Goal: Information Seeking & Learning: Learn about a topic

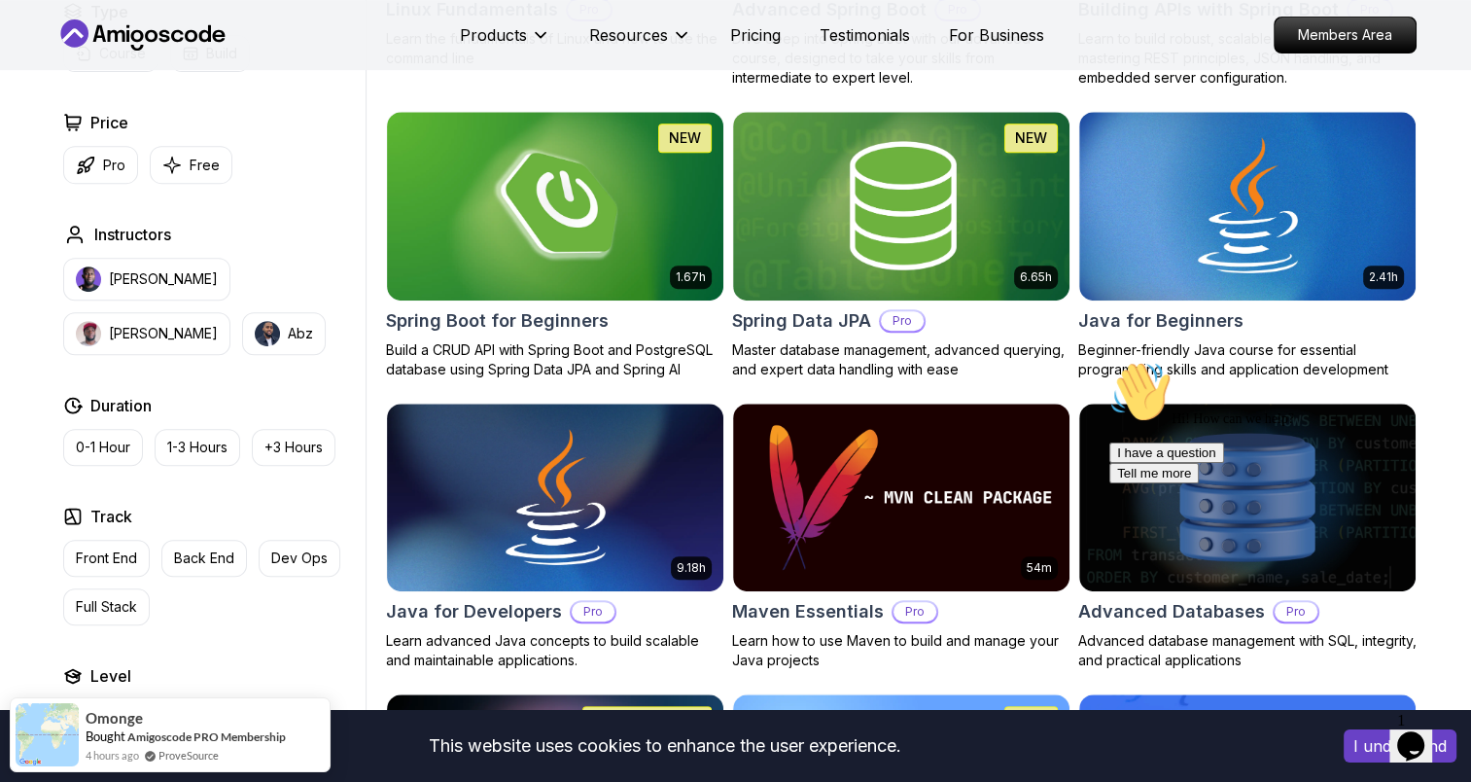
scroll to position [816, 0]
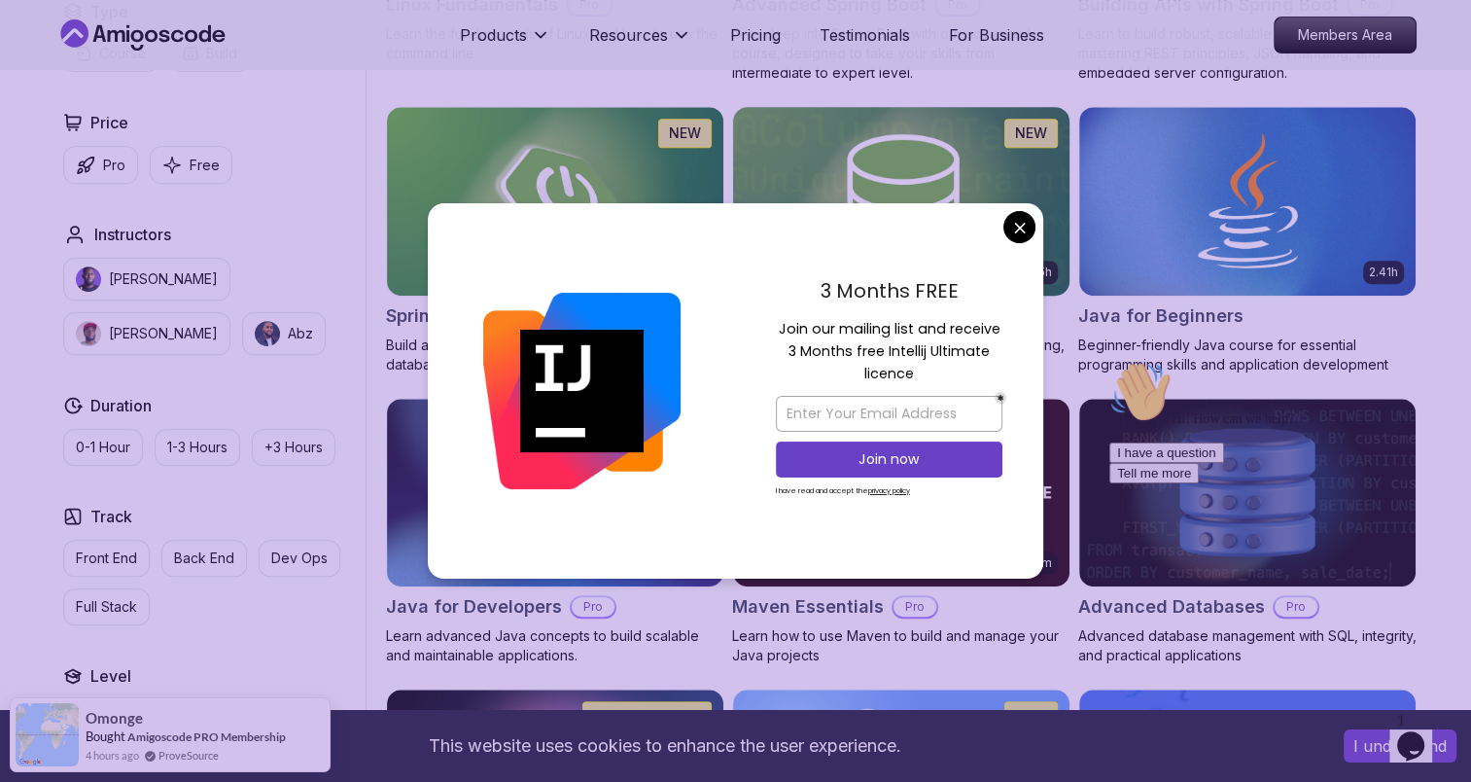
drag, startPoint x: 1020, startPoint y: 219, endPoint x: 929, endPoint y: 221, distance: 90.4
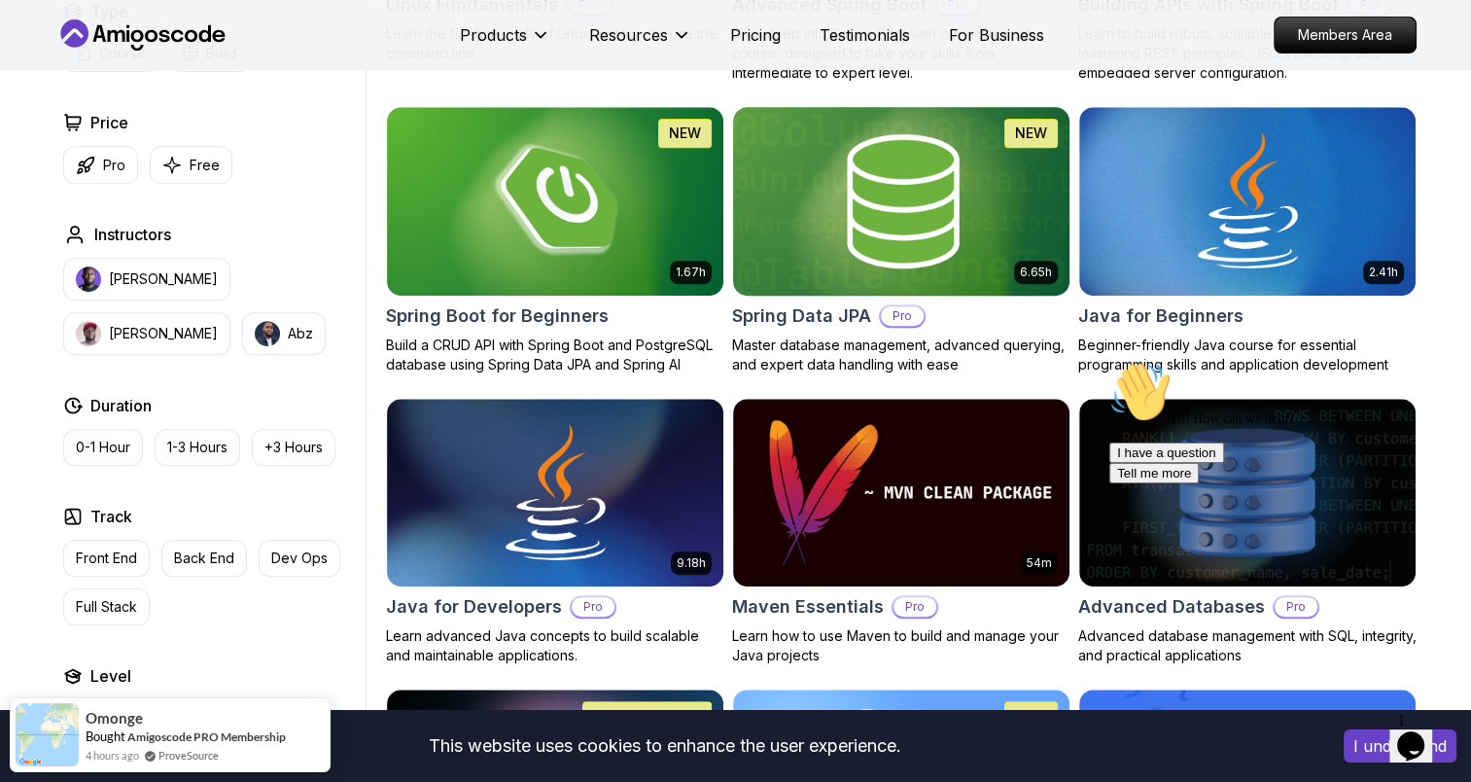
click at [859, 222] on img at bounding box center [900, 200] width 353 height 197
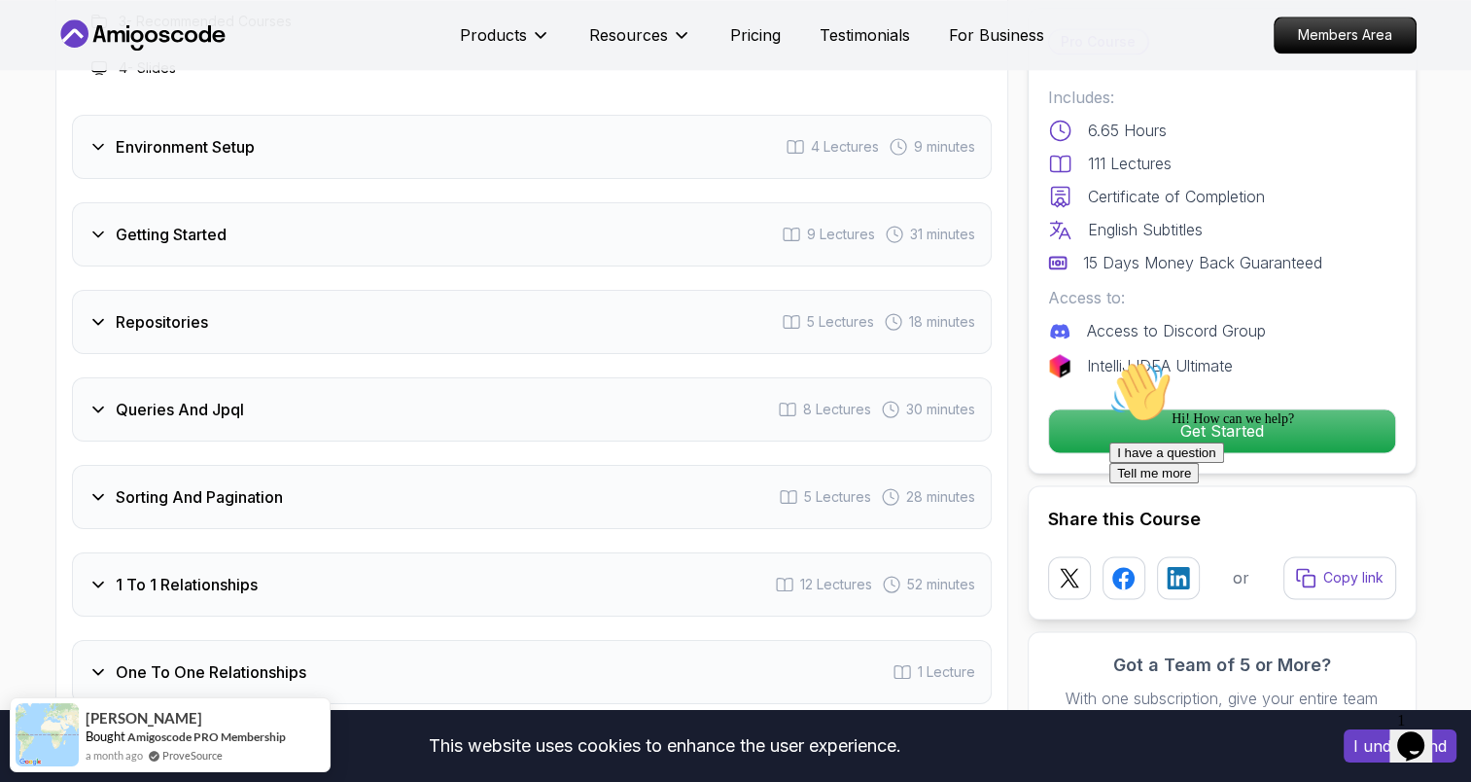
scroll to position [2668, 0]
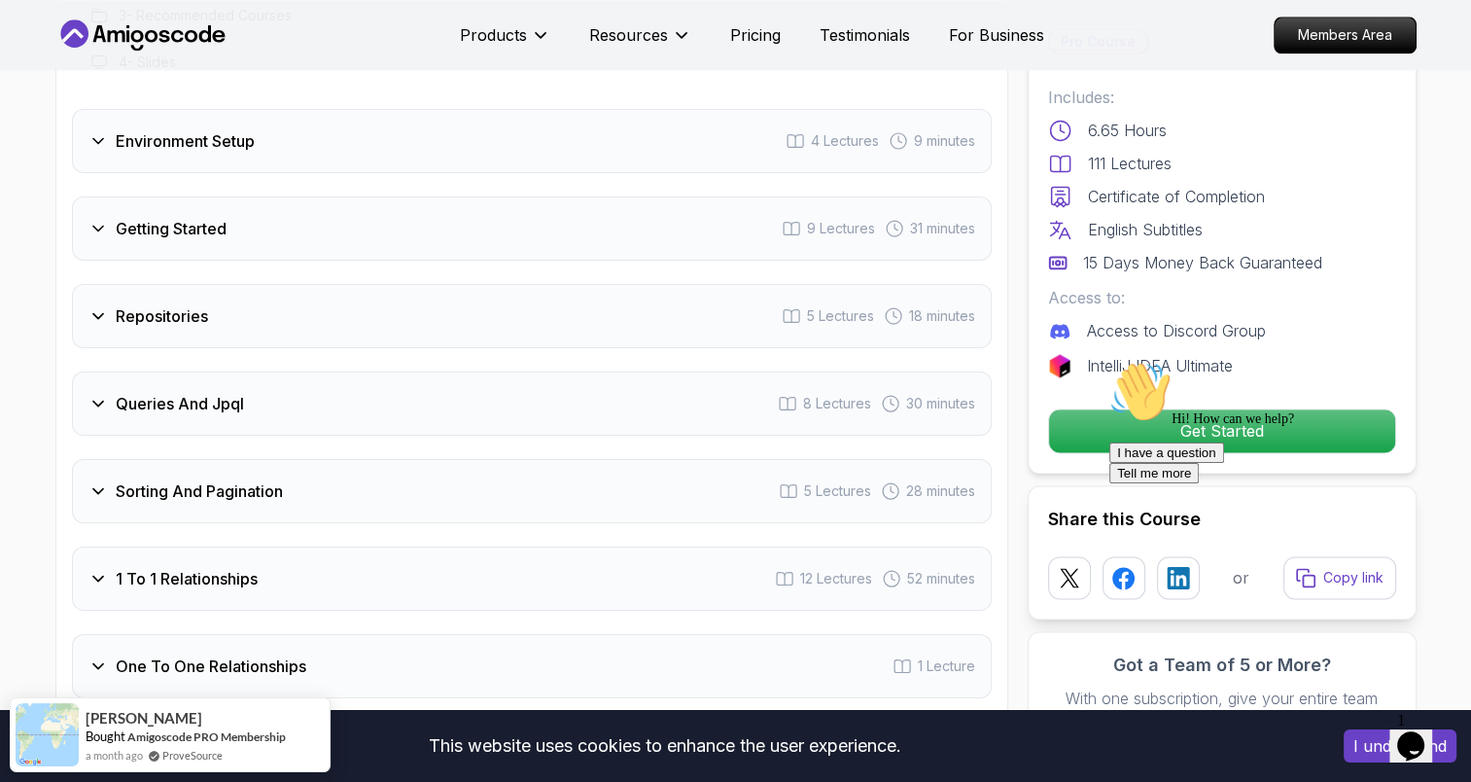
click at [624, 395] on div "Queries And Jpql 8 Lectures 30 minutes" at bounding box center [532, 403] width 920 height 64
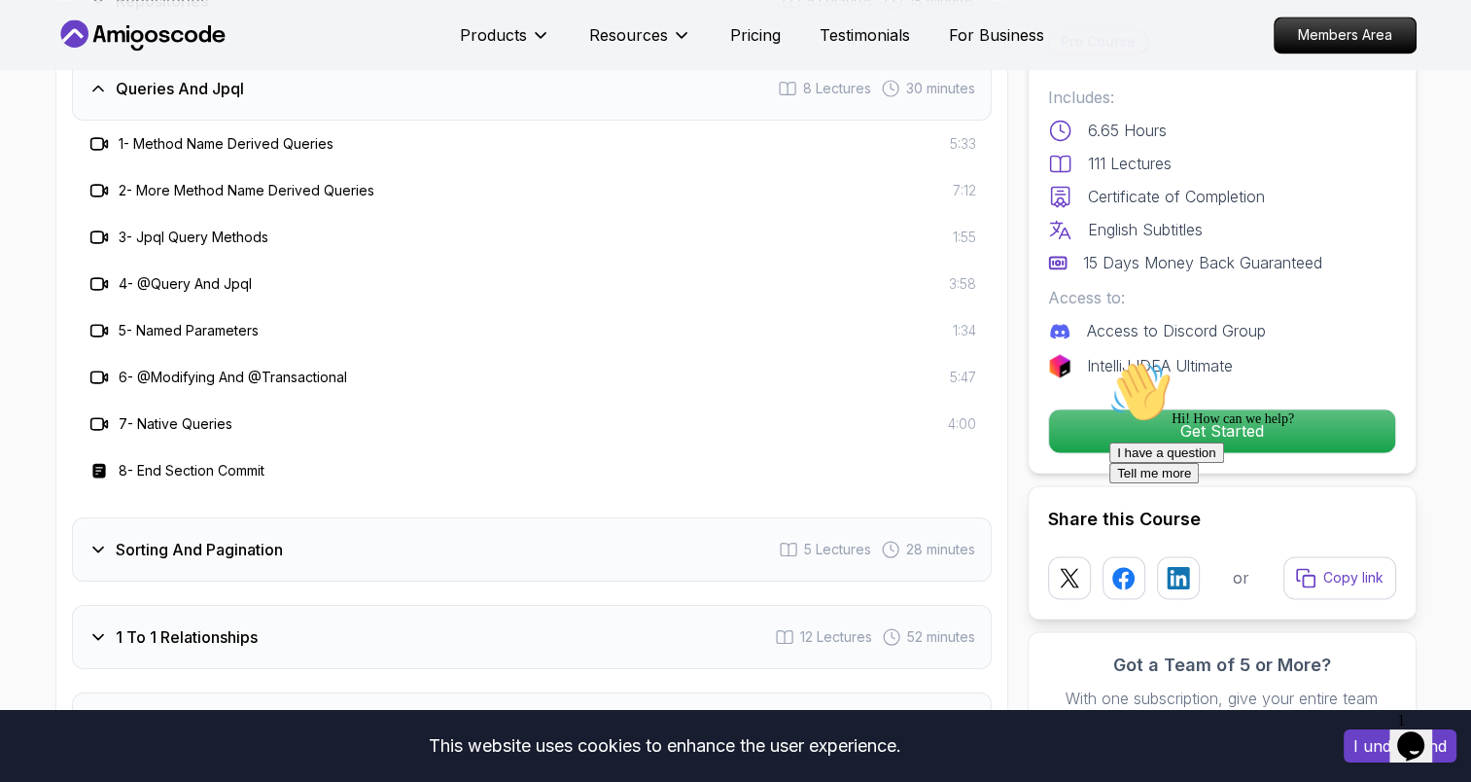
scroll to position [2825, 0]
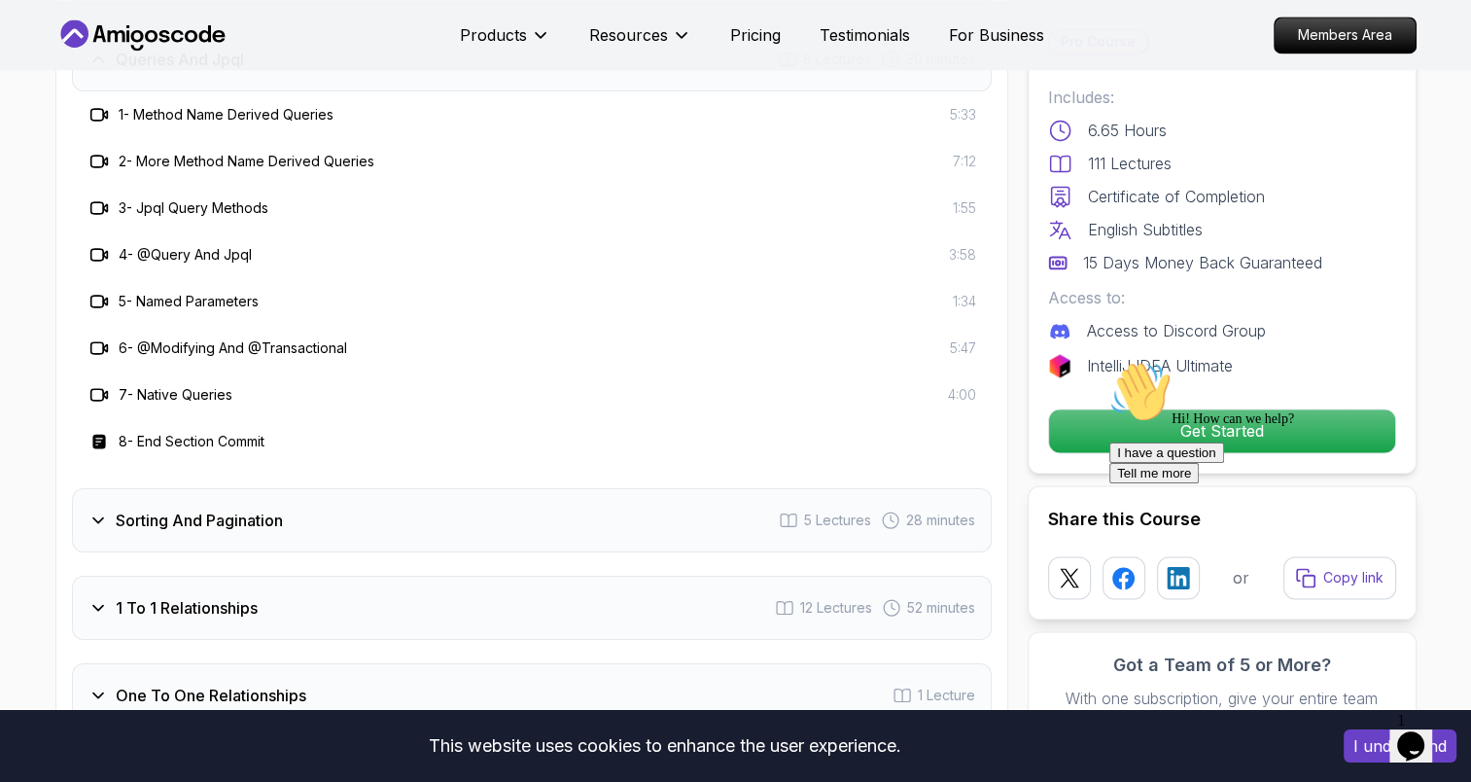
click at [500, 541] on div "Intro 4 Lectures 10 minutes Environment Setup 4 Lectures 9 minutes Getting Star…" at bounding box center [532, 770] width 920 height 2187
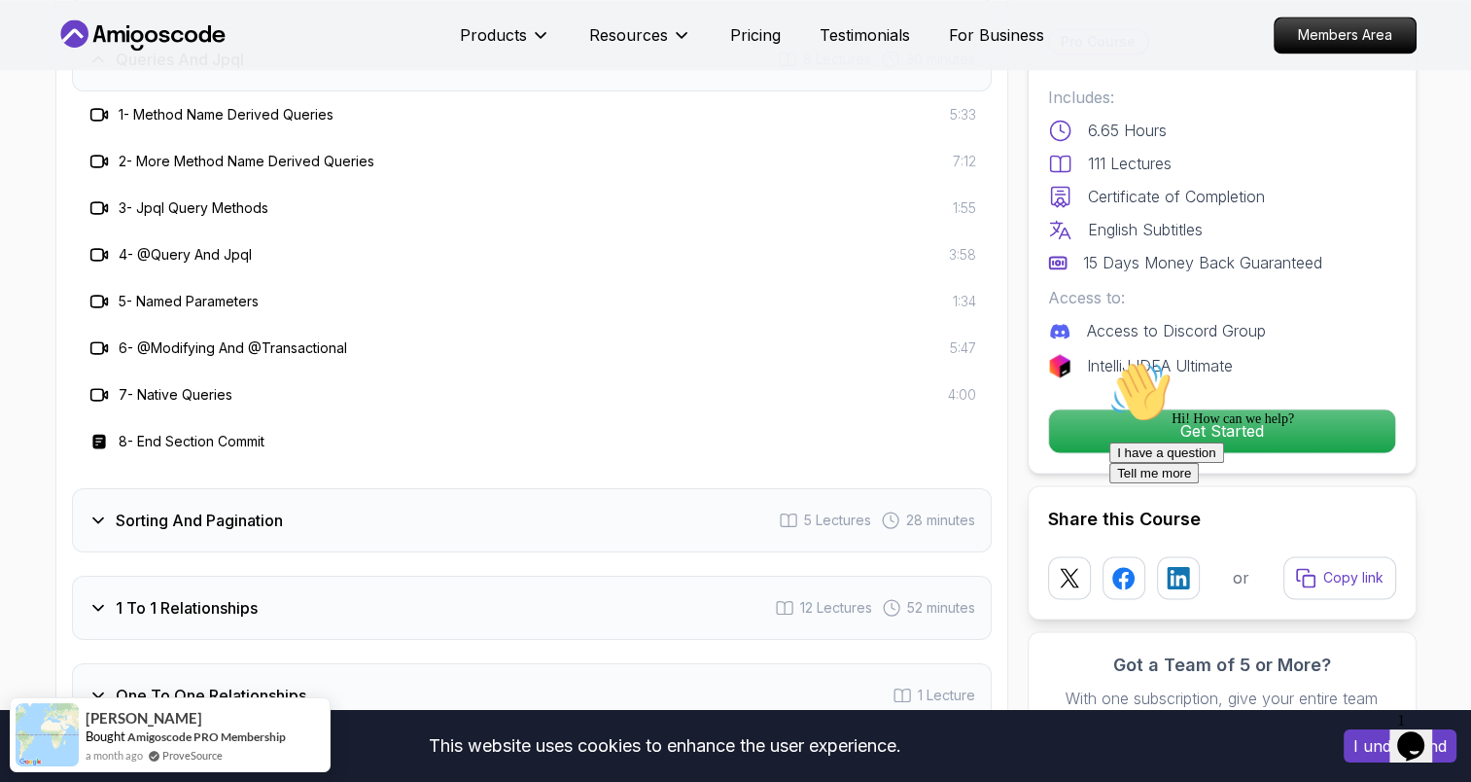
click at [499, 576] on div "1 To 1 Relationships 12 Lectures 52 minutes" at bounding box center [532, 608] width 920 height 64
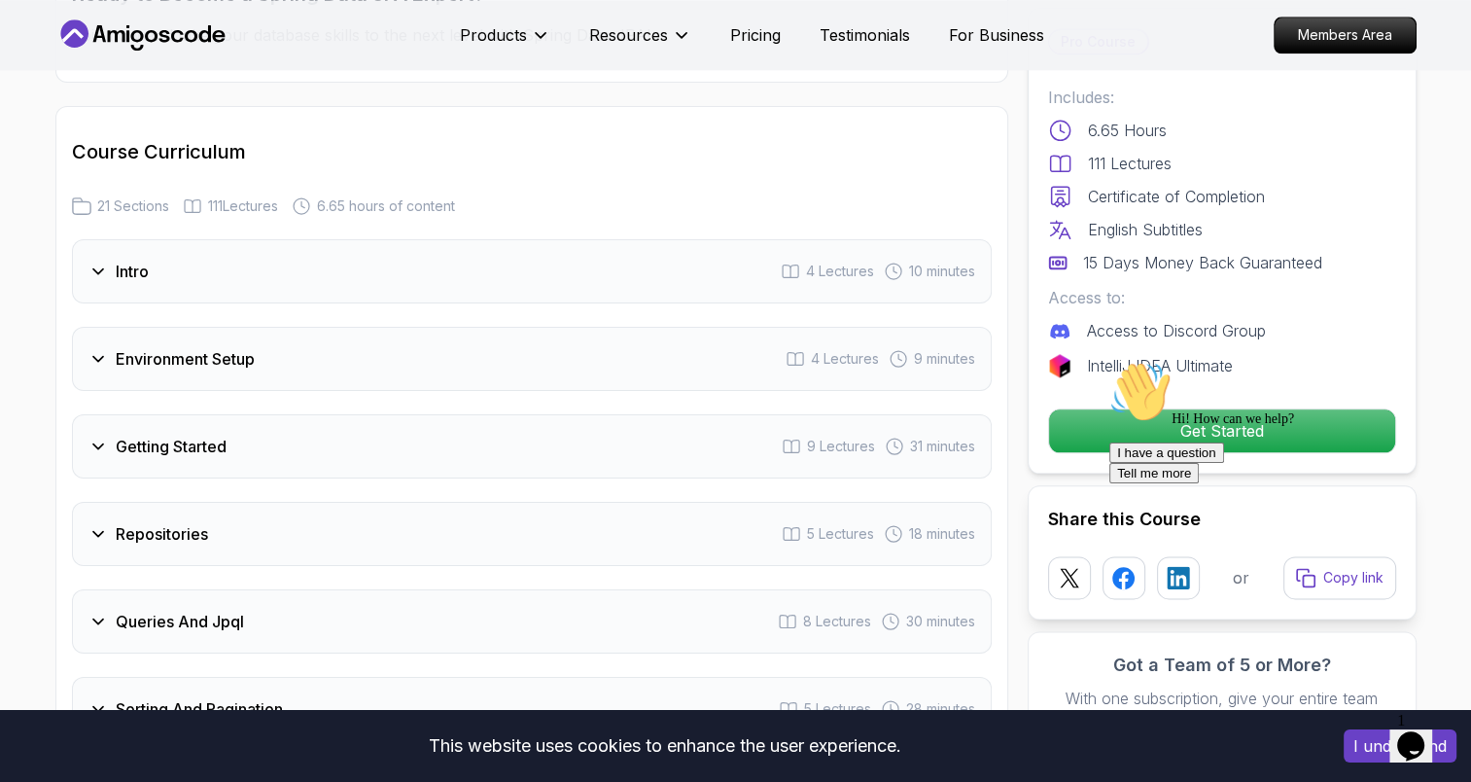
scroll to position [2263, 0]
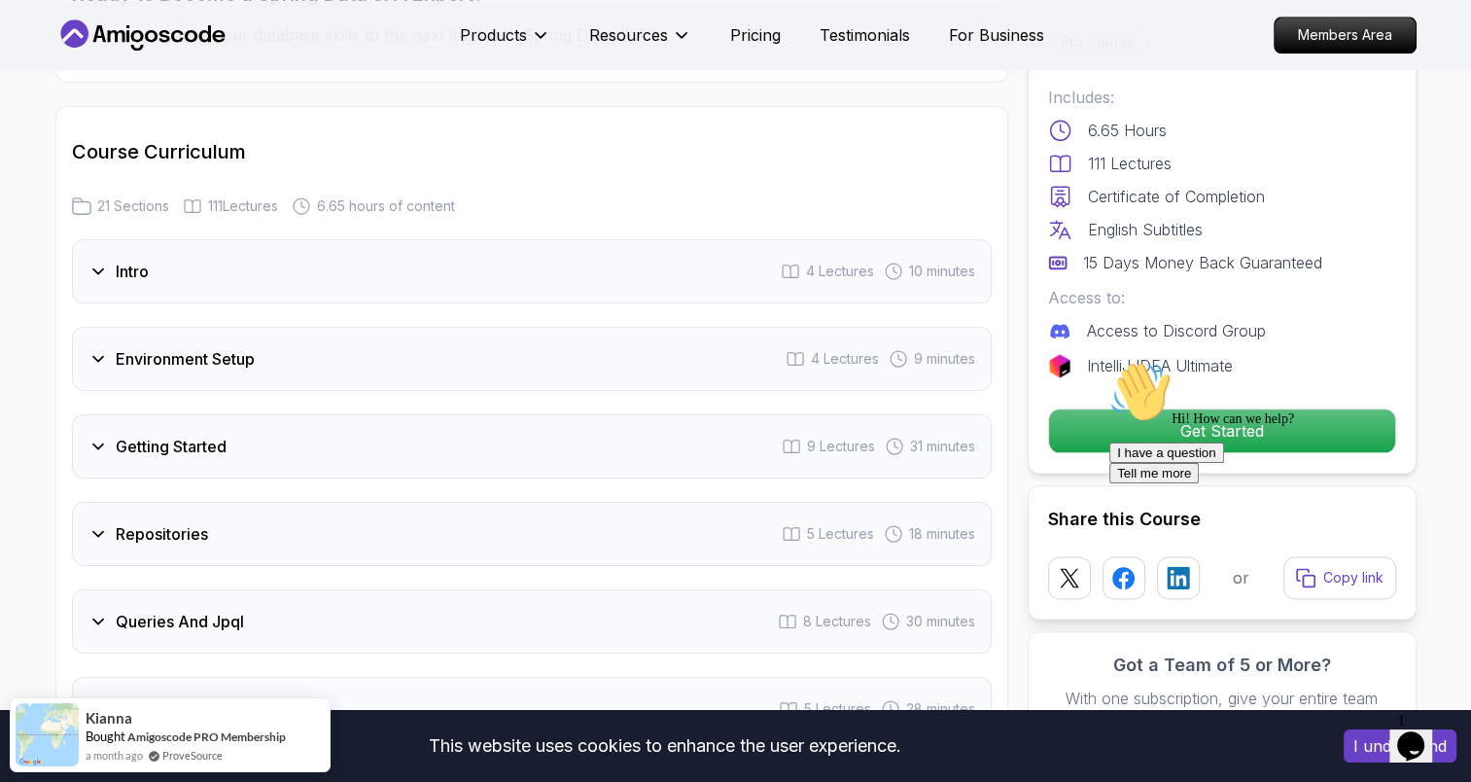
click at [452, 502] on div "Repositories 5 Lectures 18 minutes" at bounding box center [532, 534] width 920 height 64
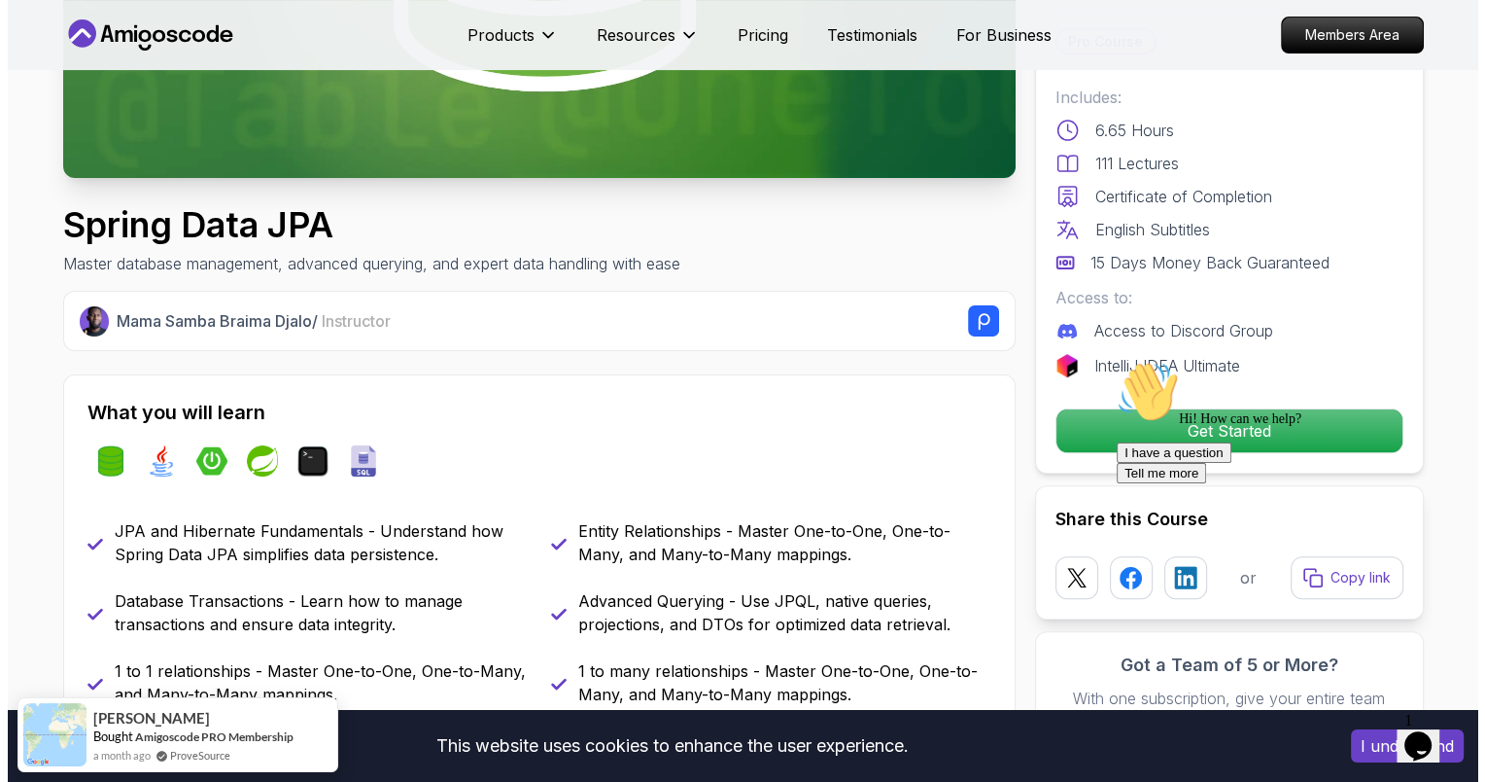
scroll to position [0, 0]
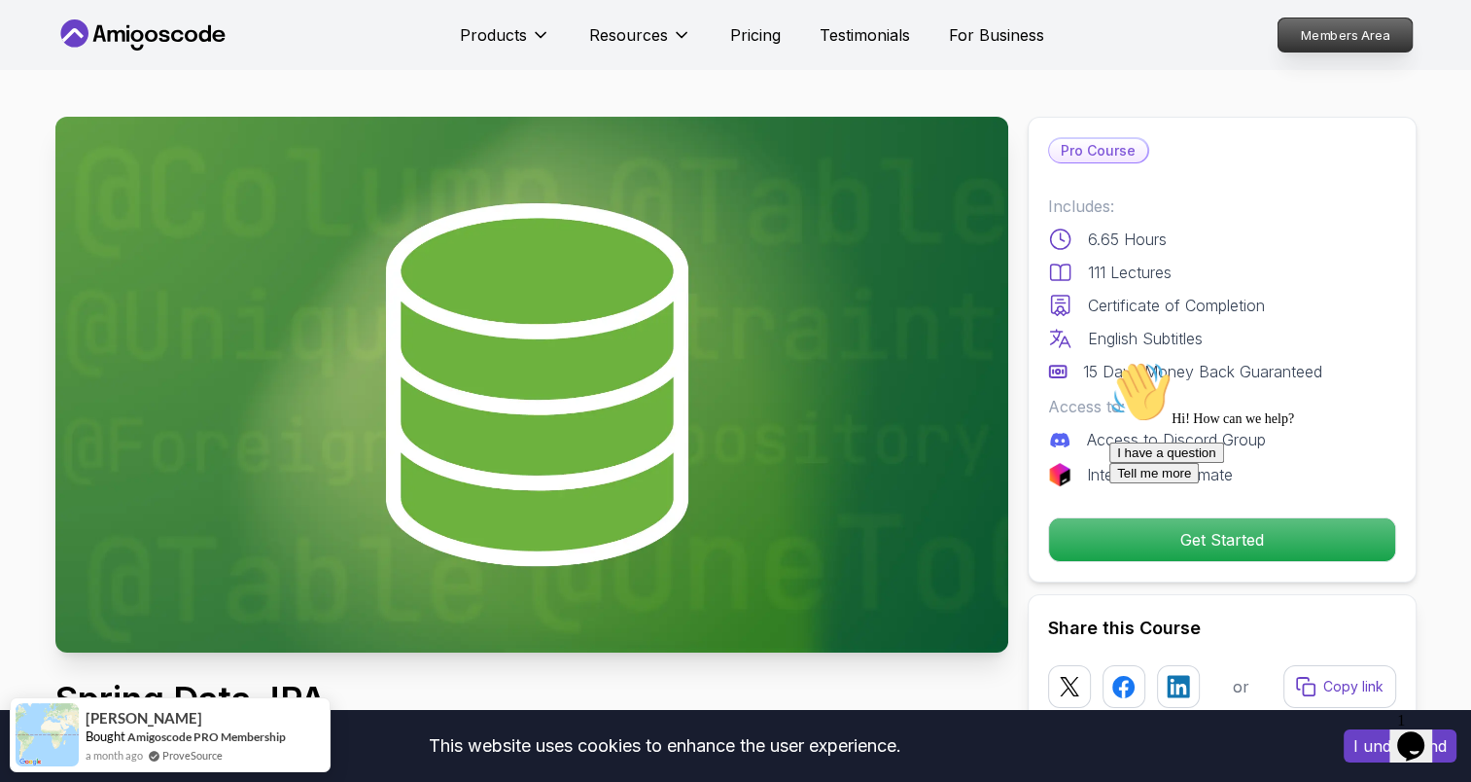
click at [1373, 39] on p "Members Area" at bounding box center [1344, 34] width 134 height 33
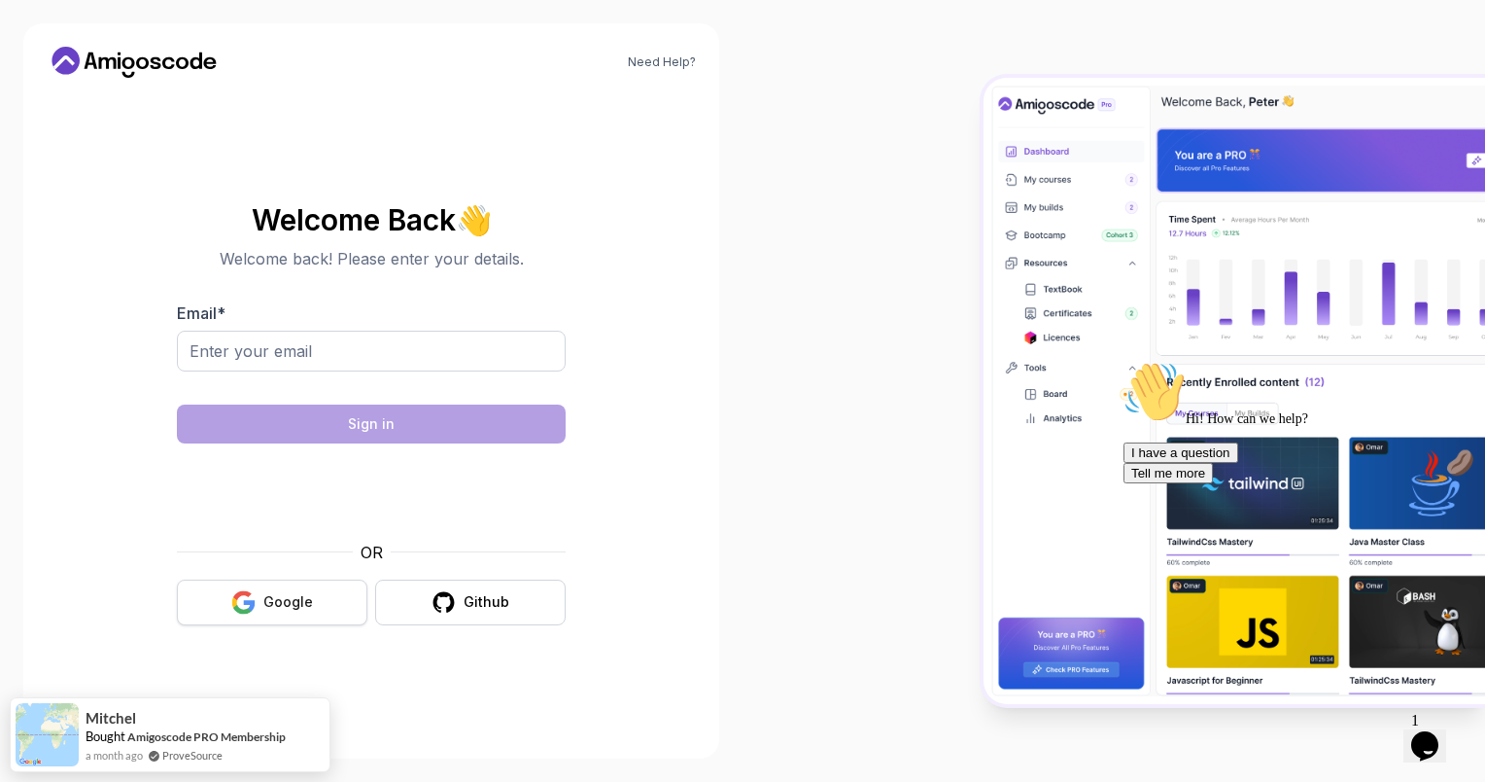
click at [284, 619] on button "Google" at bounding box center [272, 602] width 191 height 46
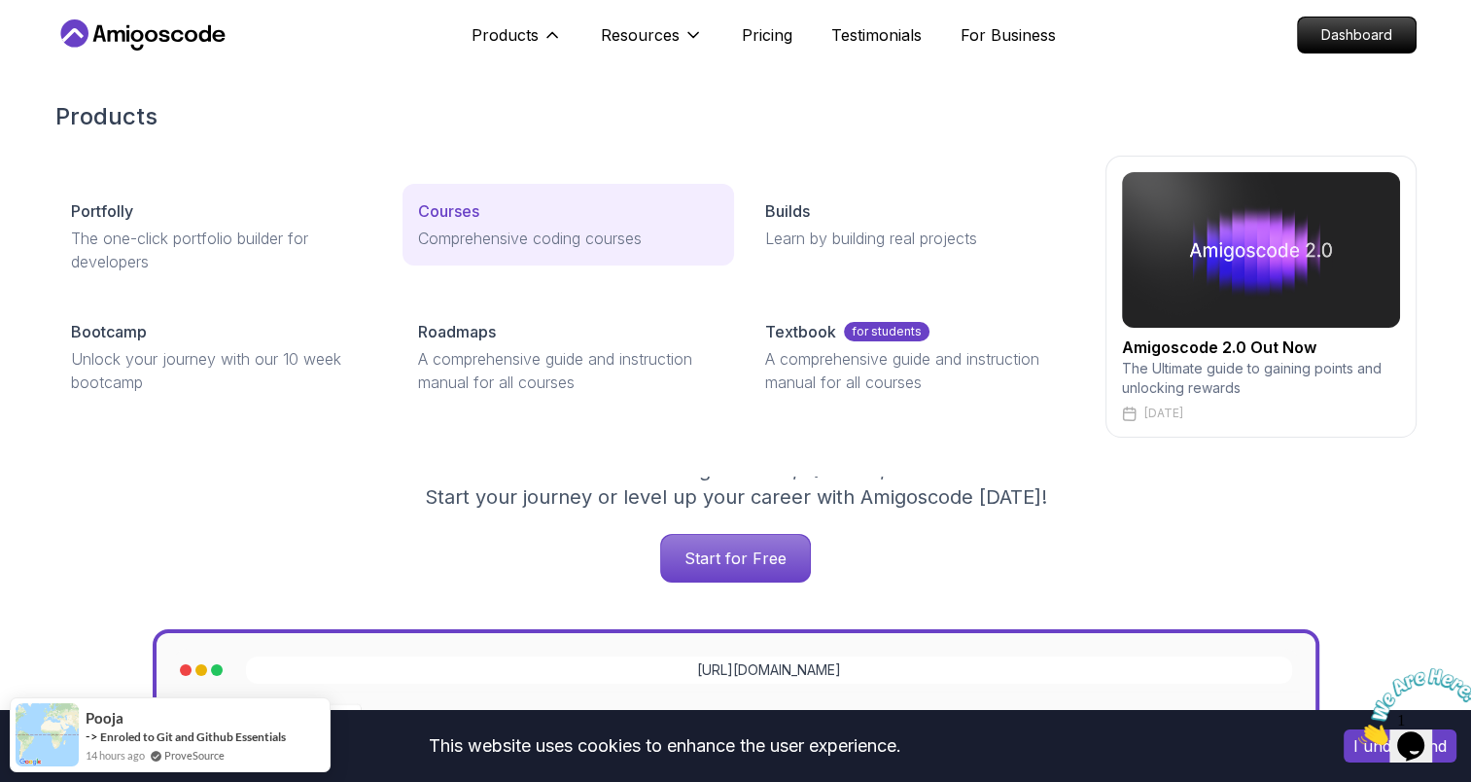
click at [463, 209] on p "Courses" at bounding box center [448, 210] width 61 height 23
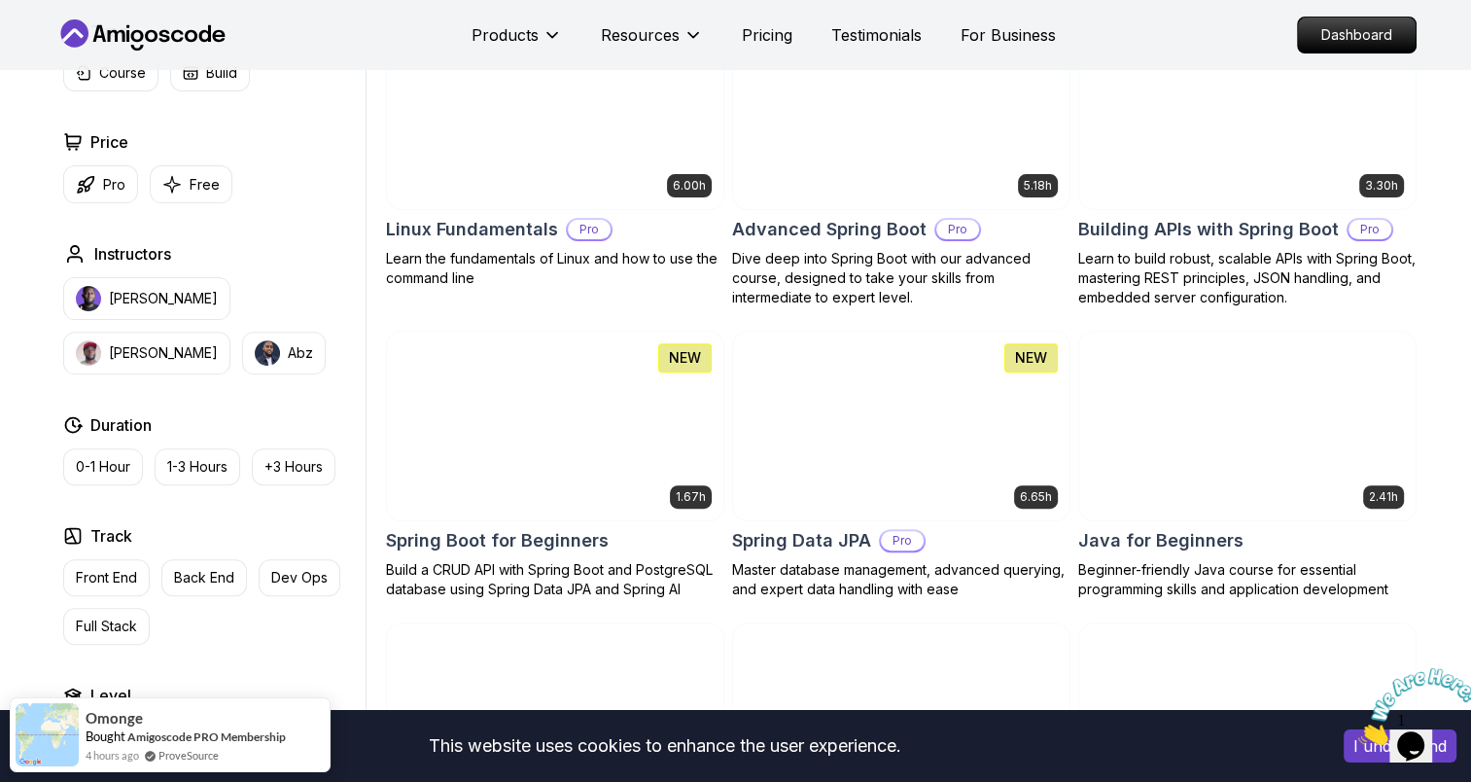
scroll to position [590, 0]
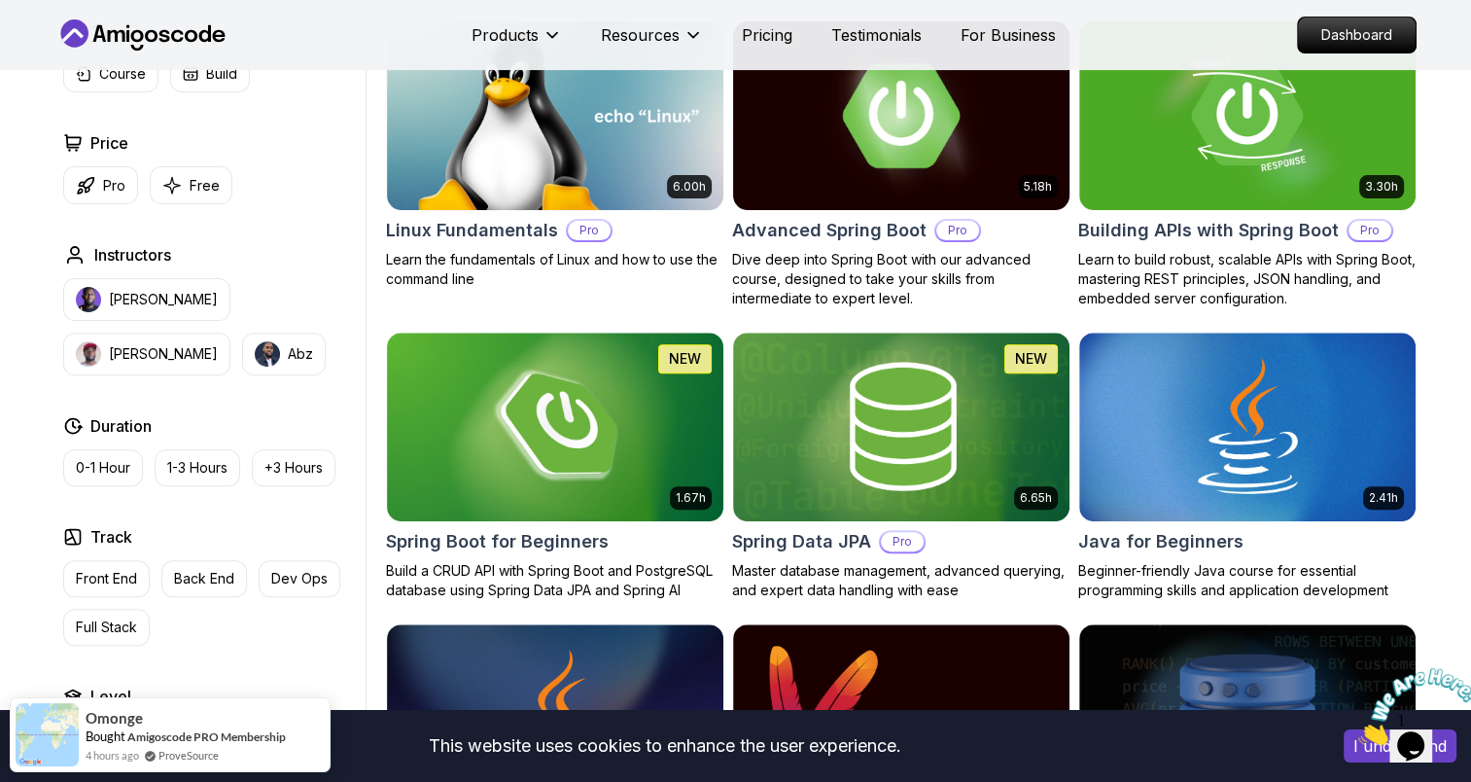
click at [799, 159] on img at bounding box center [900, 115] width 353 height 197
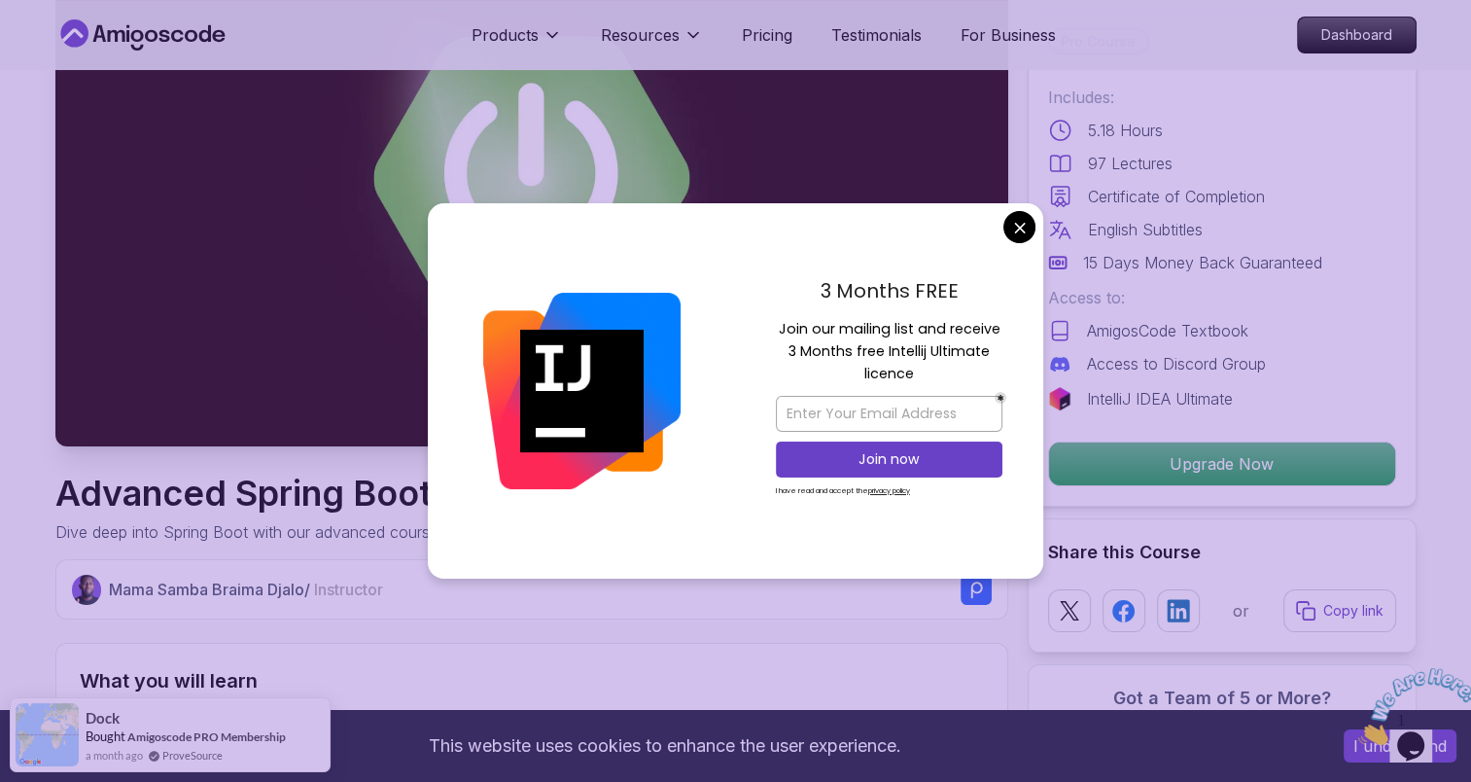
scroll to position [208, 0]
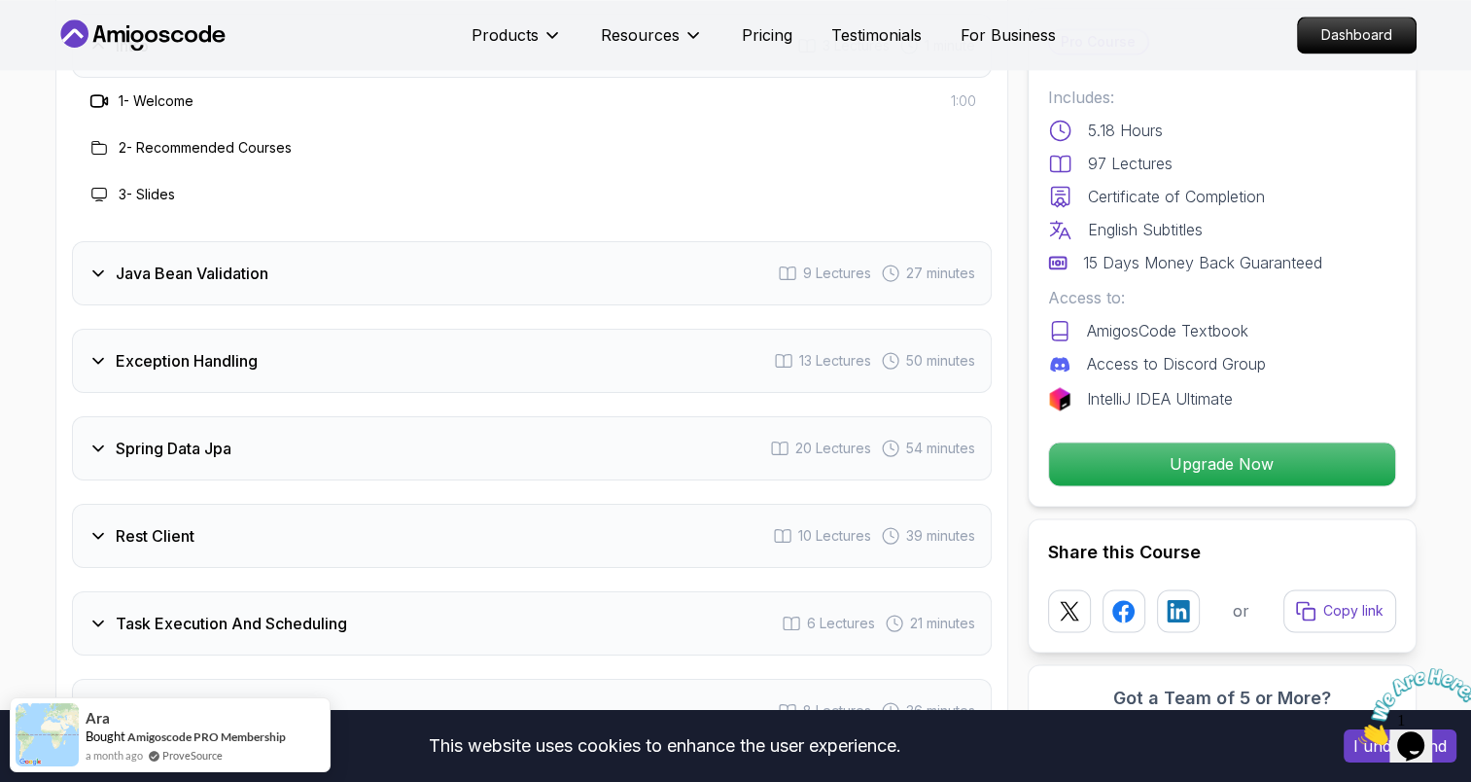
scroll to position [2730, 0]
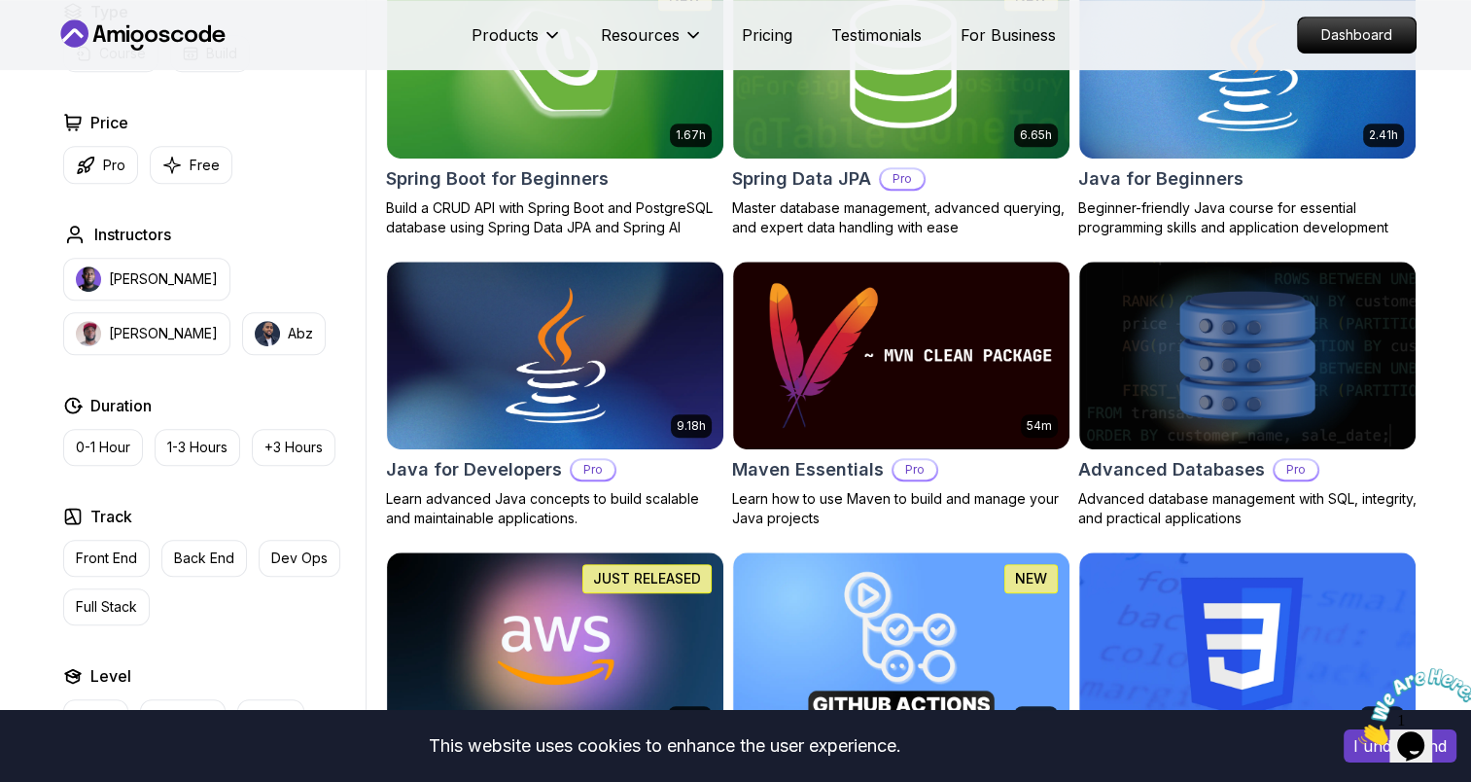
scroll to position [590, 0]
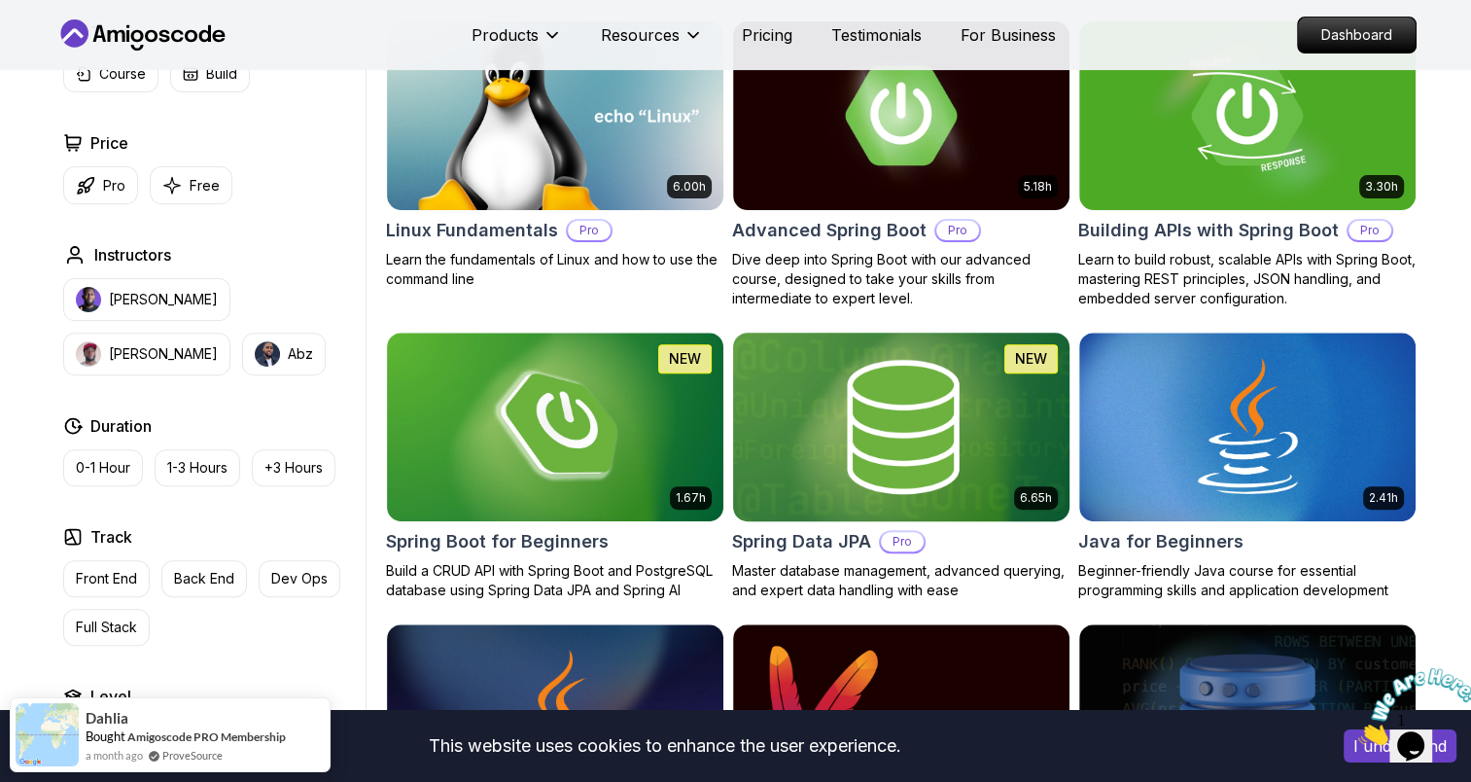
click at [935, 376] on img at bounding box center [900, 426] width 353 height 197
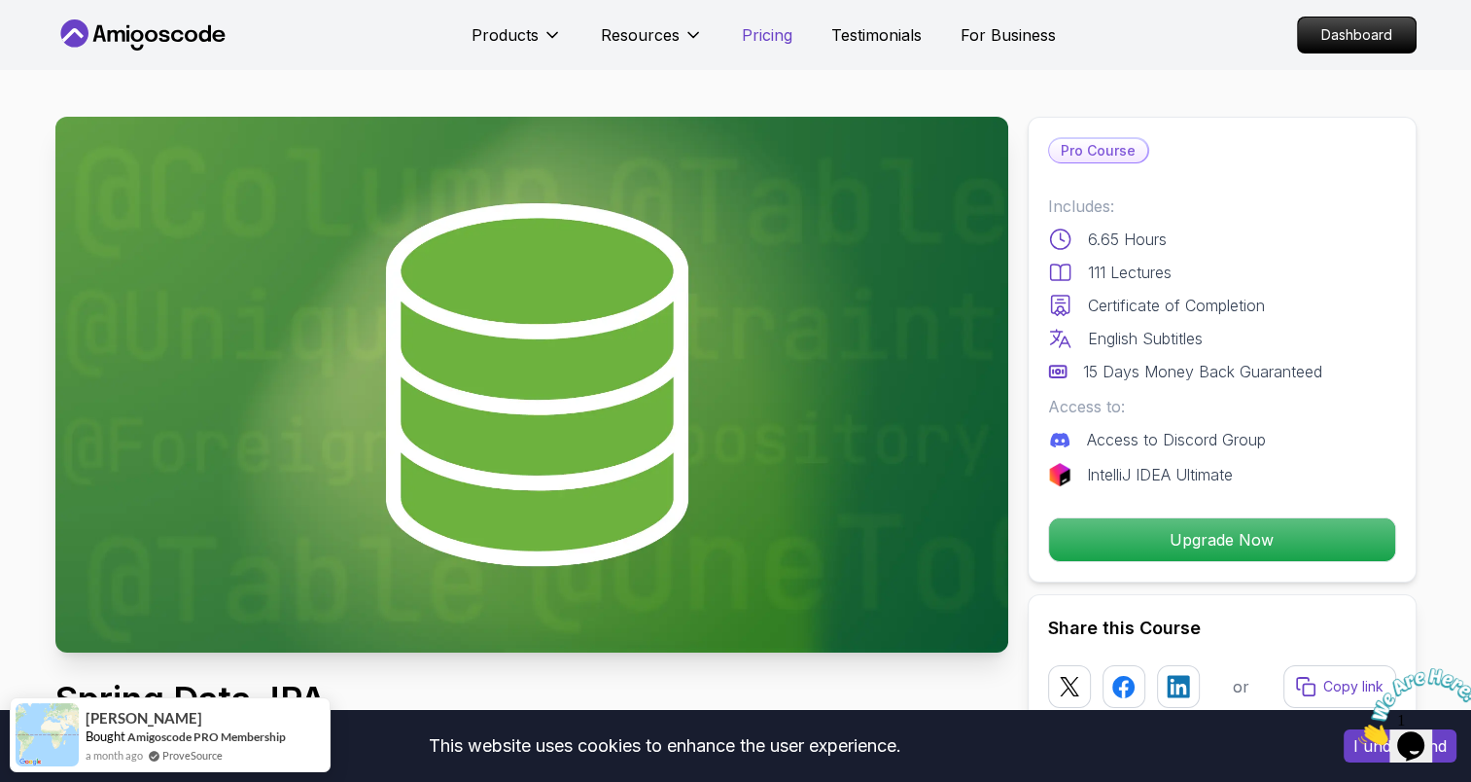
click at [762, 41] on p "Pricing" at bounding box center [767, 34] width 51 height 23
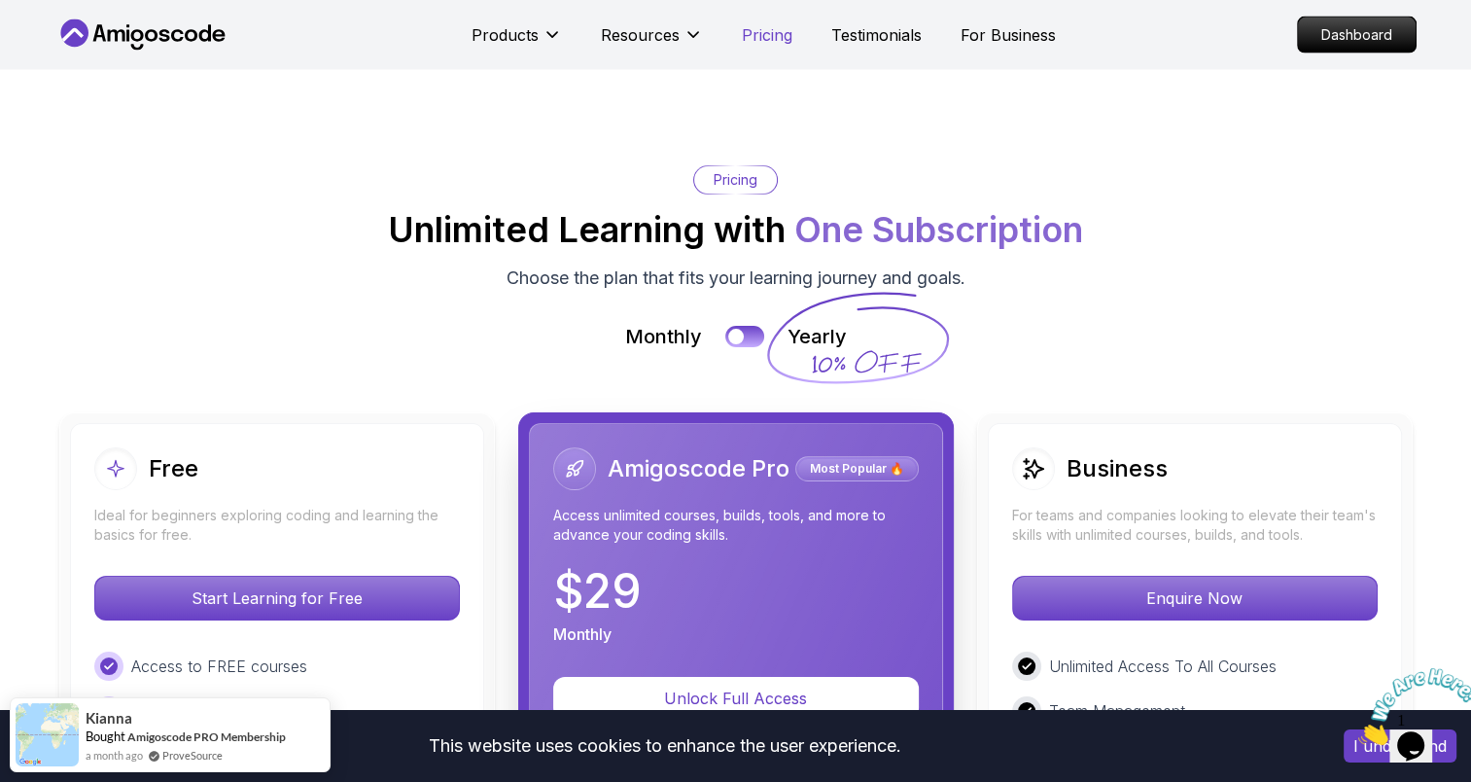
scroll to position [4098, 0]
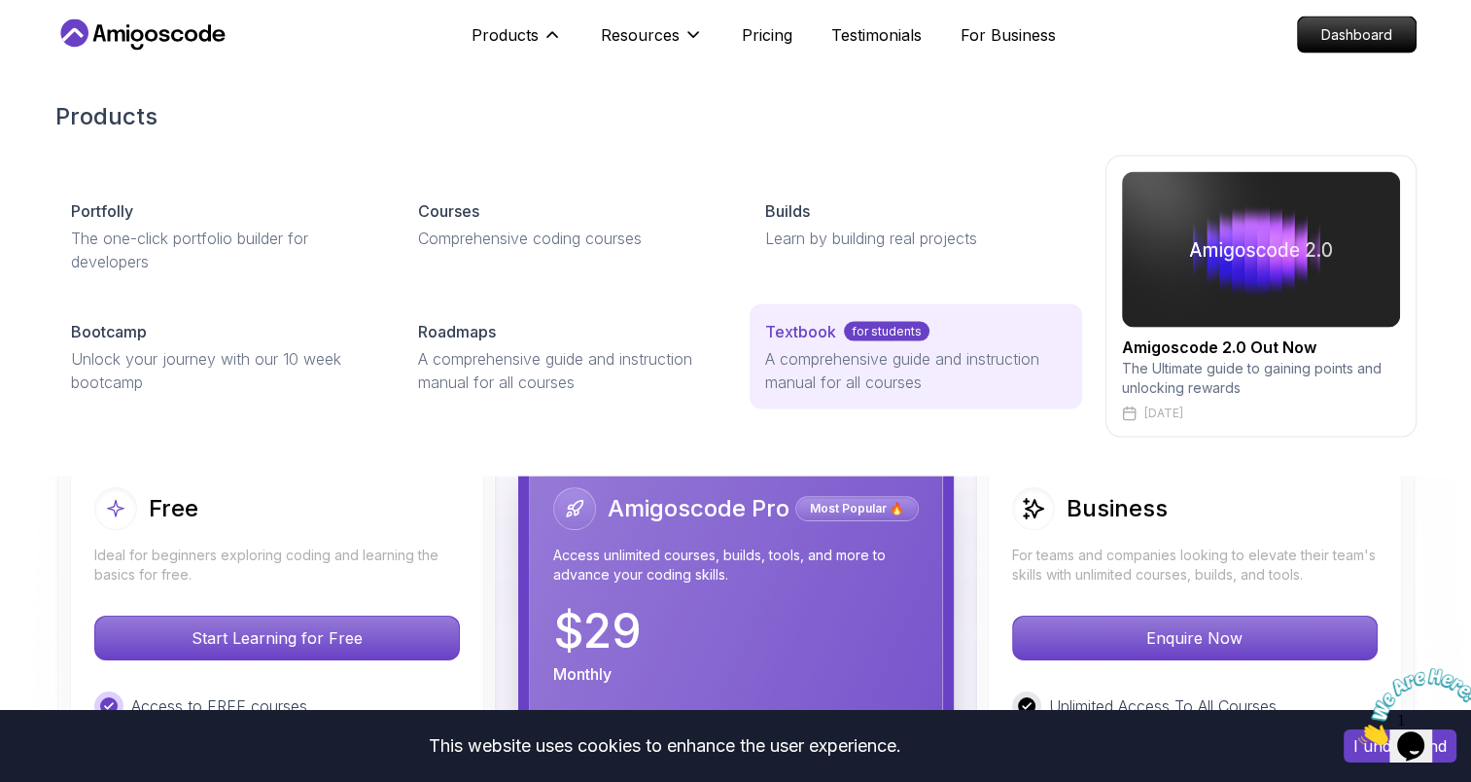
click at [824, 374] on p "A comprehensive guide and instruction manual for all courses" at bounding box center [915, 370] width 300 height 47
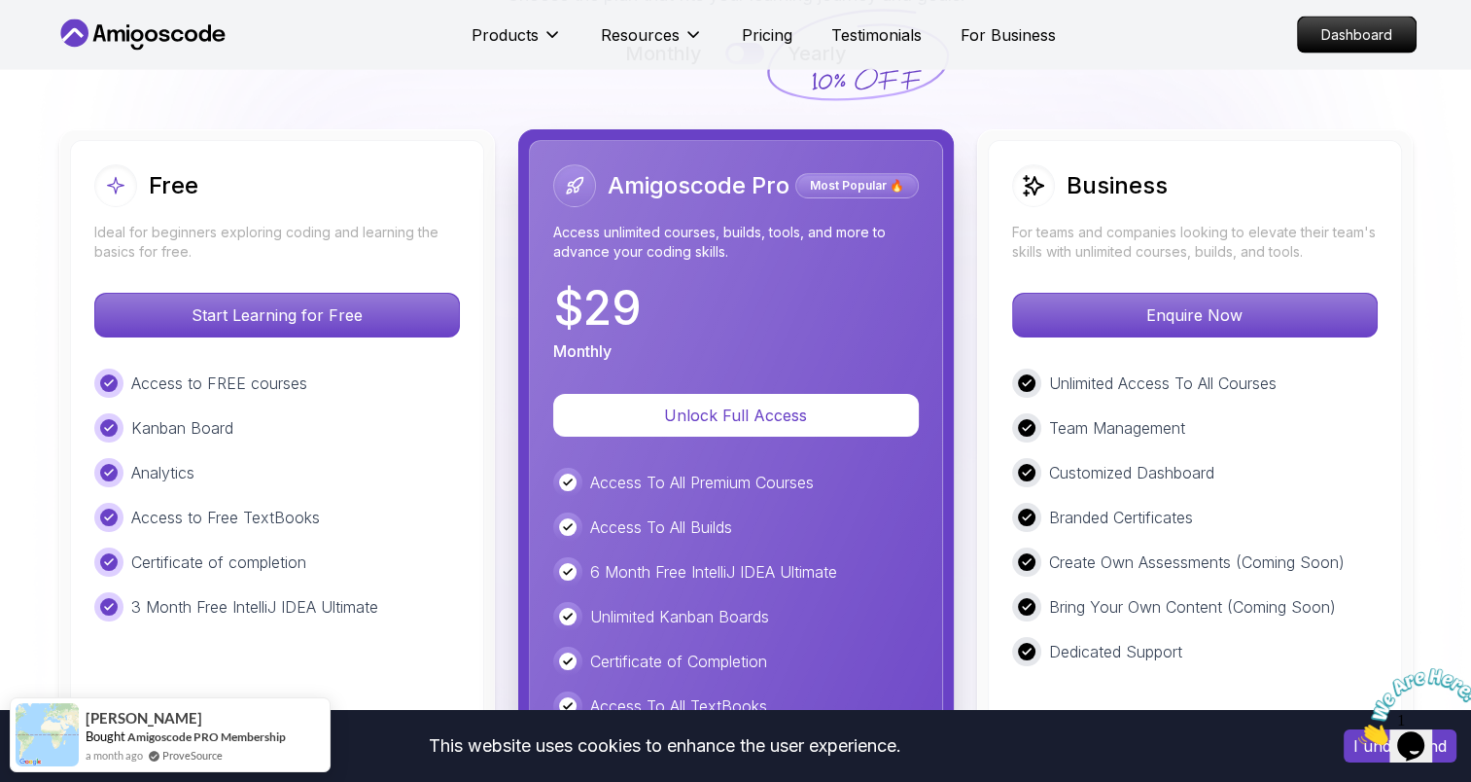
scroll to position [4559, 0]
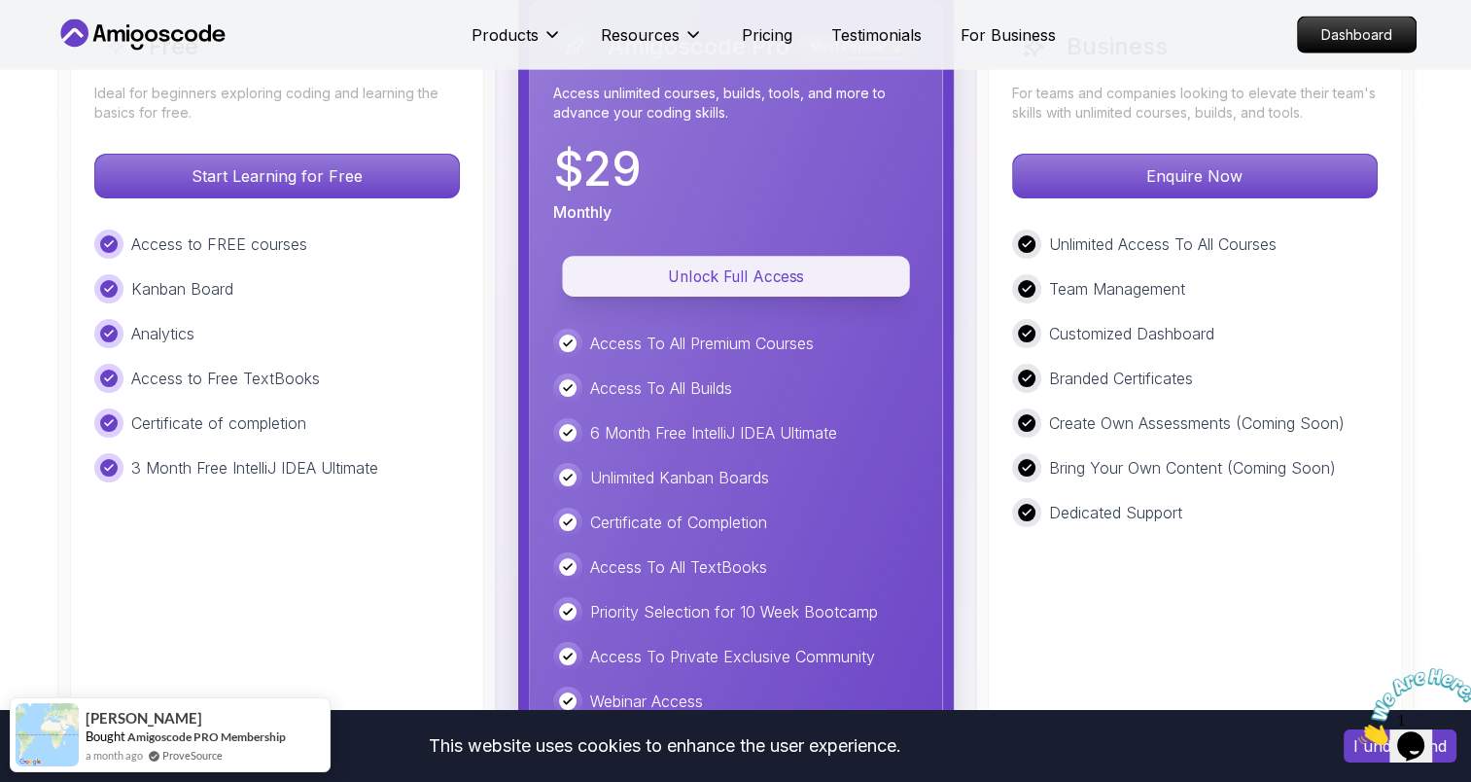
click at [742, 280] on p "Unlock Full Access" at bounding box center [735, 275] width 303 height 22
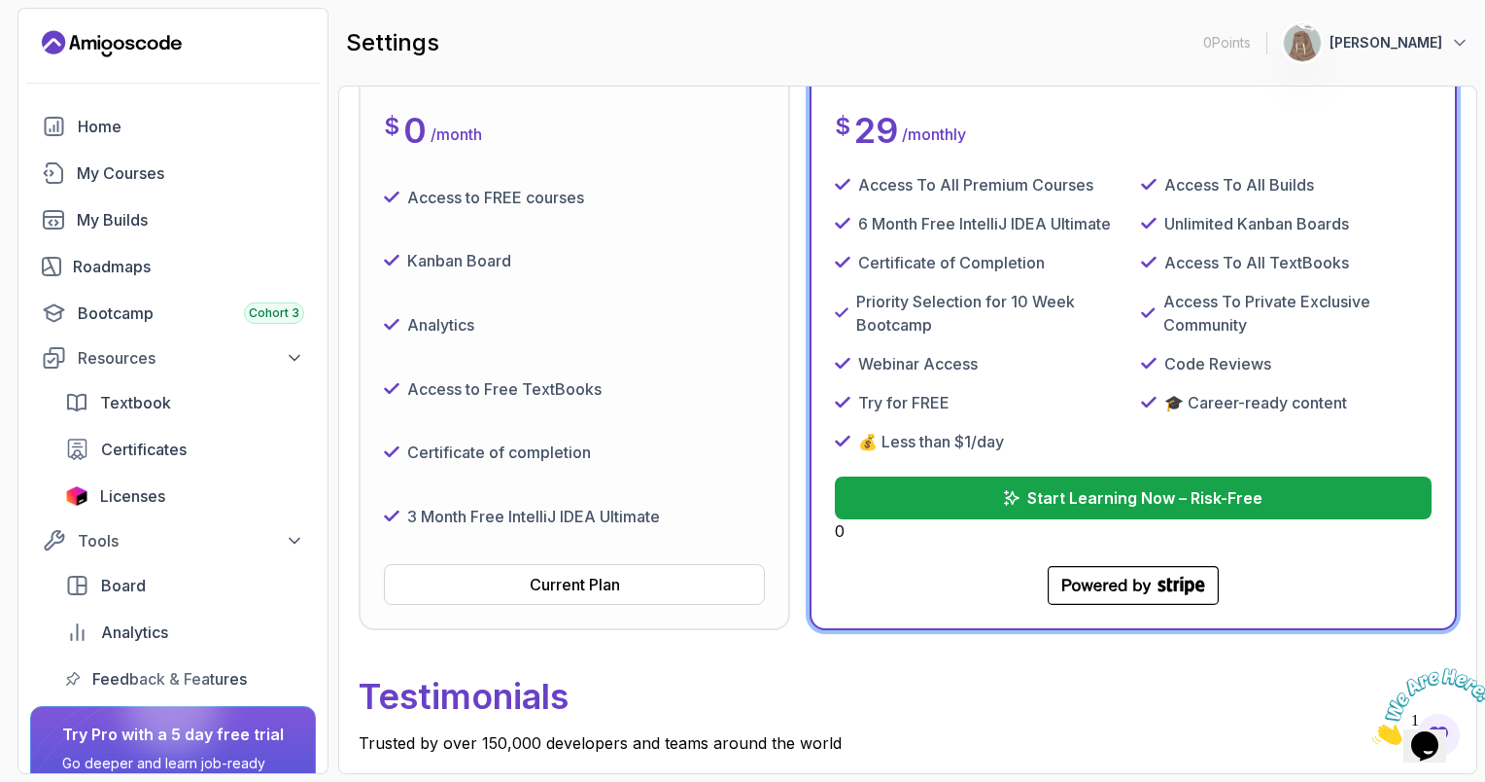
scroll to position [331, 0]
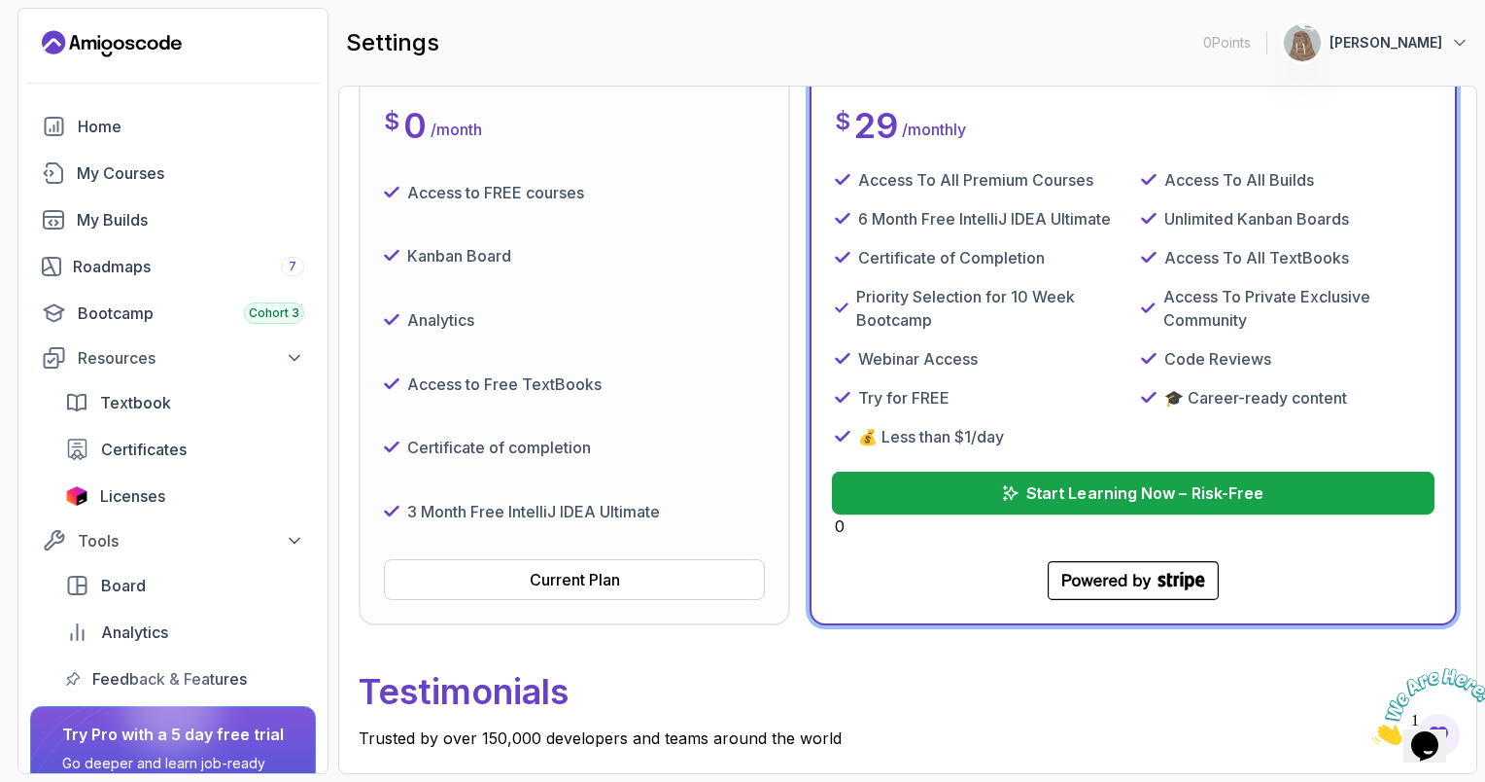
click at [1011, 499] on button "Start Learning Now – Risk-Free" at bounding box center [1133, 492] width 603 height 43
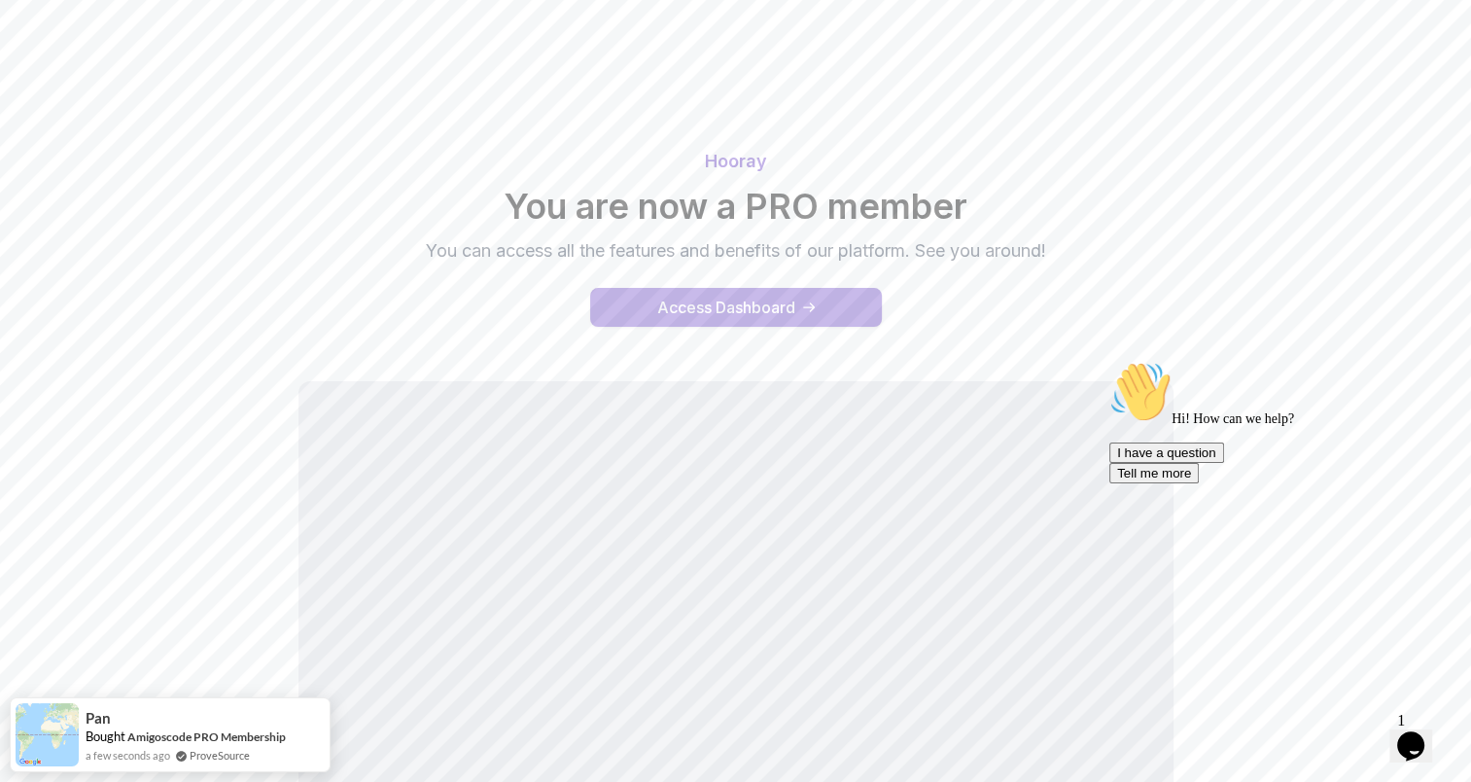
click at [741, 312] on div "Access Dashboard" at bounding box center [726, 307] width 138 height 23
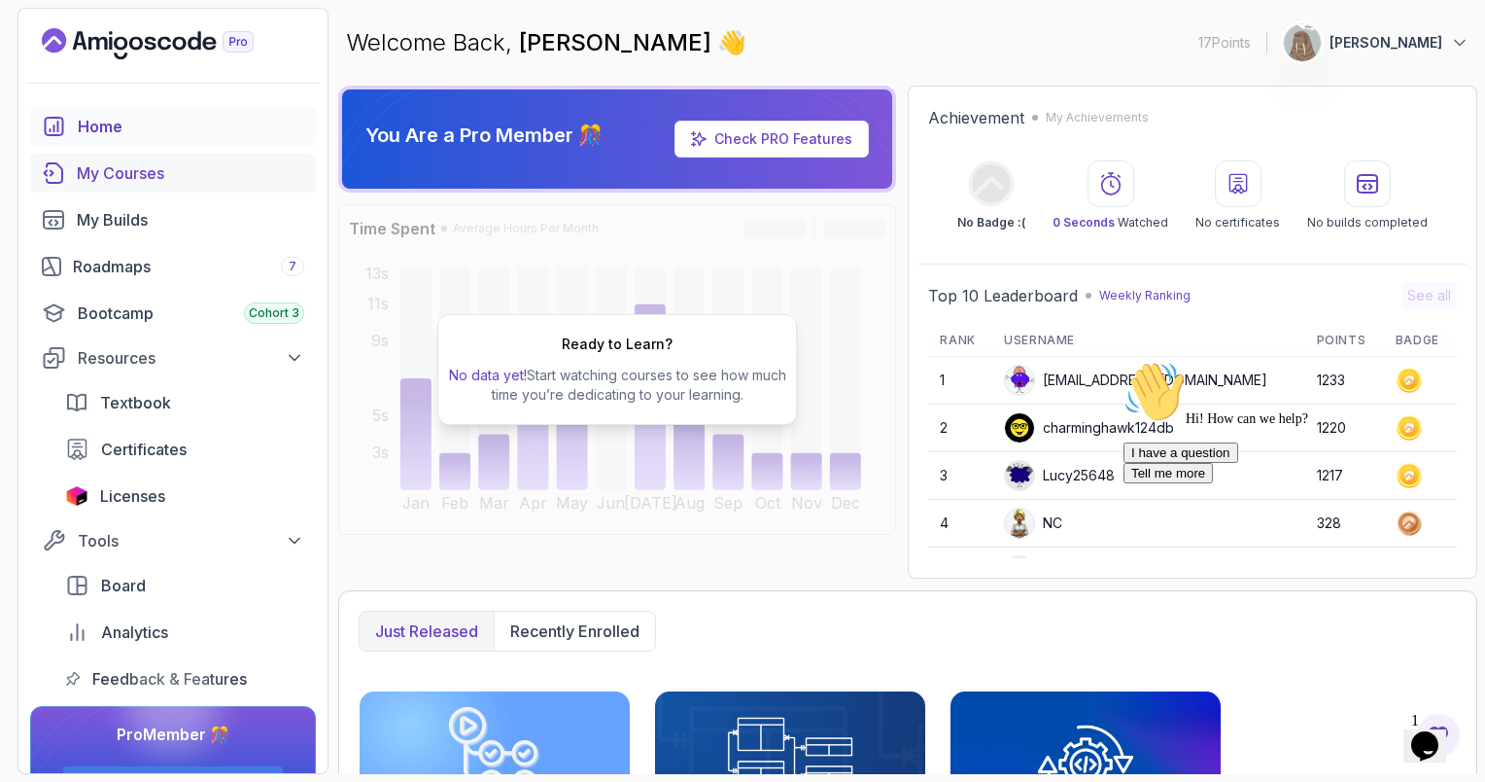
click at [170, 173] on div "My Courses" at bounding box center [190, 172] width 227 height 23
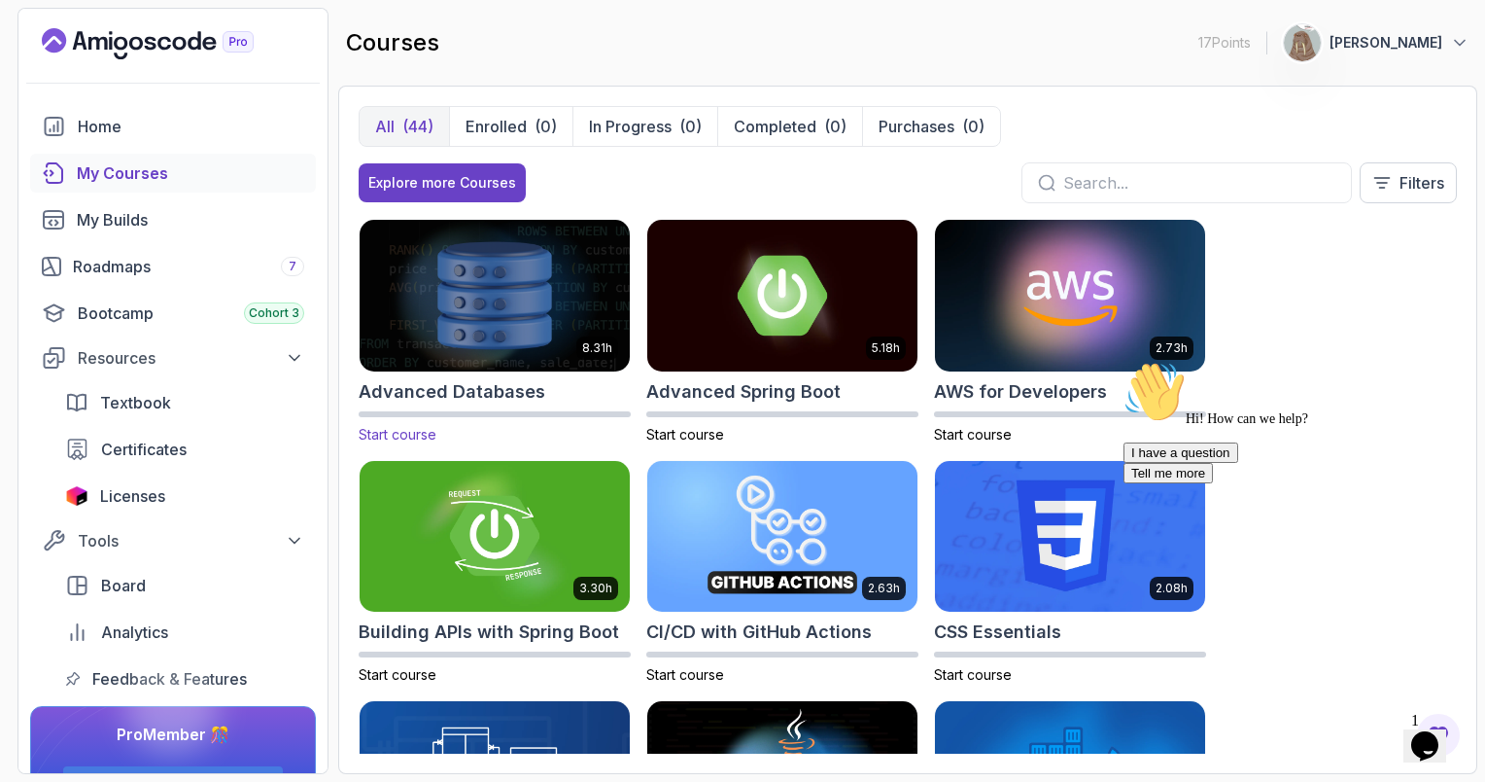
click at [545, 312] on img at bounding box center [495, 295] width 284 height 158
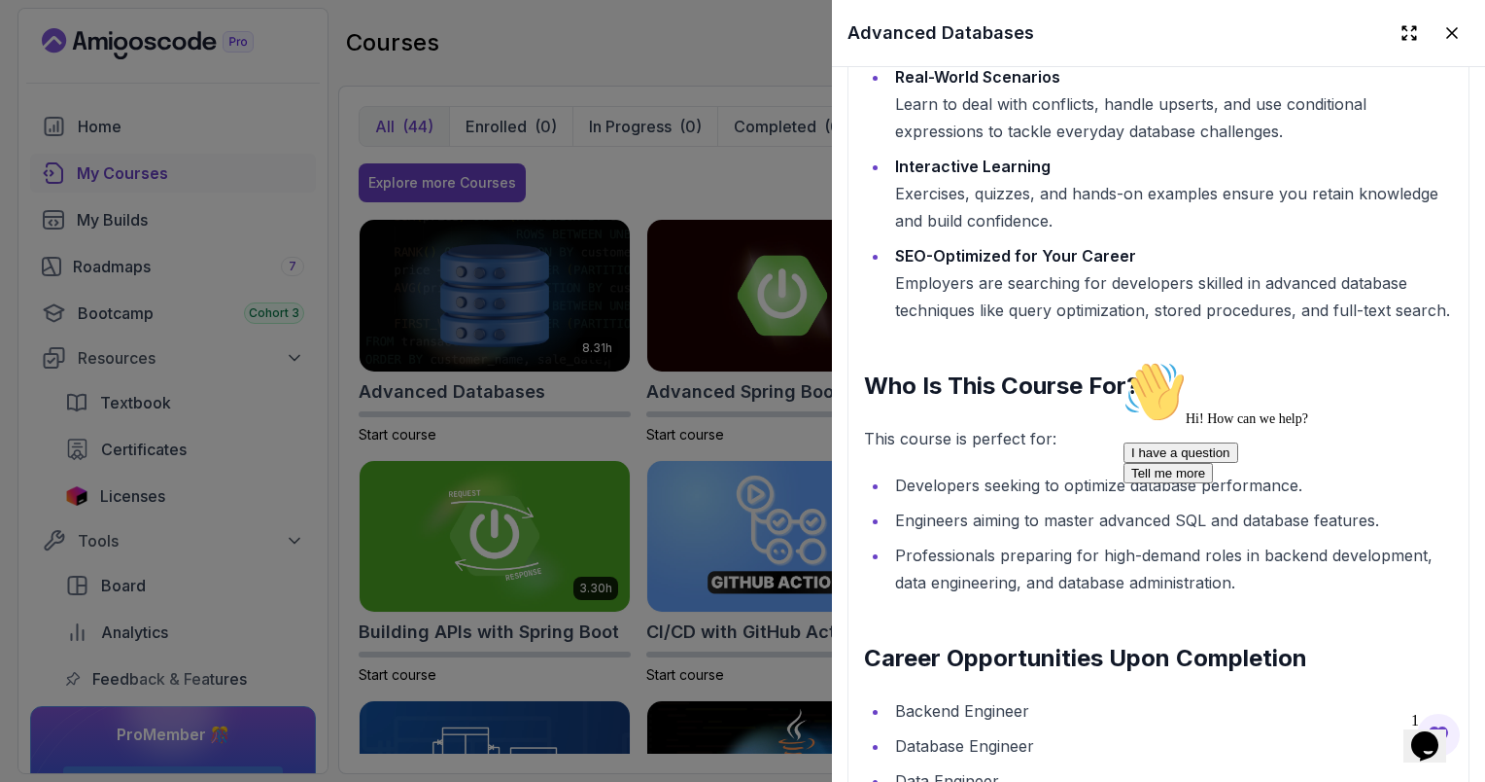
scroll to position [2306, 0]
click at [680, 191] on div at bounding box center [742, 391] width 1485 height 782
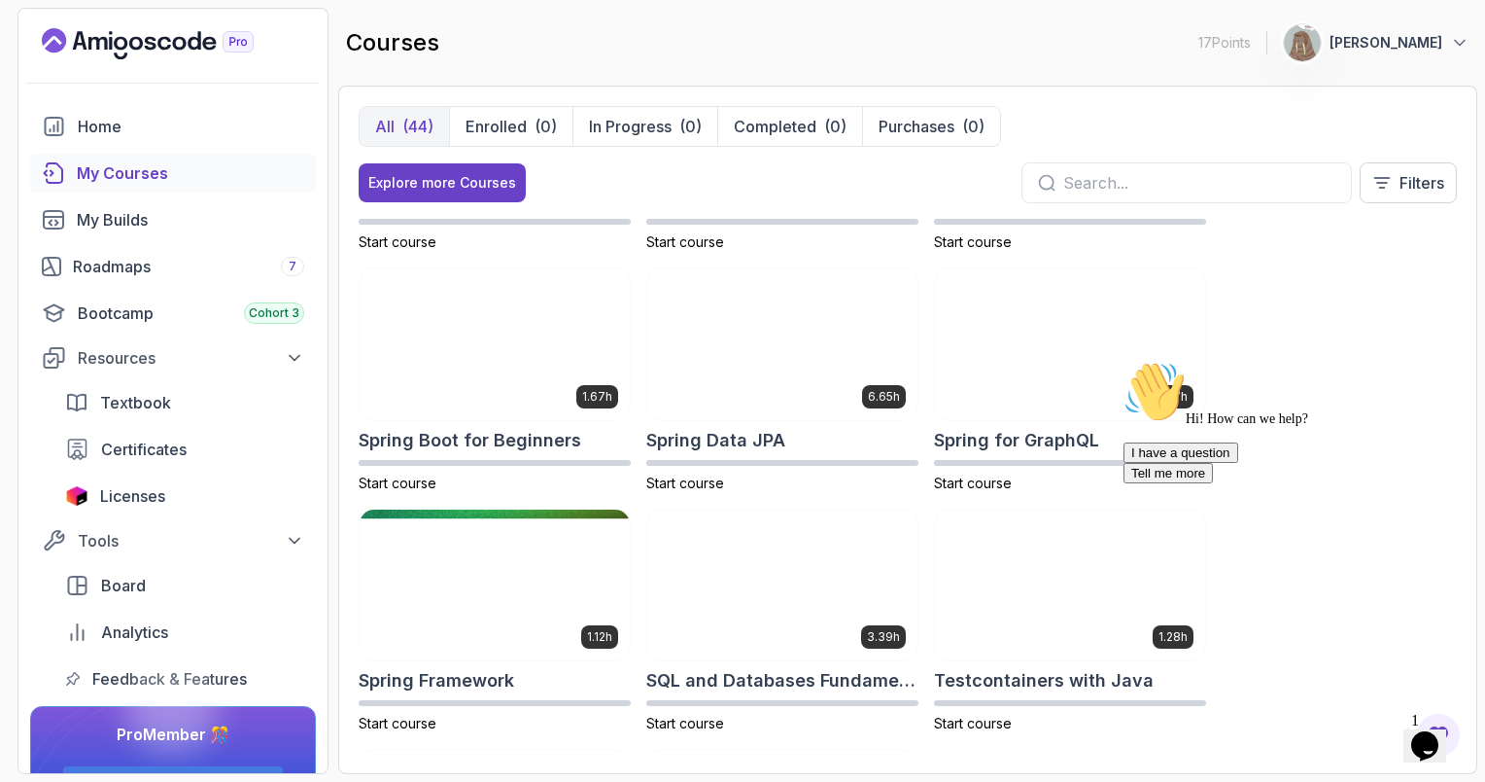
scroll to position [2839, 0]
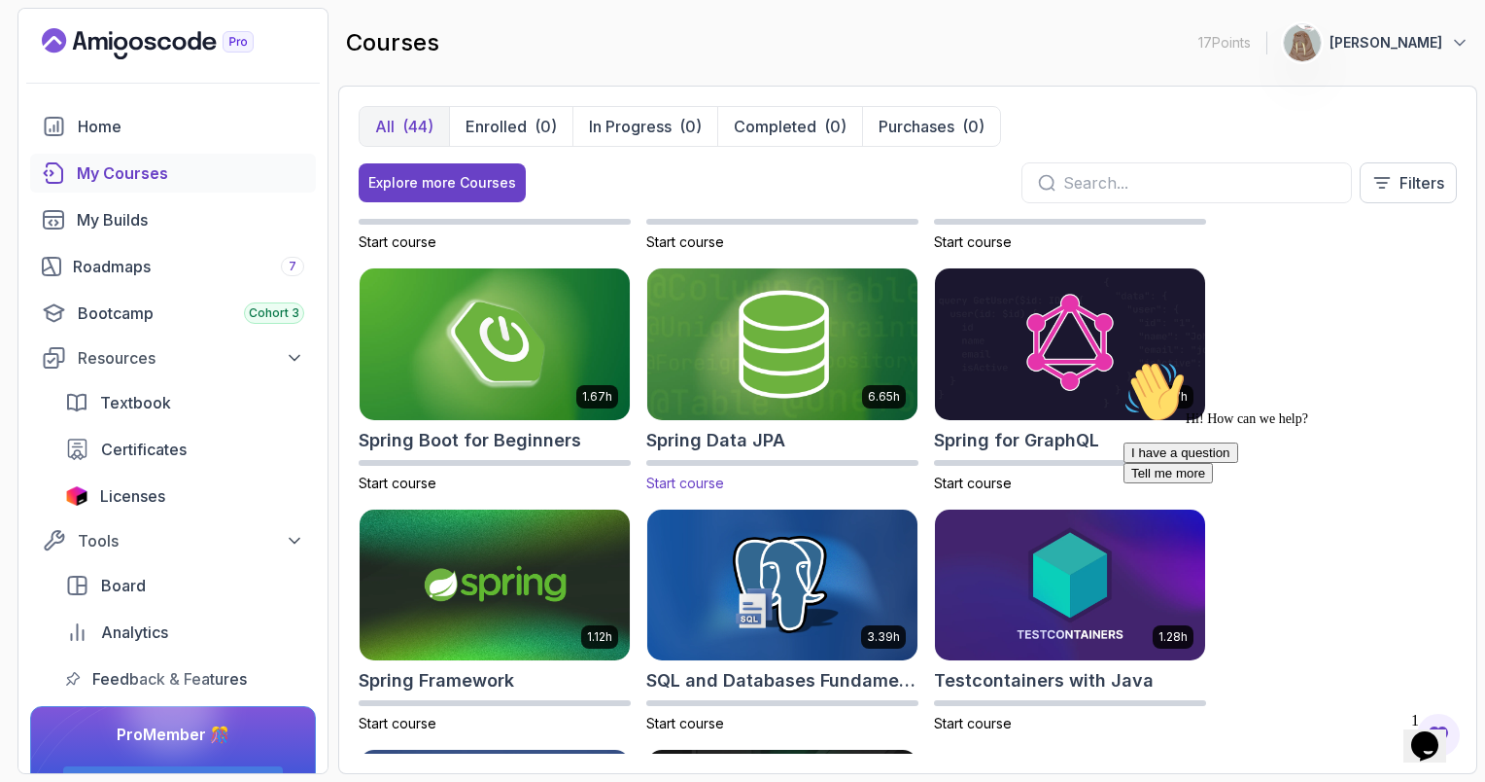
click at [704, 347] on img at bounding box center [783, 343] width 284 height 158
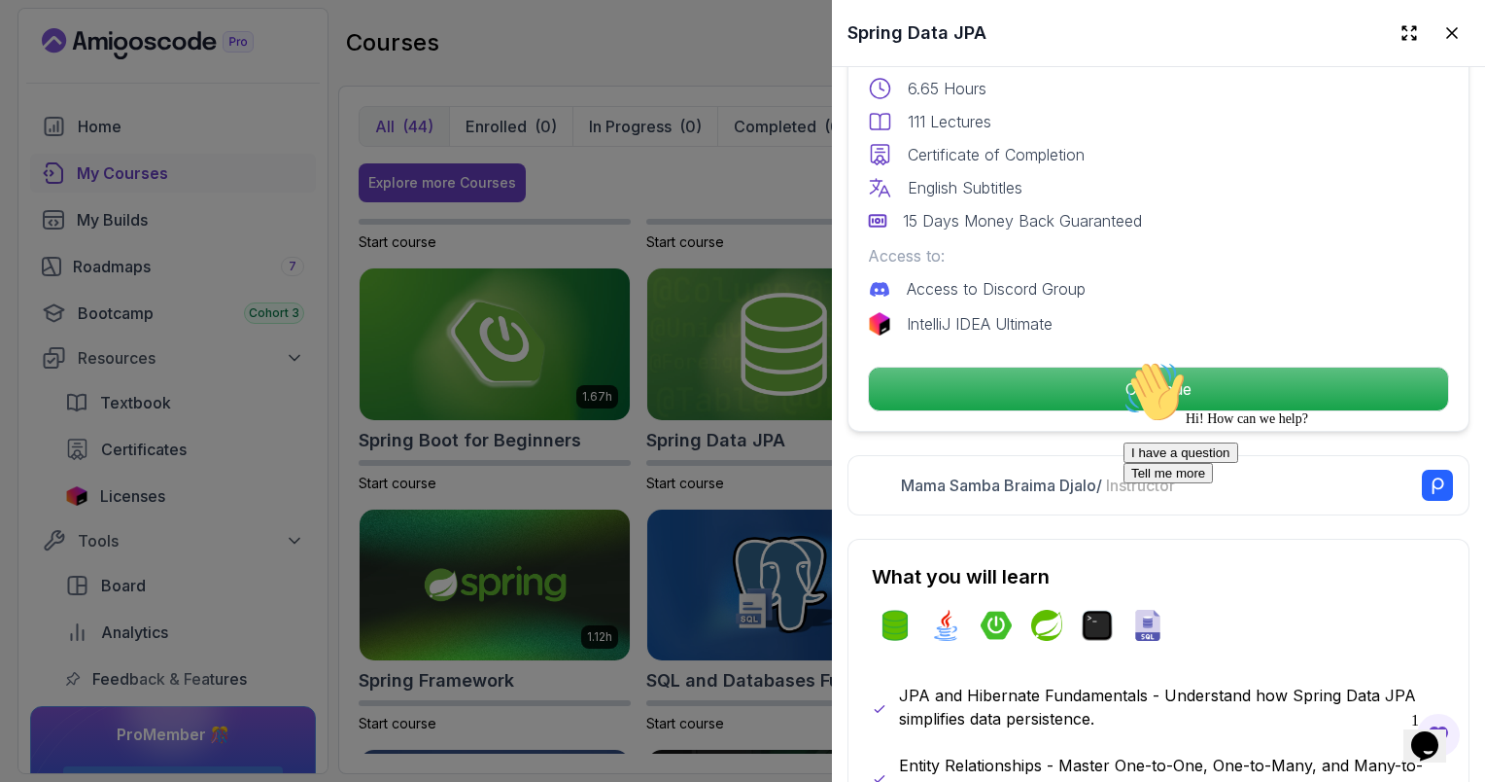
scroll to position [564, 0]
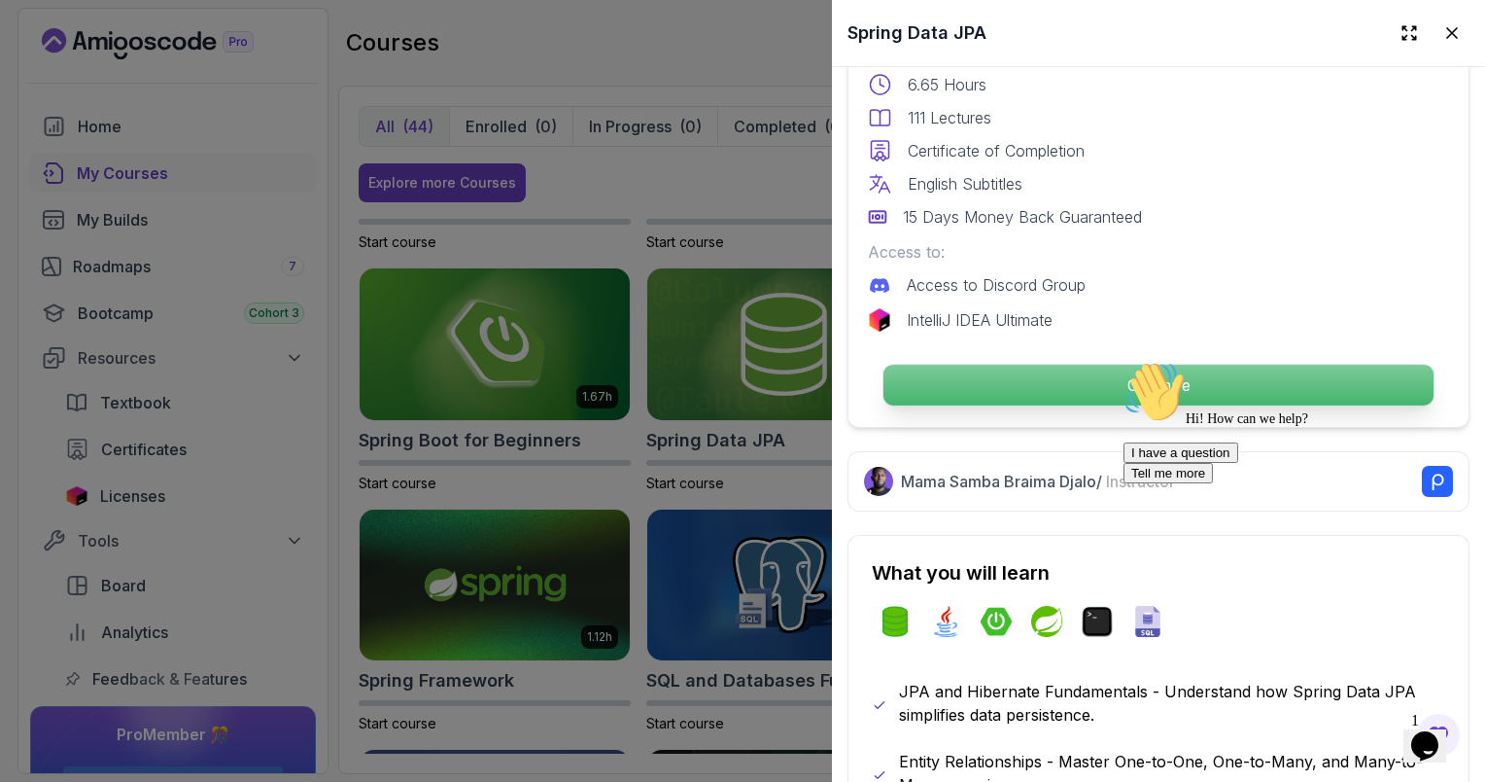
click at [985, 369] on p "Continue" at bounding box center [1159, 385] width 550 height 41
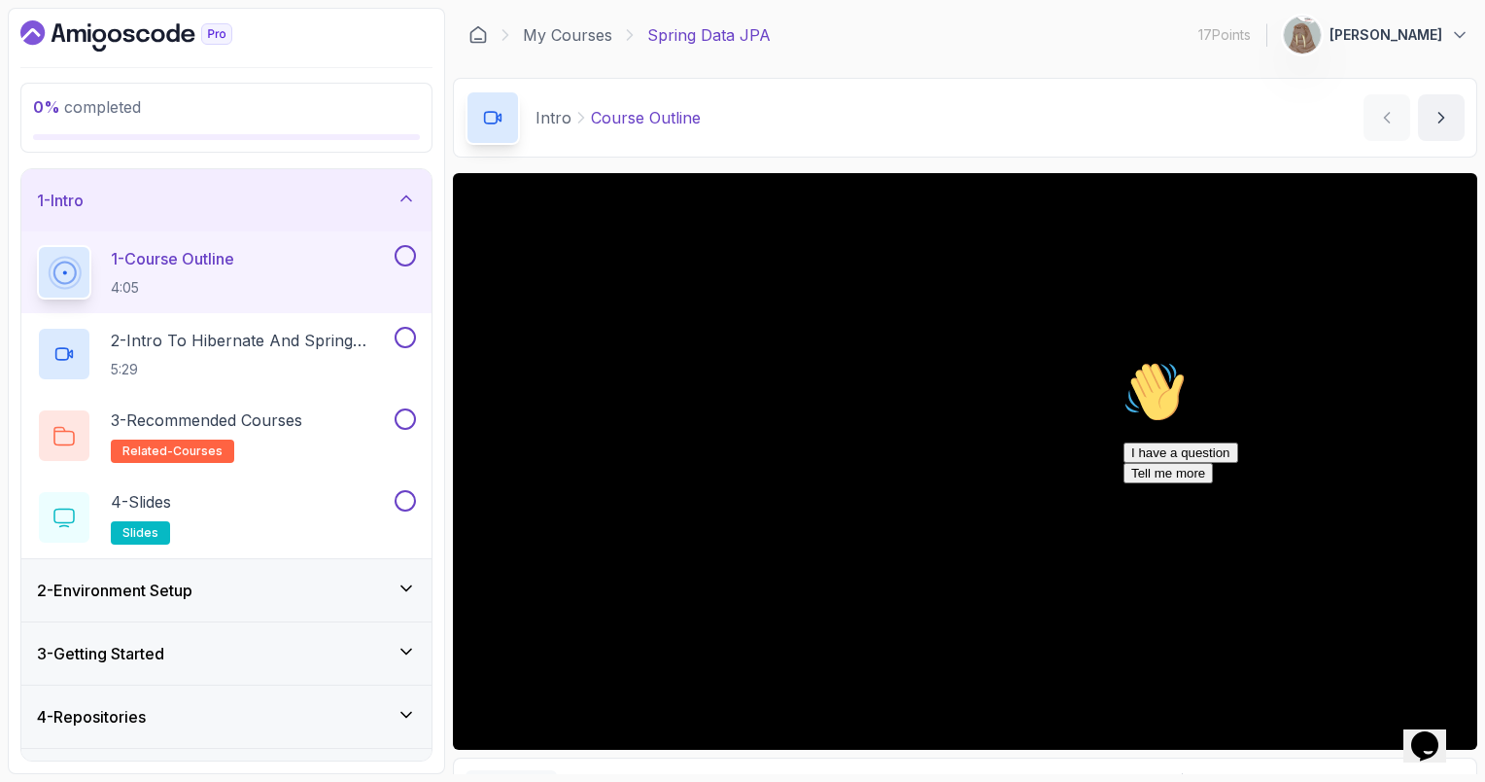
click at [284, 586] on div "2 - Environment Setup" at bounding box center [226, 589] width 379 height 23
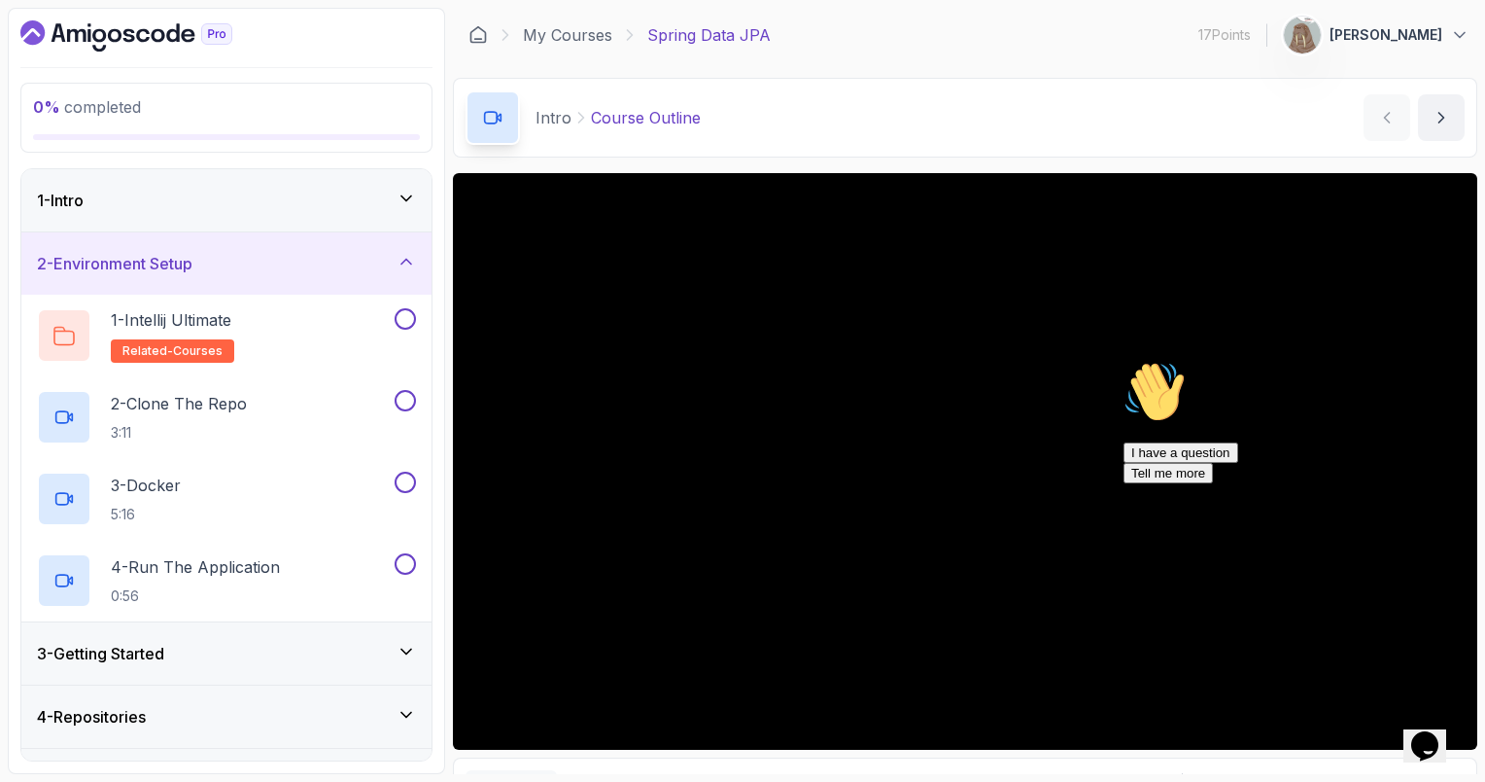
click at [338, 210] on div "1 - Intro" at bounding box center [226, 200] width 379 height 23
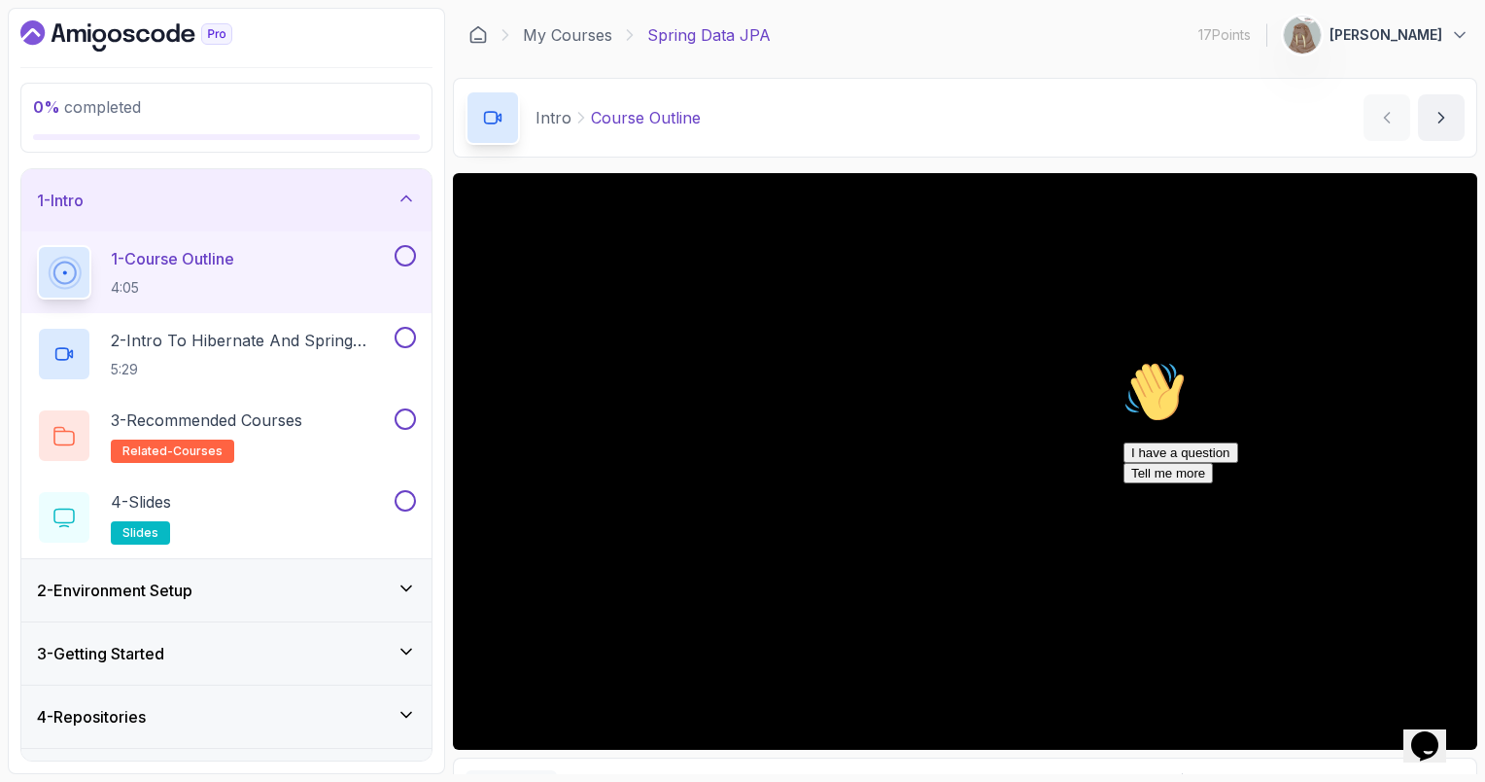
click at [326, 595] on div "2 - Environment Setup" at bounding box center [226, 589] width 379 height 23
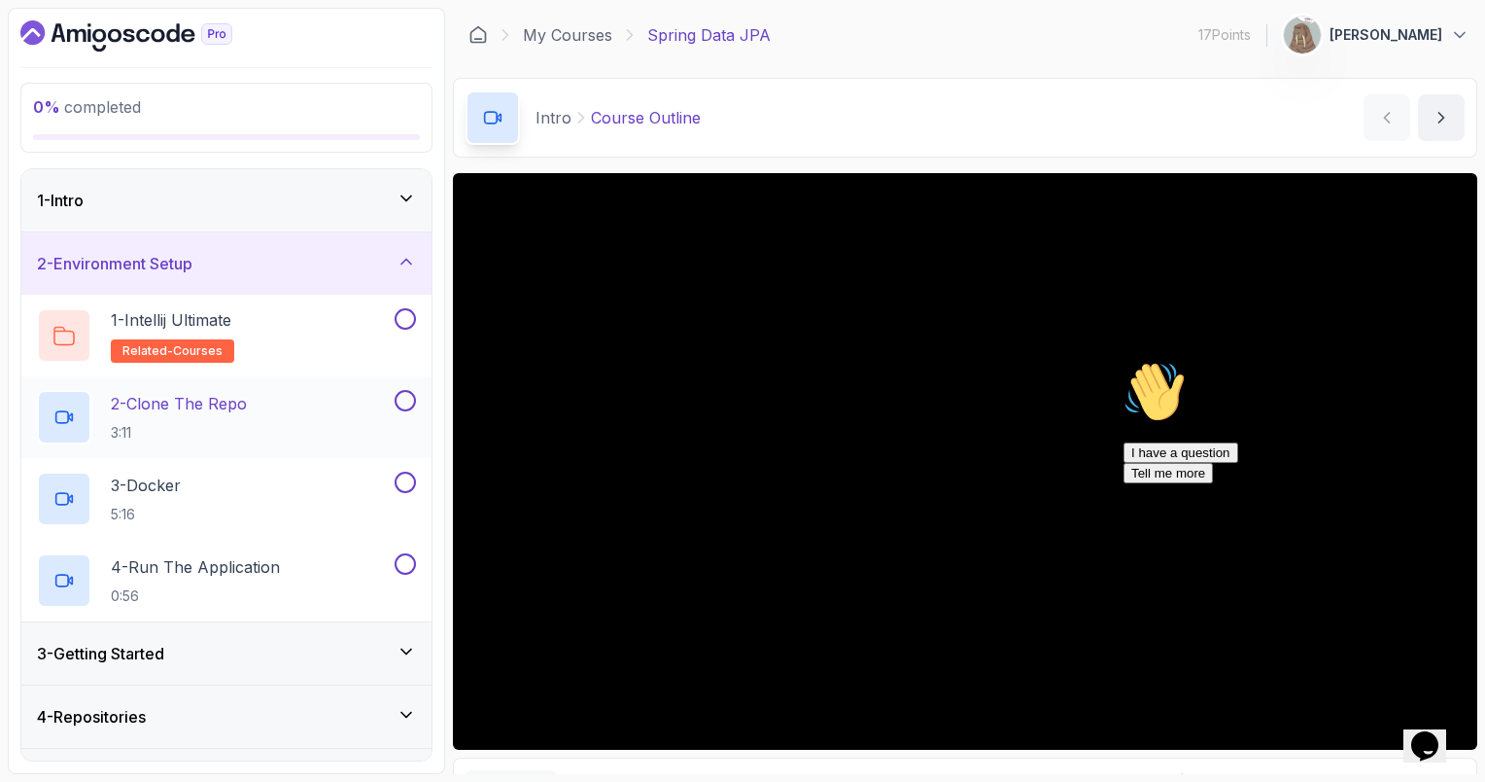
click at [336, 420] on div "2 - Clone The Repo 3:11" at bounding box center [214, 417] width 354 height 54
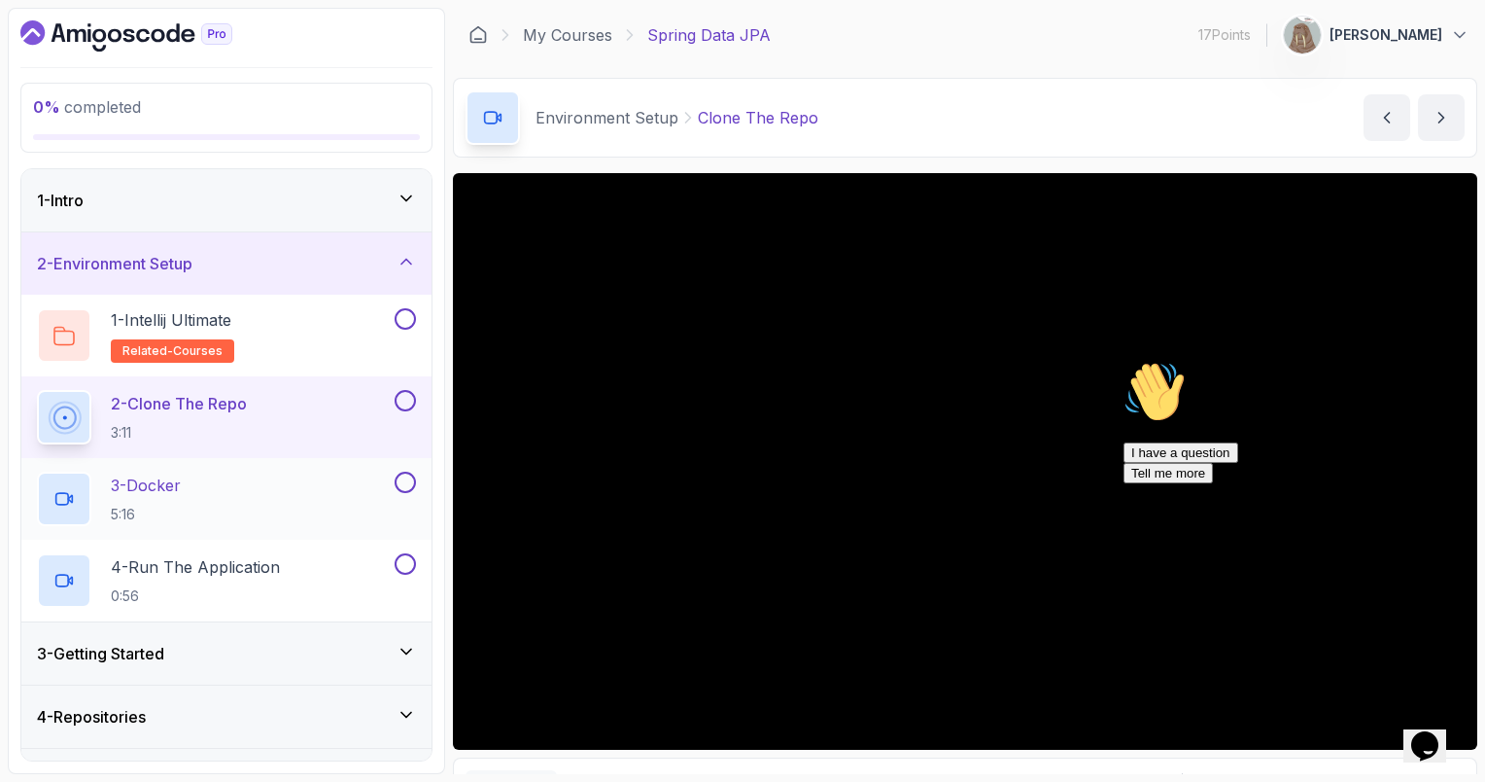
click at [181, 493] on p "3 - Docker" at bounding box center [146, 484] width 70 height 23
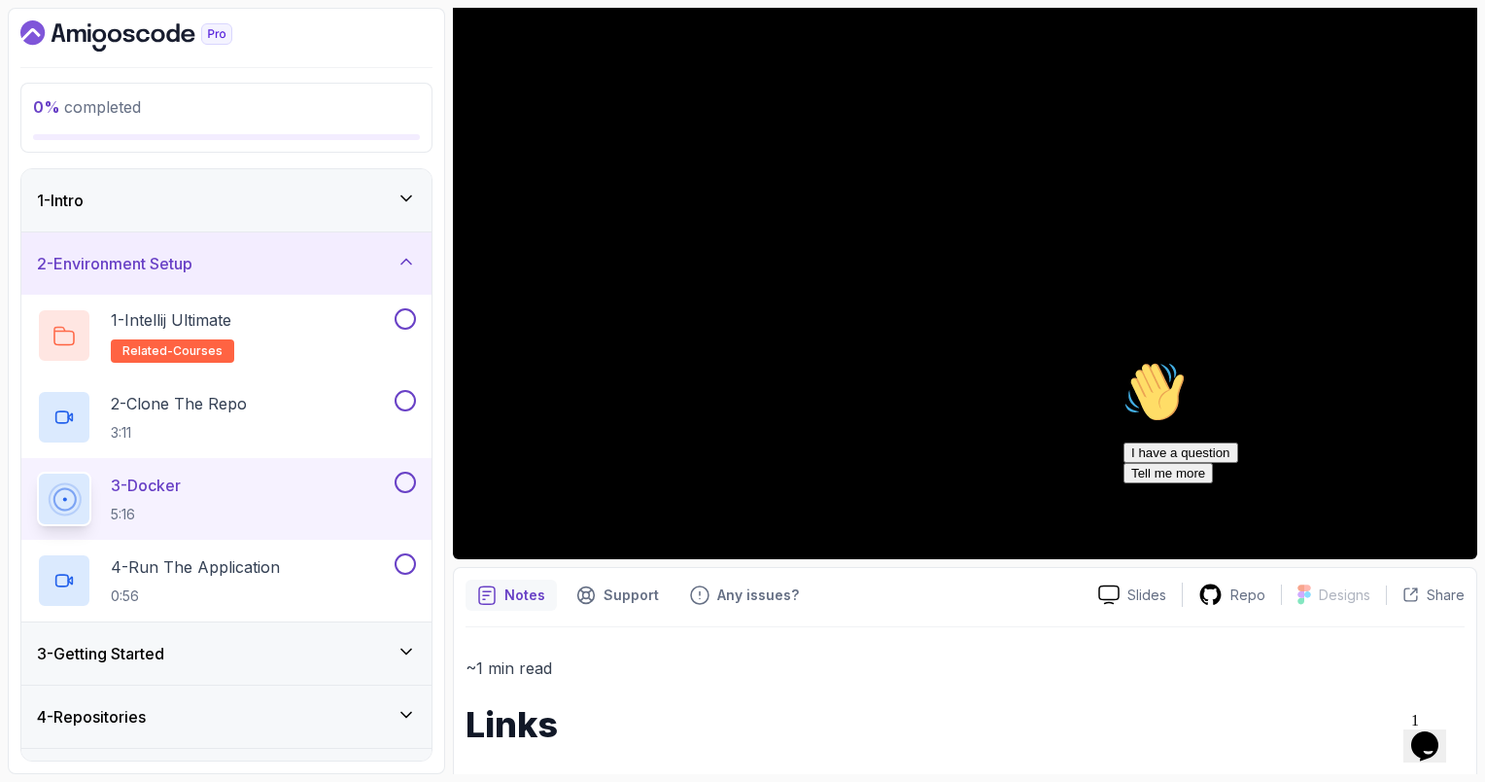
scroll to position [189, 0]
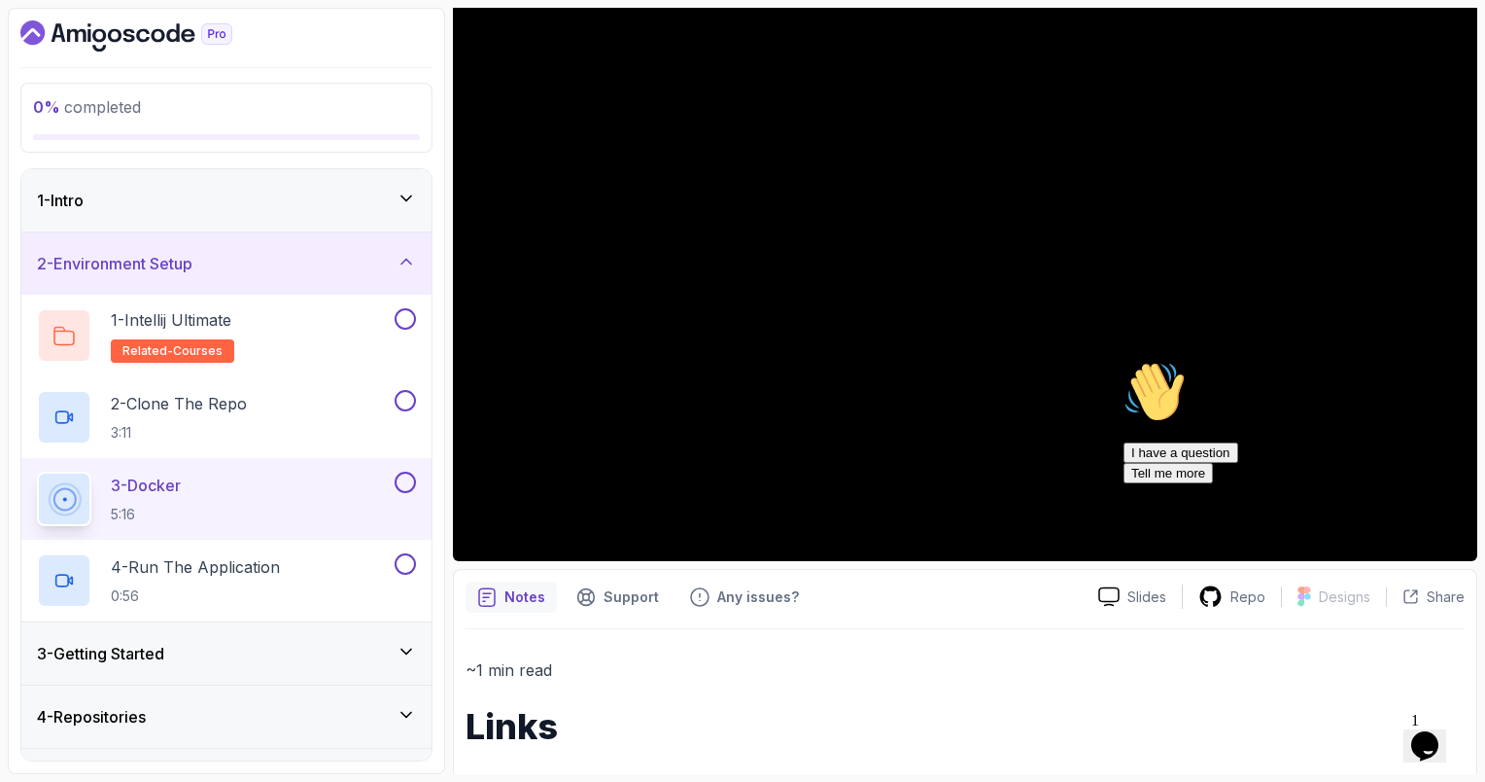
click at [237, 655] on div "3 - Getting Started" at bounding box center [226, 653] width 379 height 23
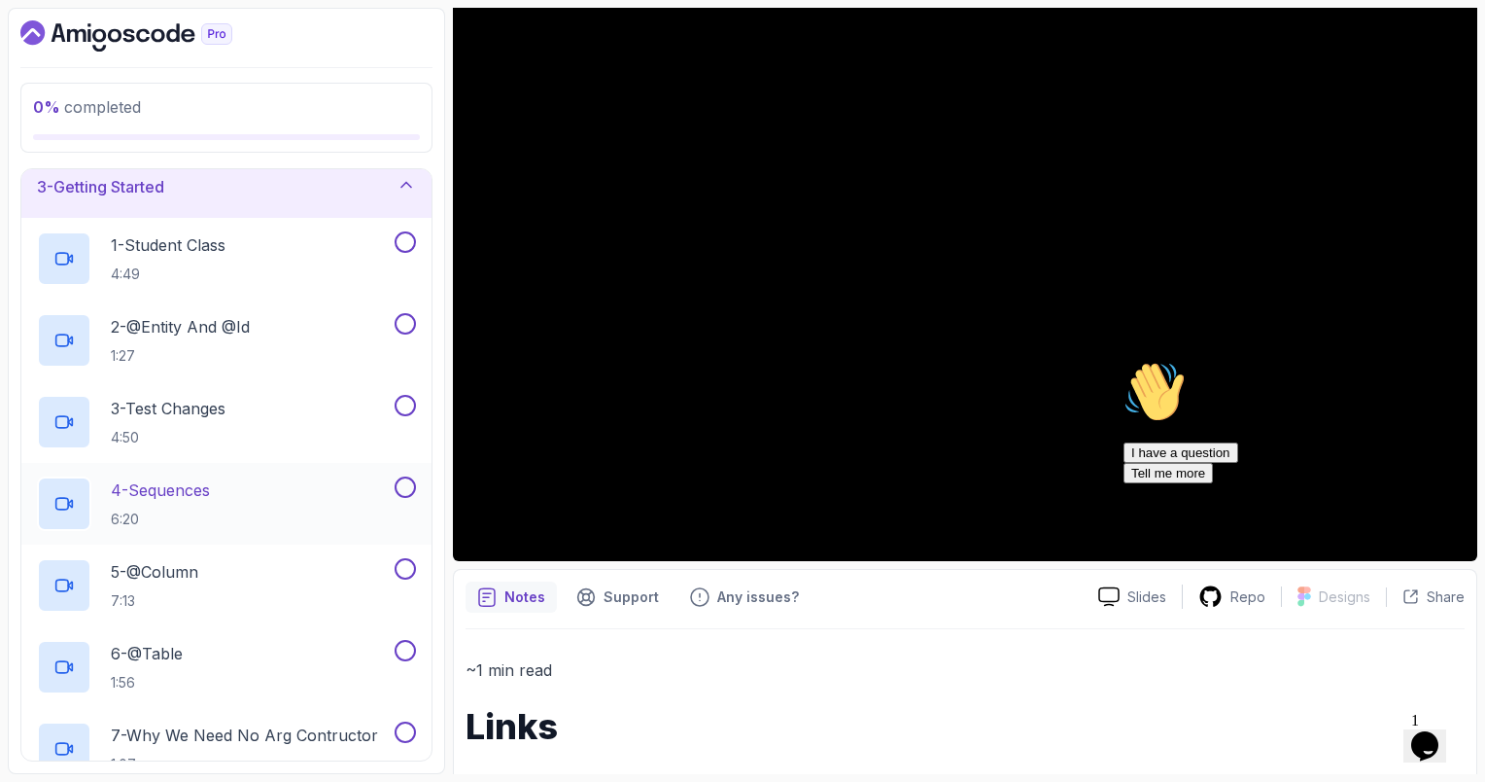
scroll to position [140, 0]
click at [292, 264] on div "1 - Student Class 4:49" at bounding box center [214, 258] width 354 height 54
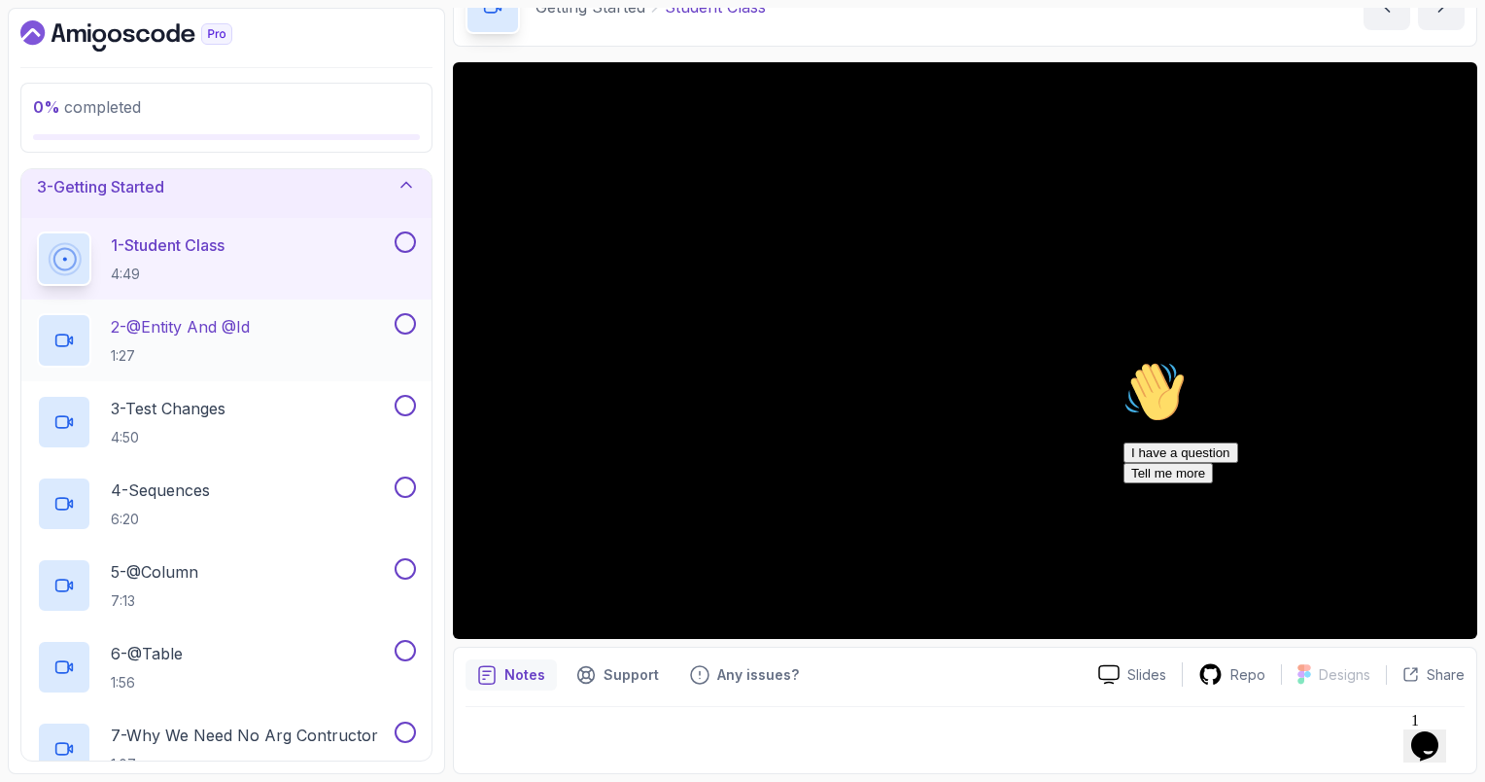
scroll to position [109, 0]
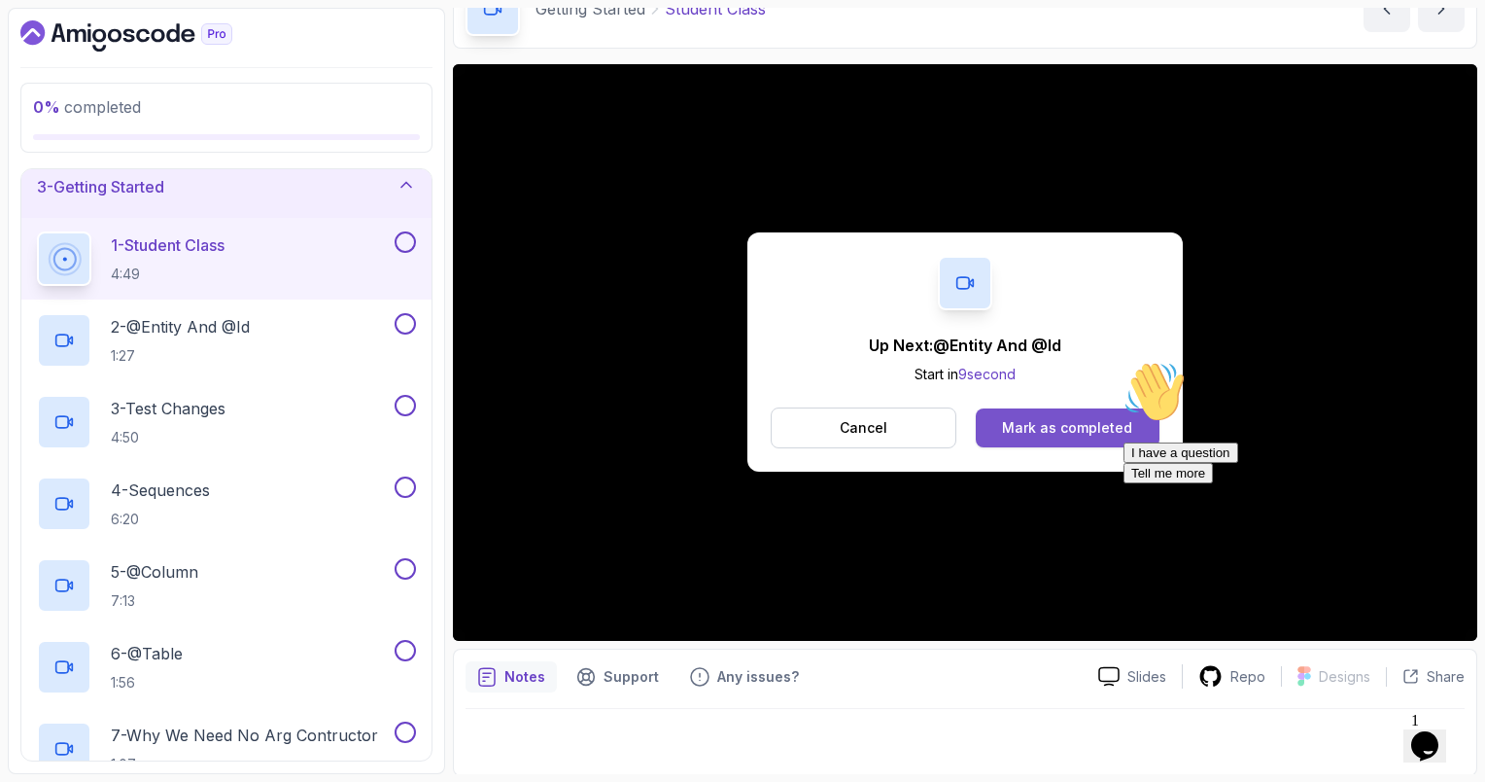
click at [995, 421] on button "Mark as completed" at bounding box center [1068, 427] width 184 height 39
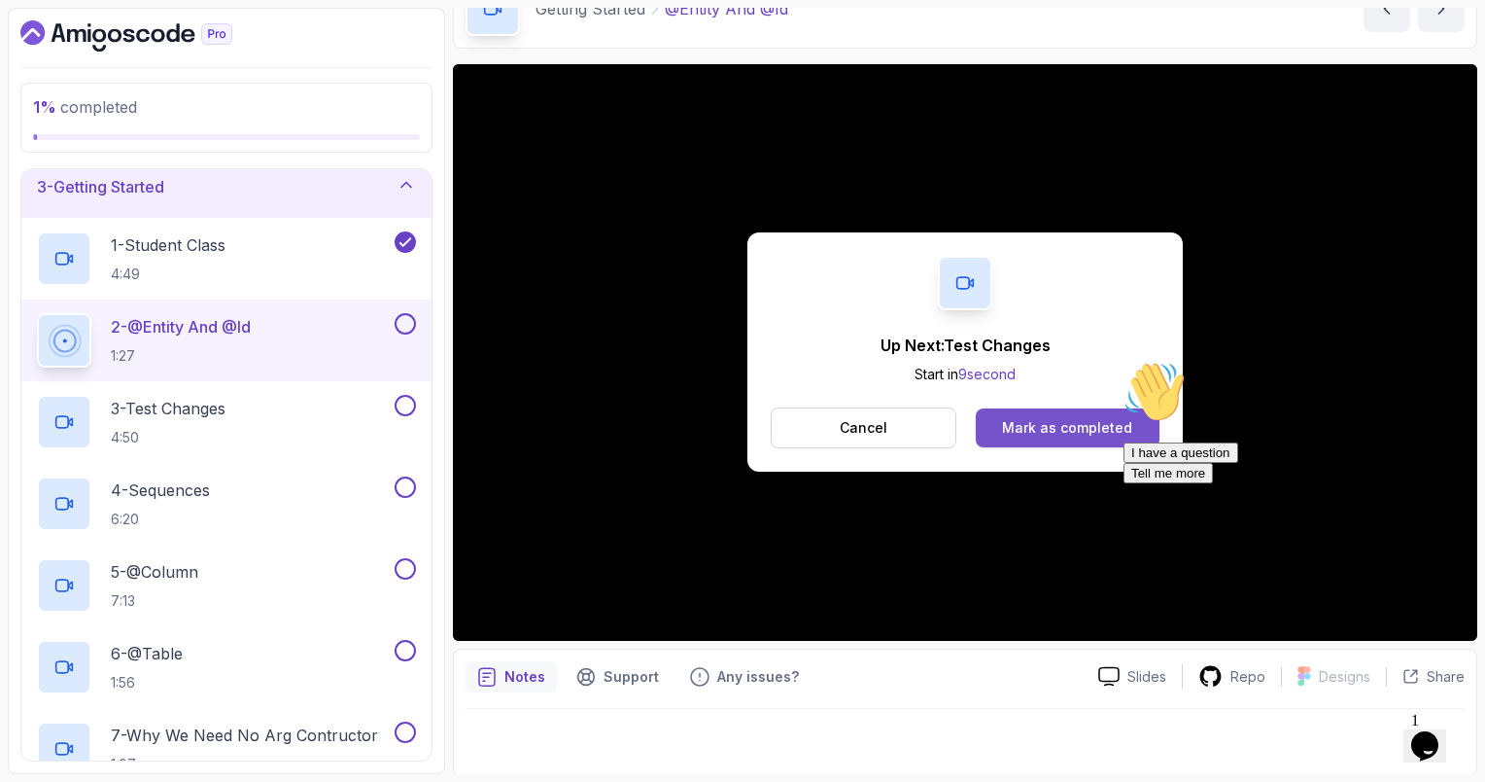
click at [1063, 424] on div "Mark as completed" at bounding box center [1067, 427] width 130 height 19
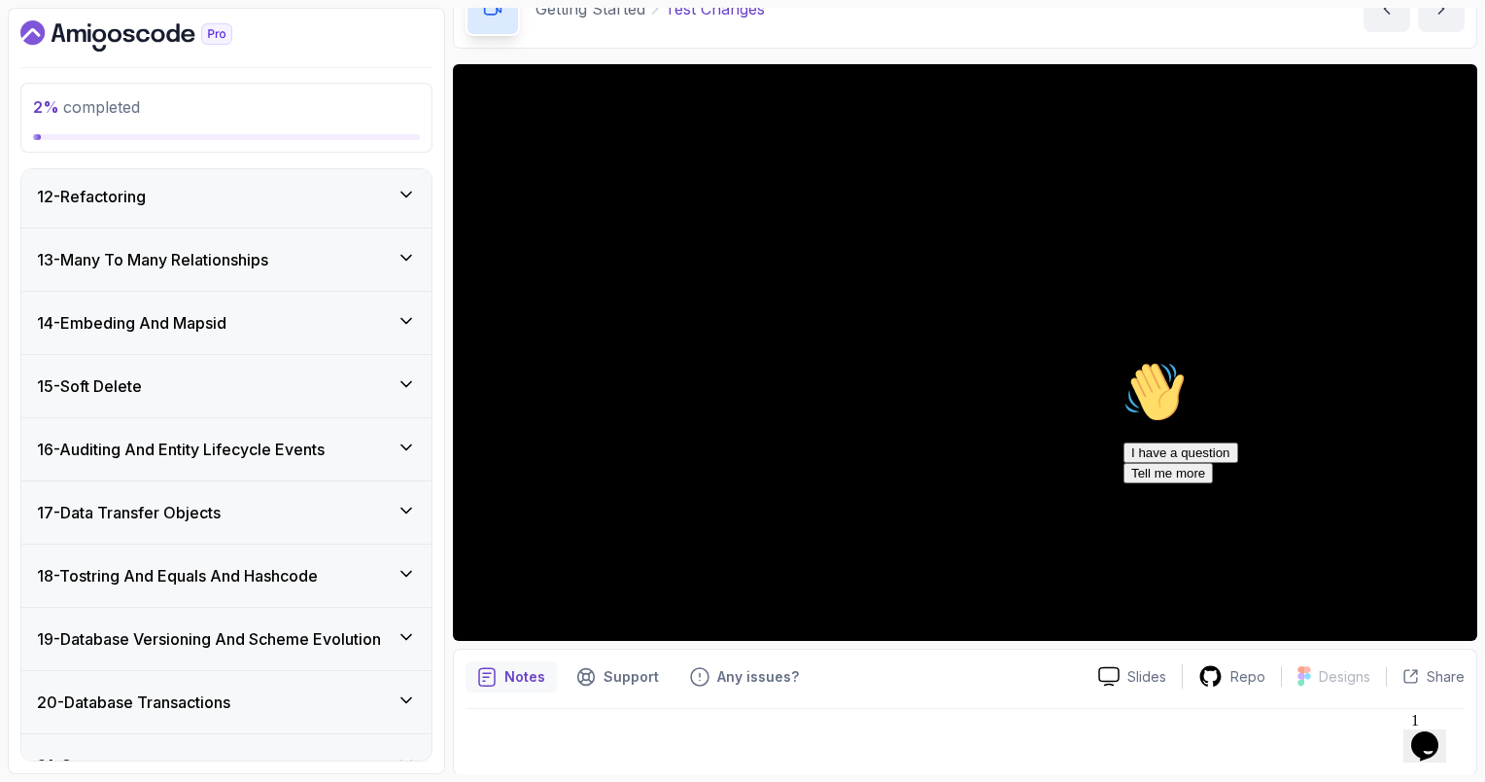
scroll to position [1429, 0]
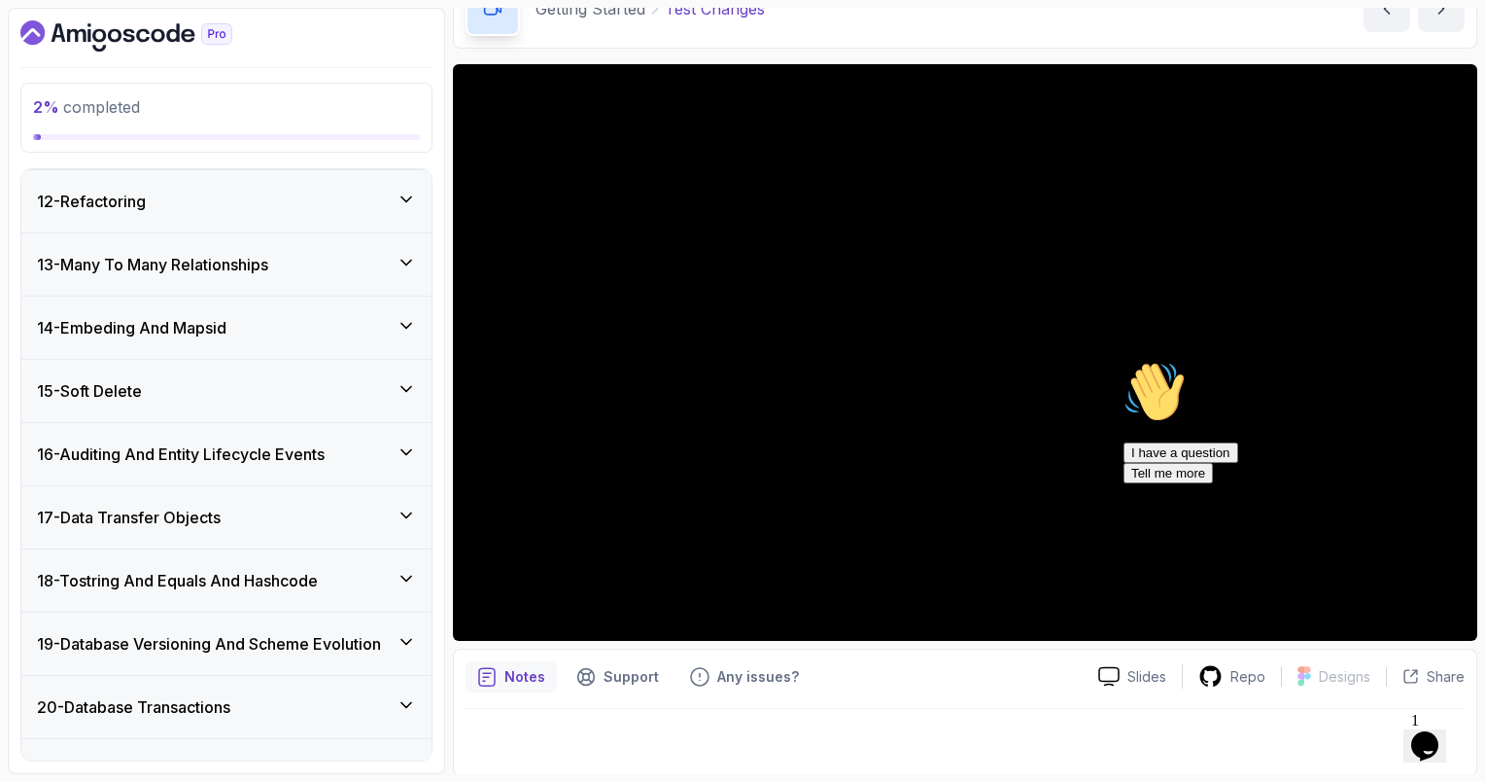
click at [296, 640] on h3 "19 - Database Versioning And Scheme Evolution" at bounding box center [209, 643] width 344 height 23
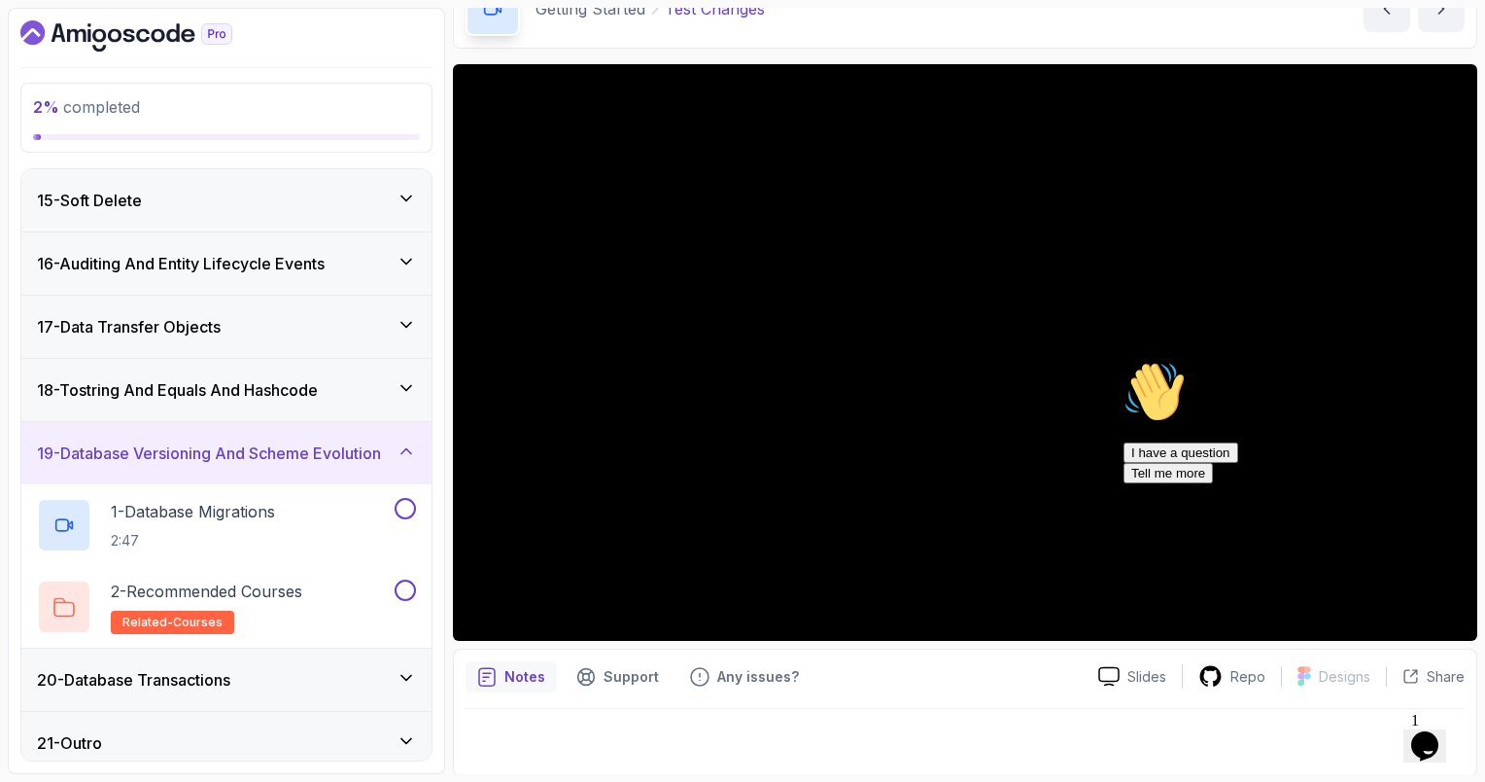
scroll to position [893, 0]
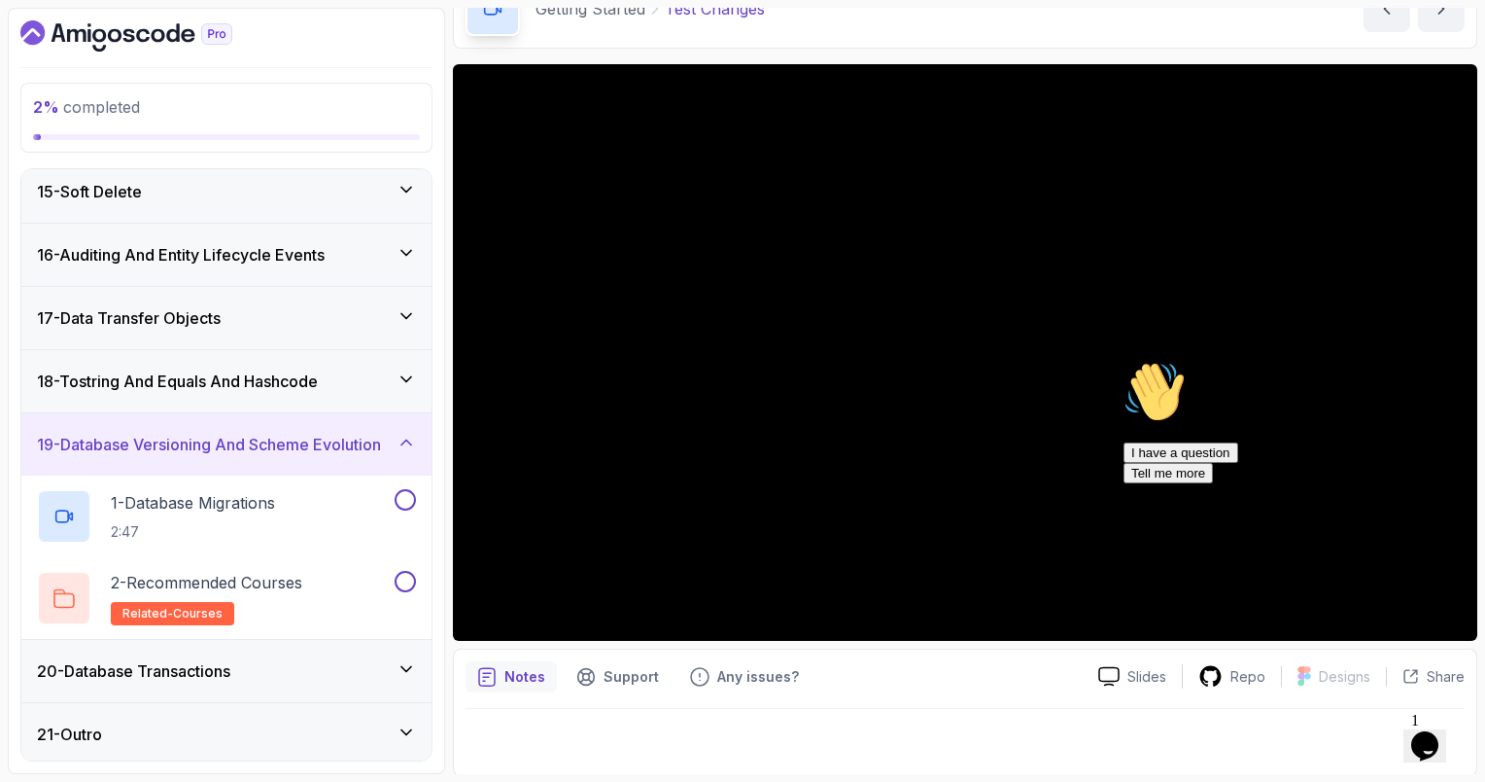
click at [1124, 361] on icon "Chat attention grabber" at bounding box center [1124, 361] width 0 height 0
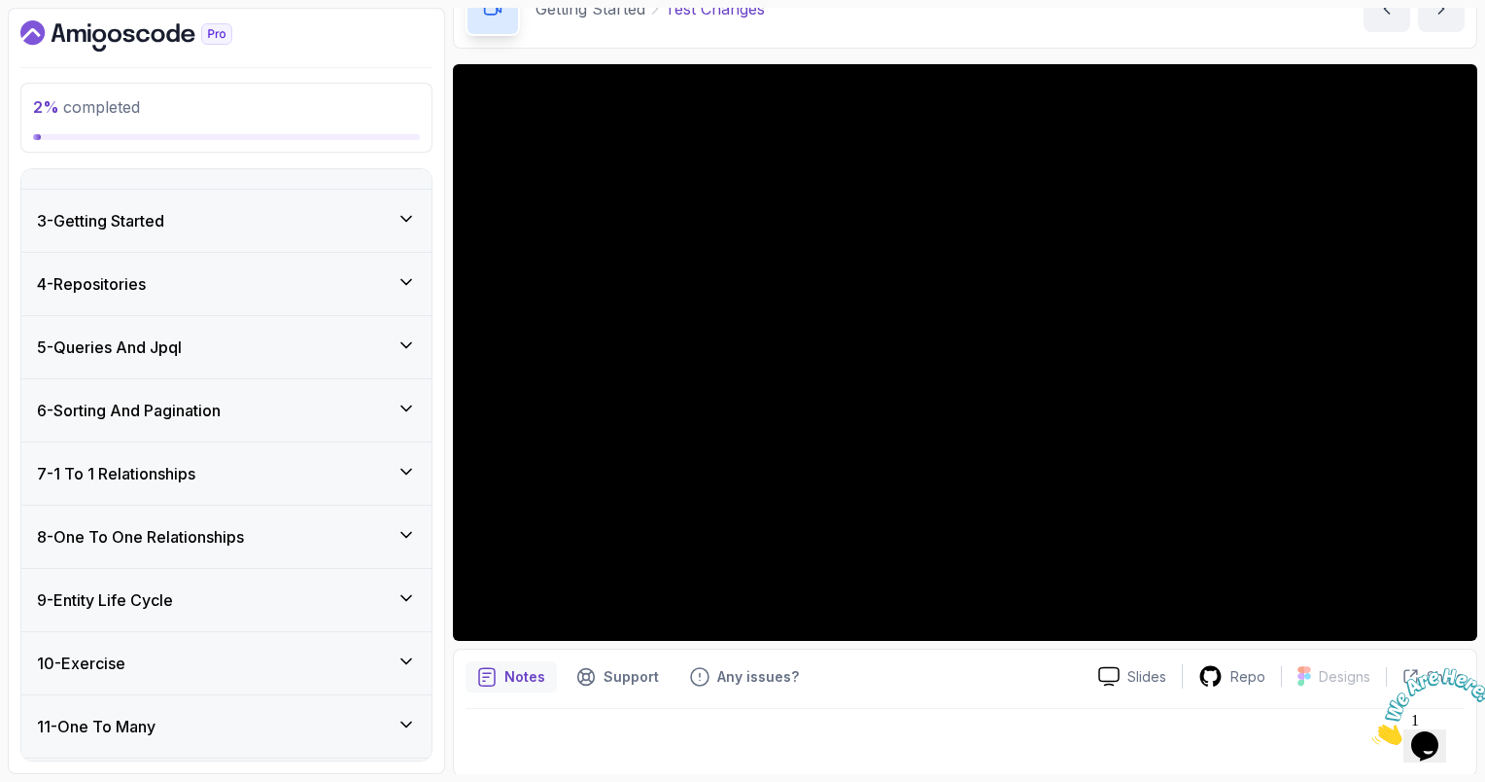
scroll to position [0, 0]
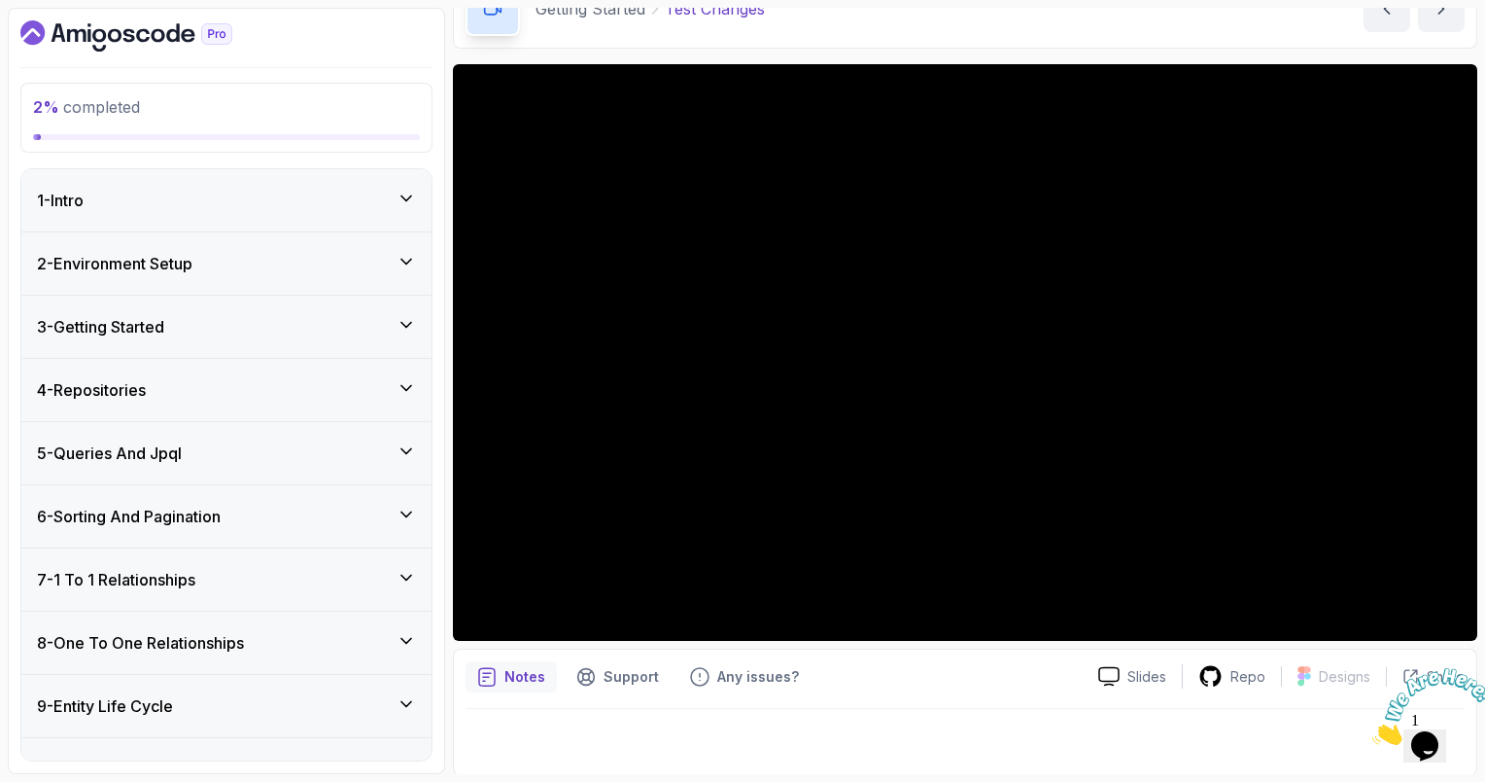
click at [262, 334] on div "3 - Getting Started" at bounding box center [226, 326] width 379 height 23
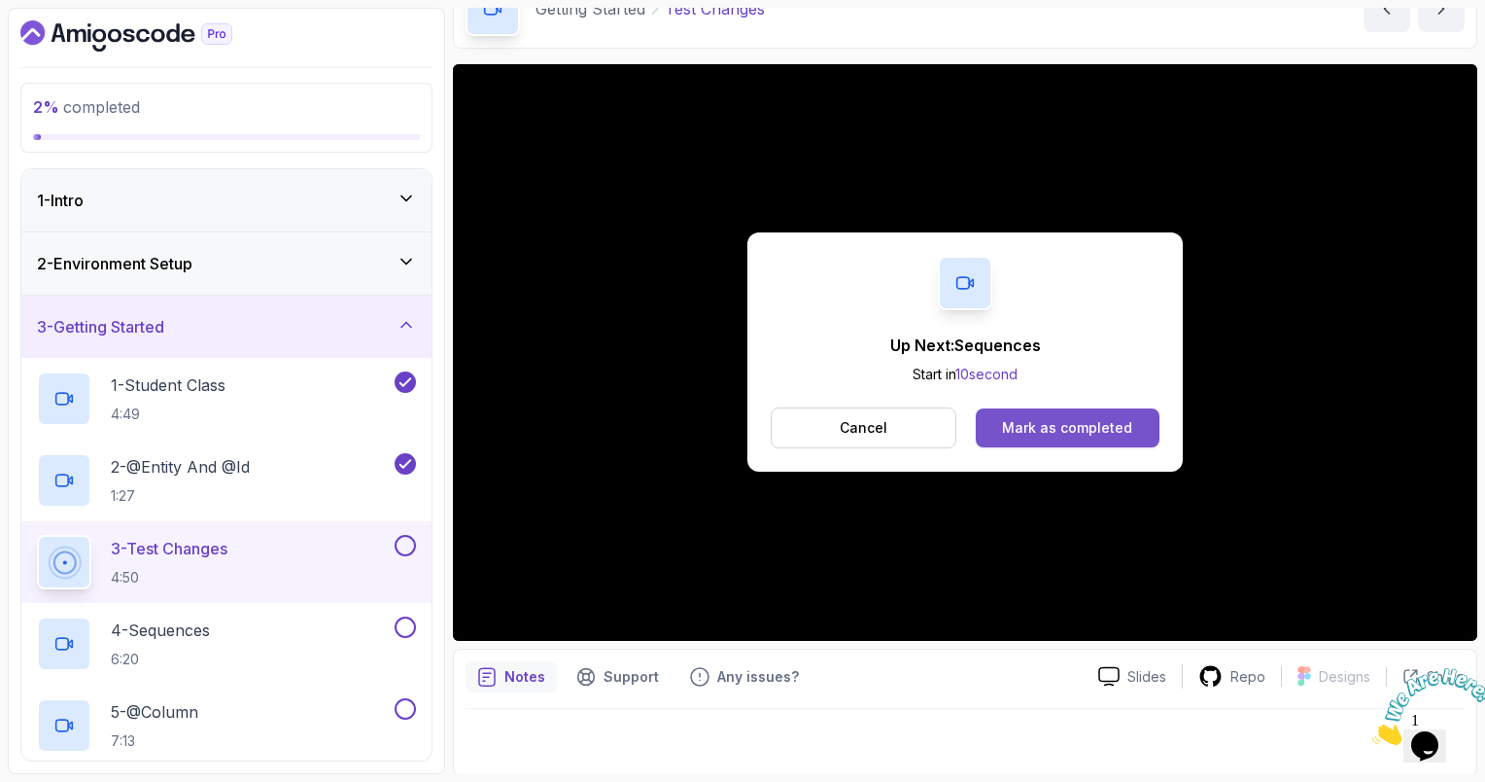
click at [1077, 427] on div "Mark as completed" at bounding box center [1067, 427] width 130 height 19
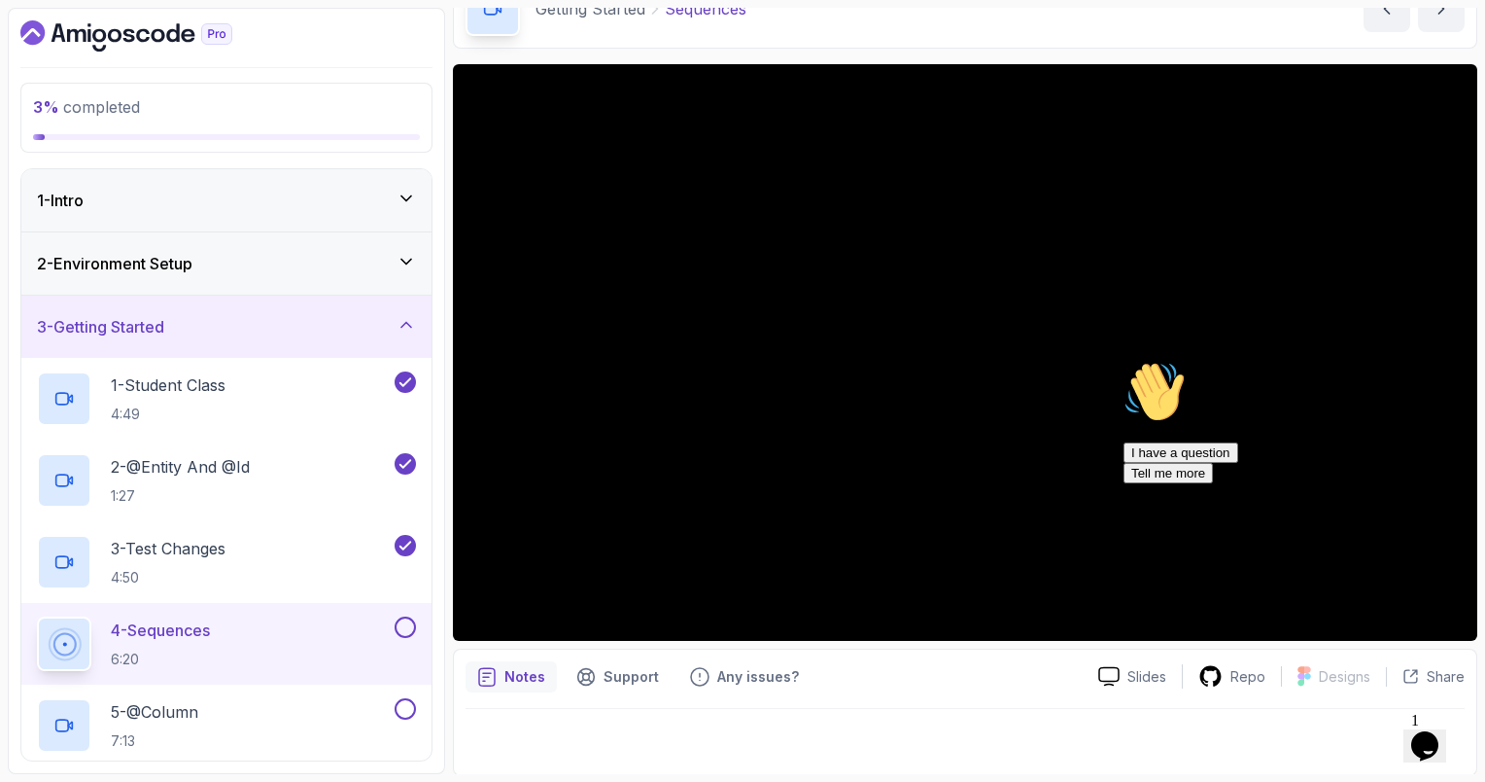
click at [1244, 483] on div "I have a question Tell me more" at bounding box center [1299, 462] width 350 height 41
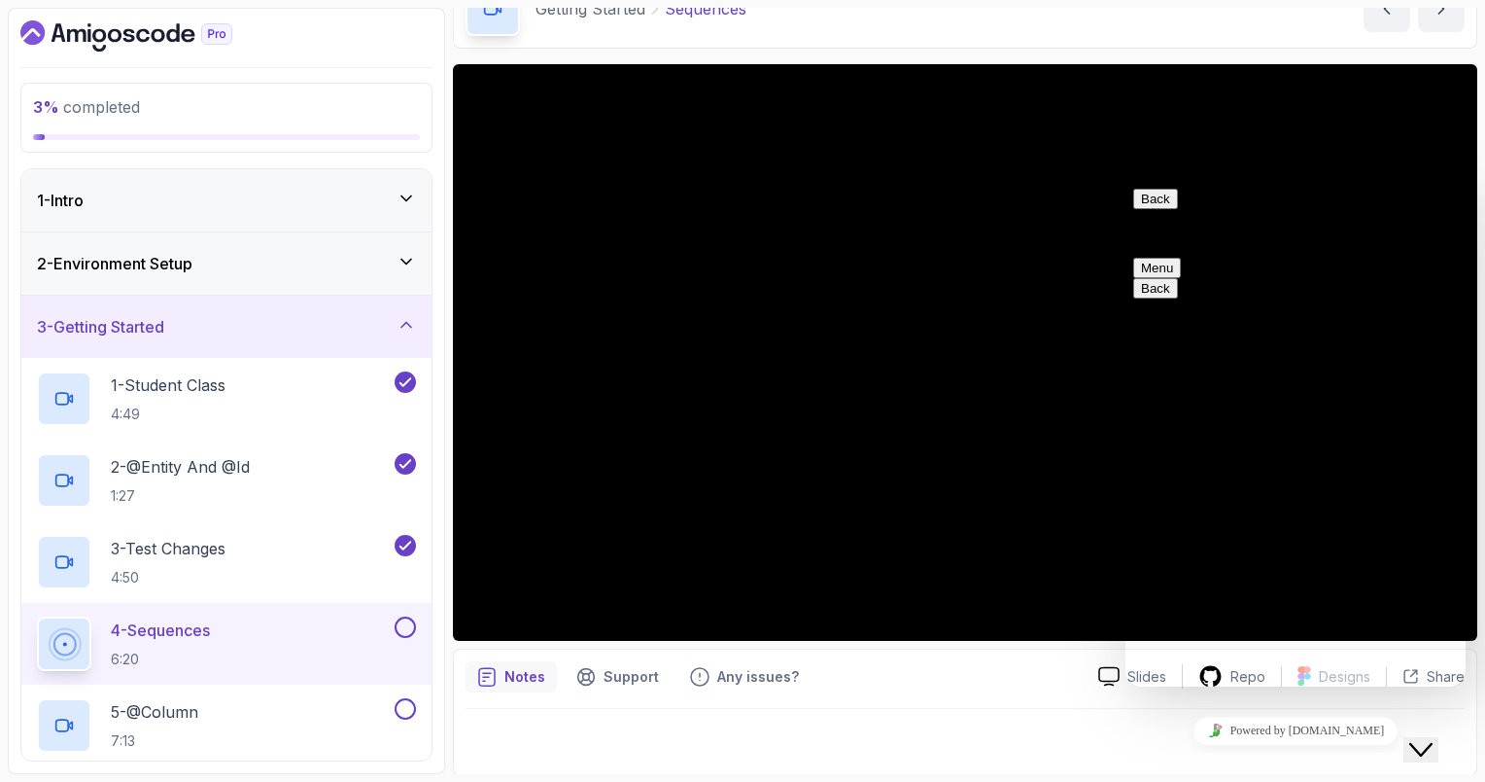
click at [1156, 209] on button "Back" at bounding box center [1156, 199] width 45 height 20
click at [1019, 705] on div "Notes Support Any issues? Slides Repo Designs Design not available Share" at bounding box center [965, 711] width 1025 height 127
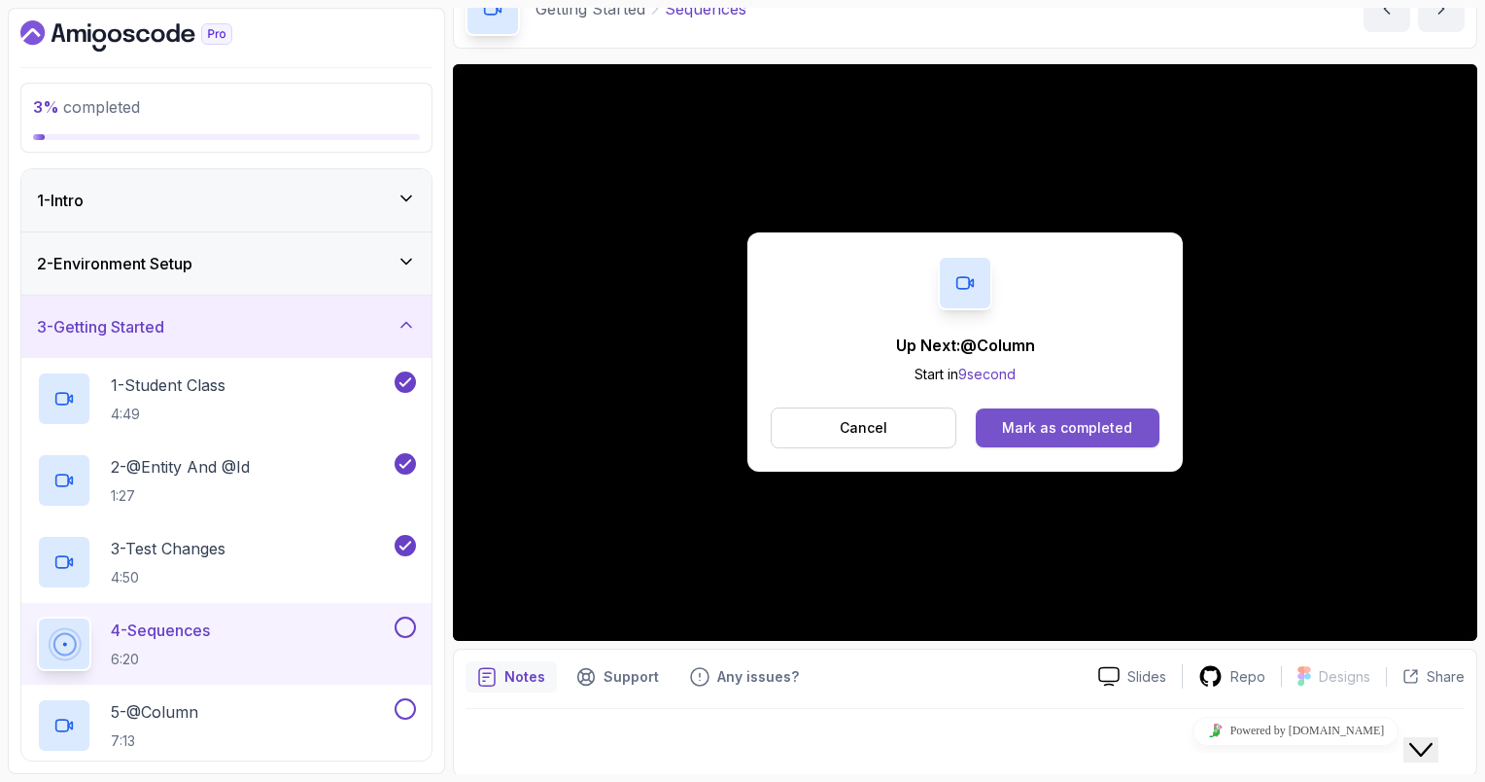
click at [1095, 433] on div "Mark as completed" at bounding box center [1067, 427] width 130 height 19
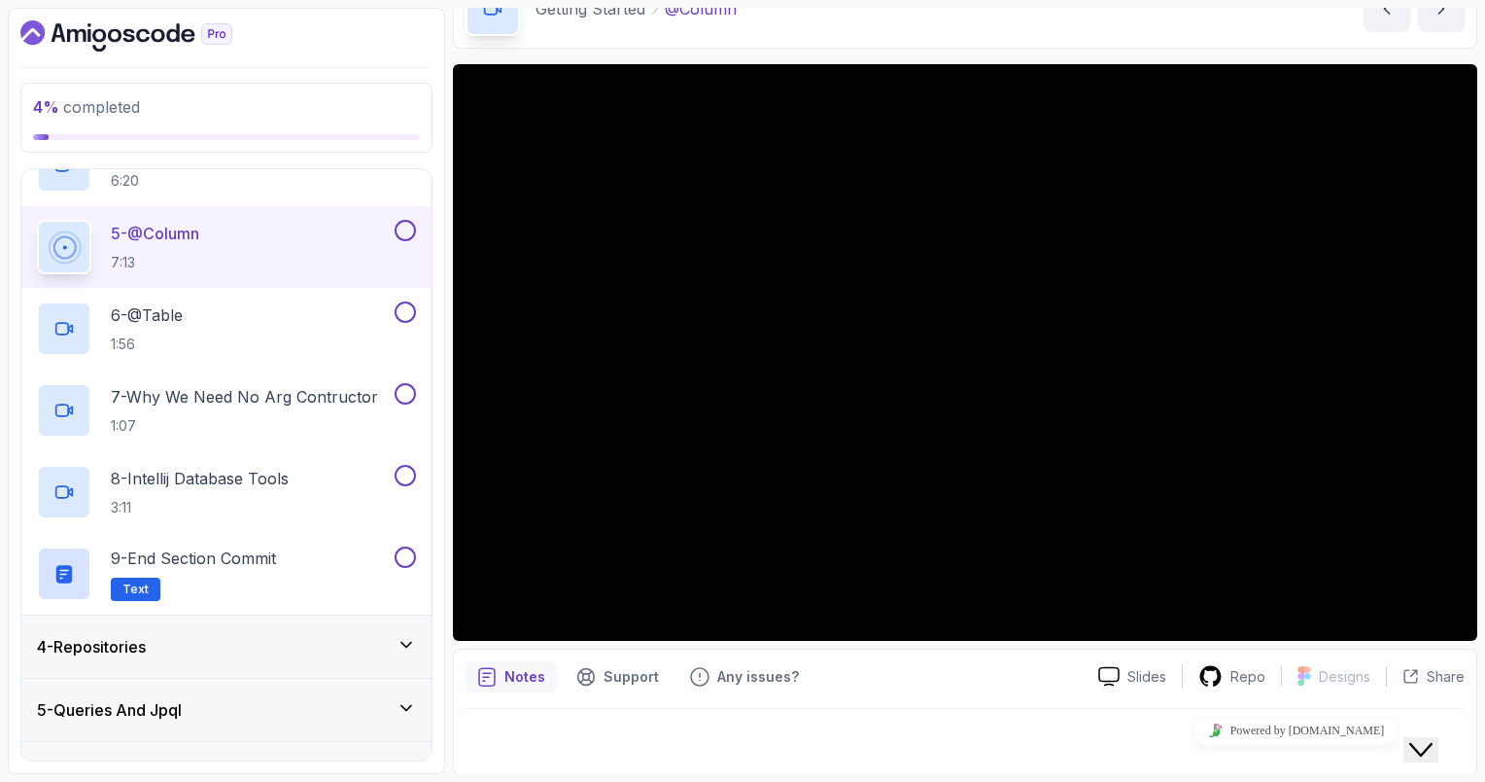
scroll to position [476, 0]
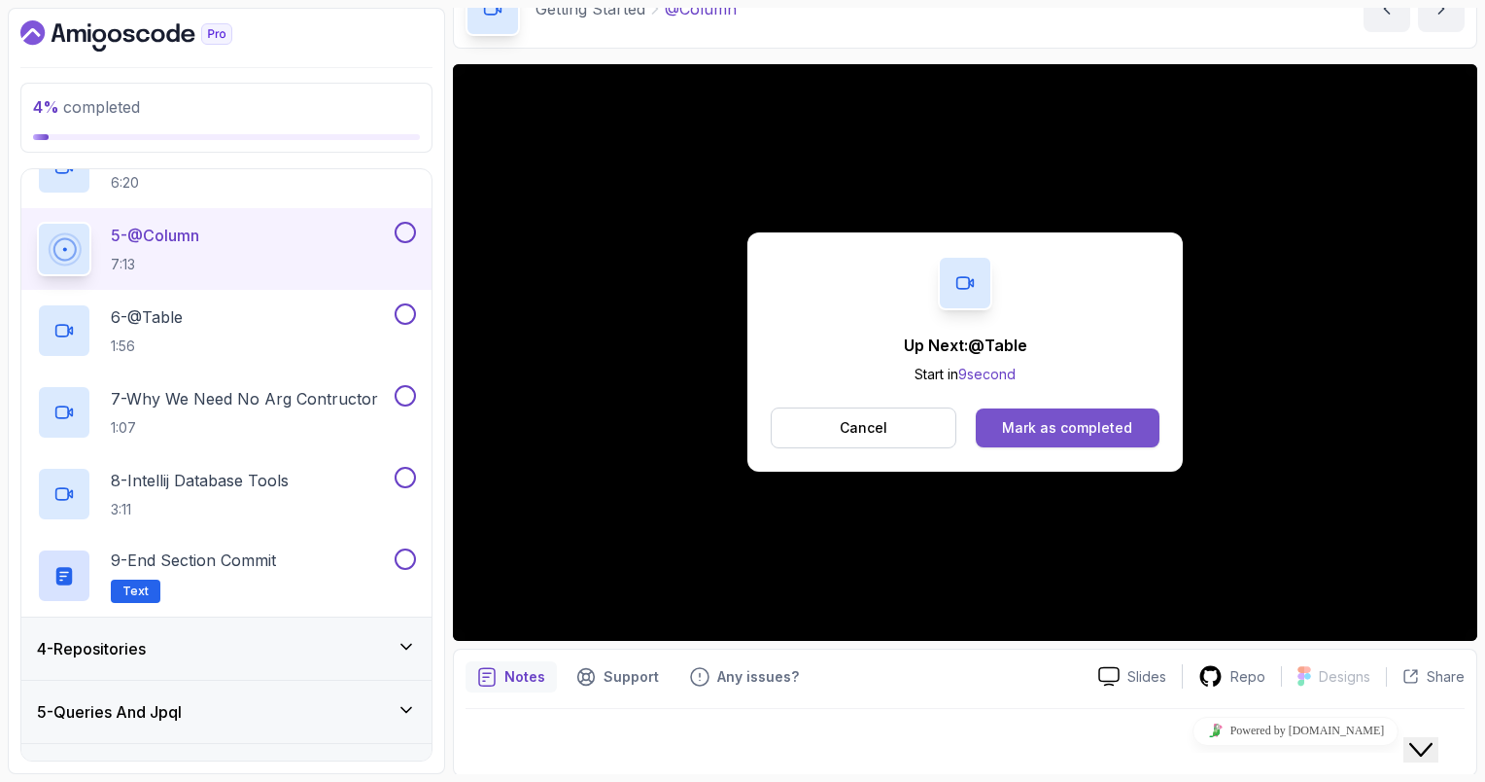
click at [1049, 434] on div "Mark as completed" at bounding box center [1067, 427] width 130 height 19
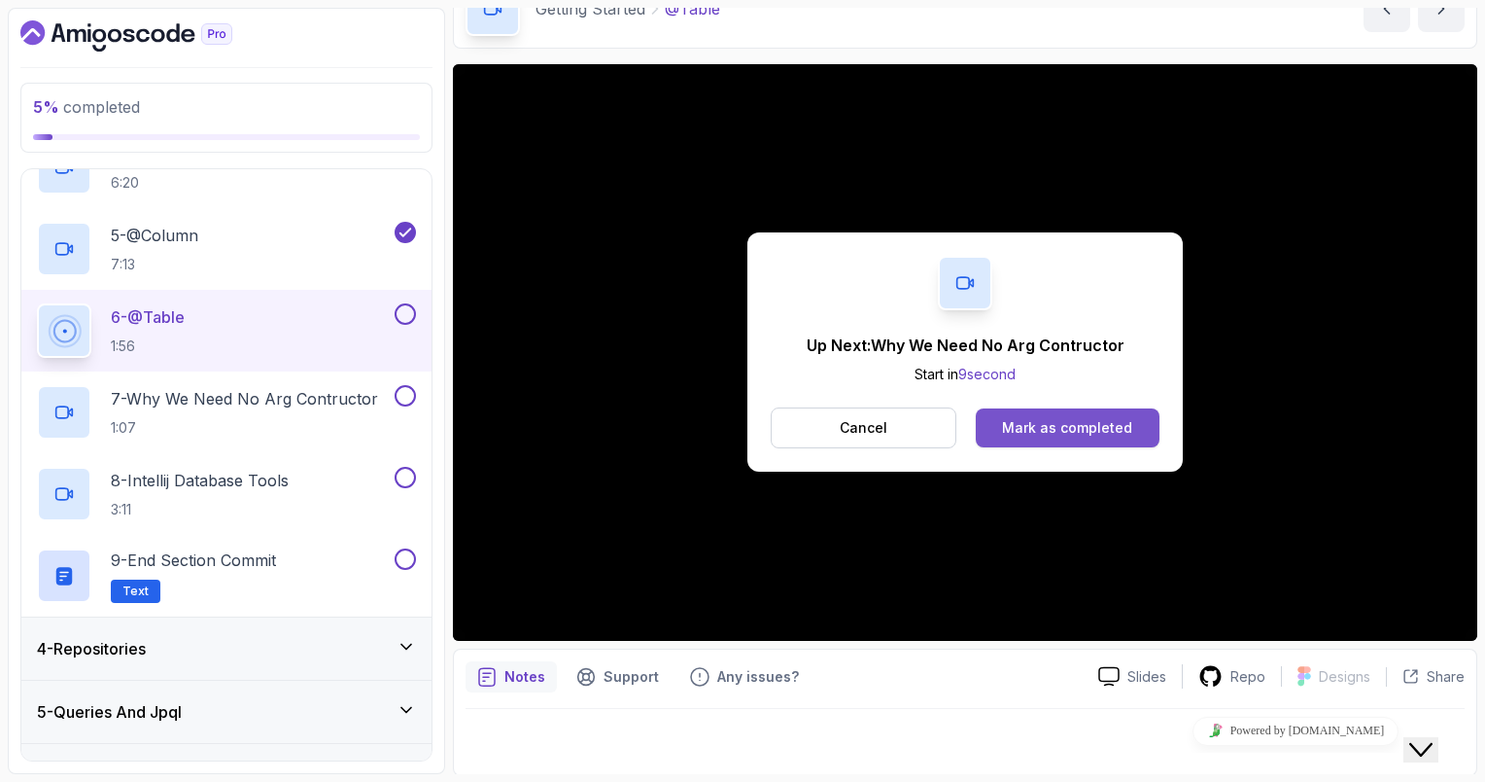
click at [1128, 424] on div "Mark as completed" at bounding box center [1067, 427] width 130 height 19
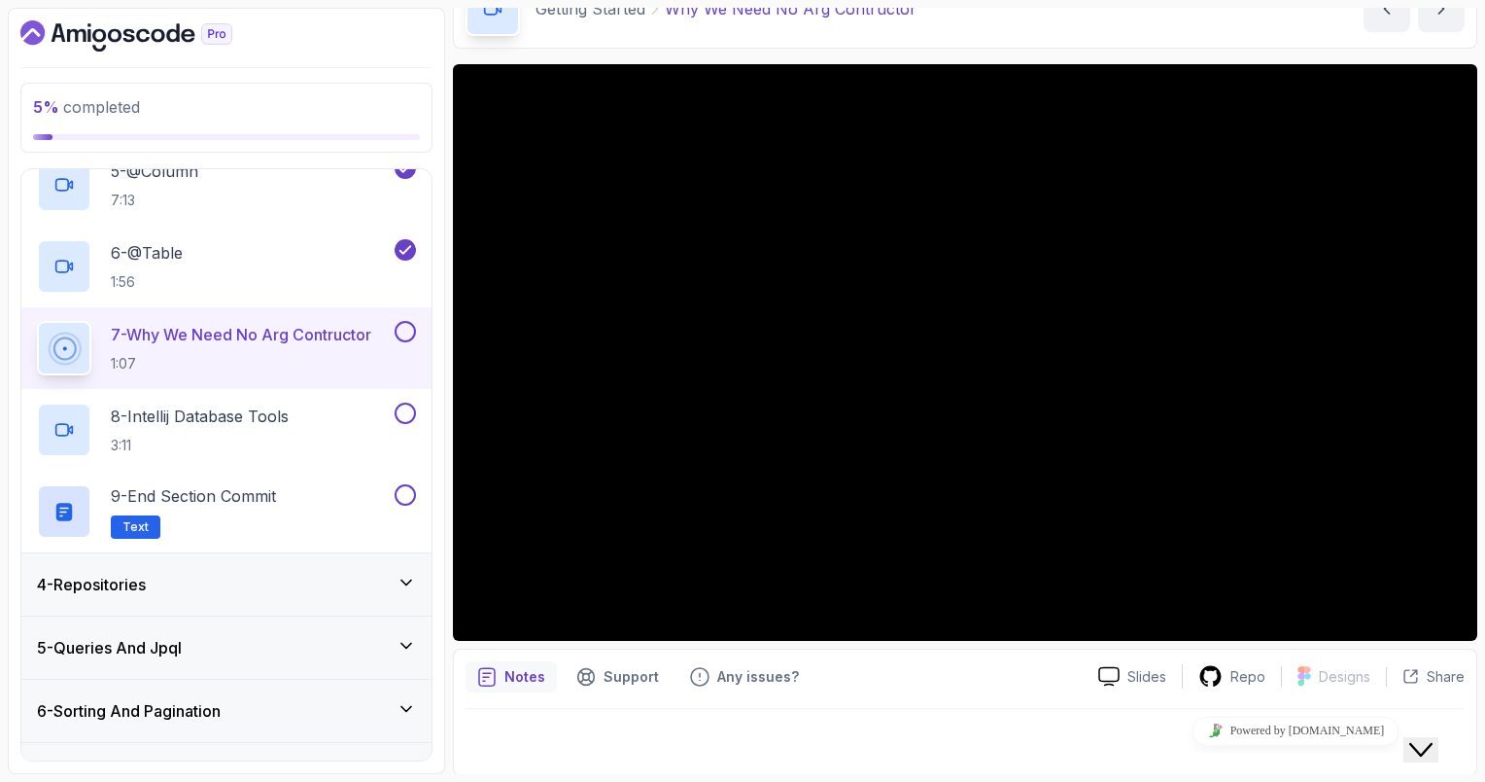
scroll to position [543, 0]
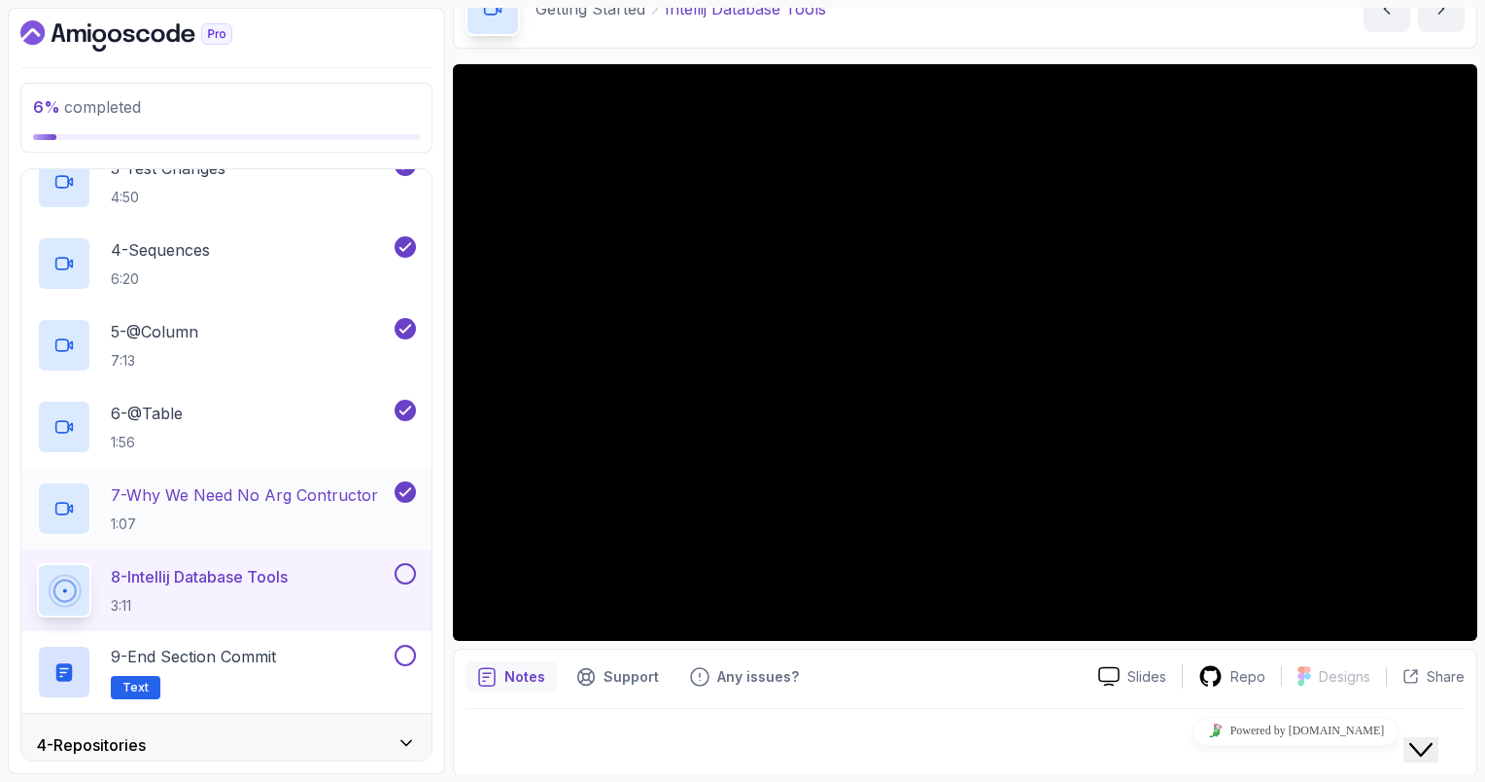
scroll to position [381, 0]
click at [266, 265] on div "4 - Sequences 6:20" at bounding box center [214, 262] width 354 height 54
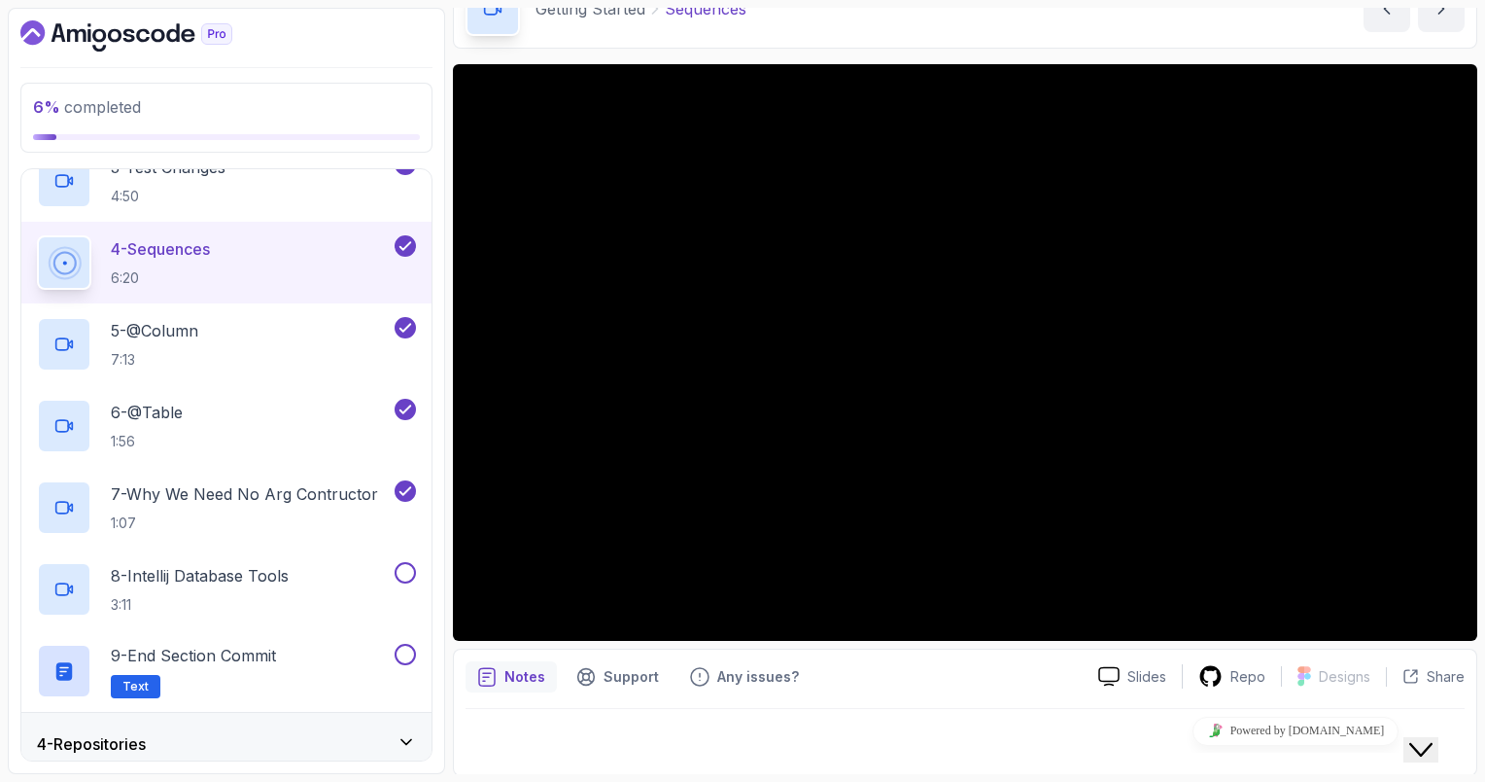
scroll to position [109, 0]
click at [319, 744] on div "4 - Repositories" at bounding box center [226, 743] width 379 height 23
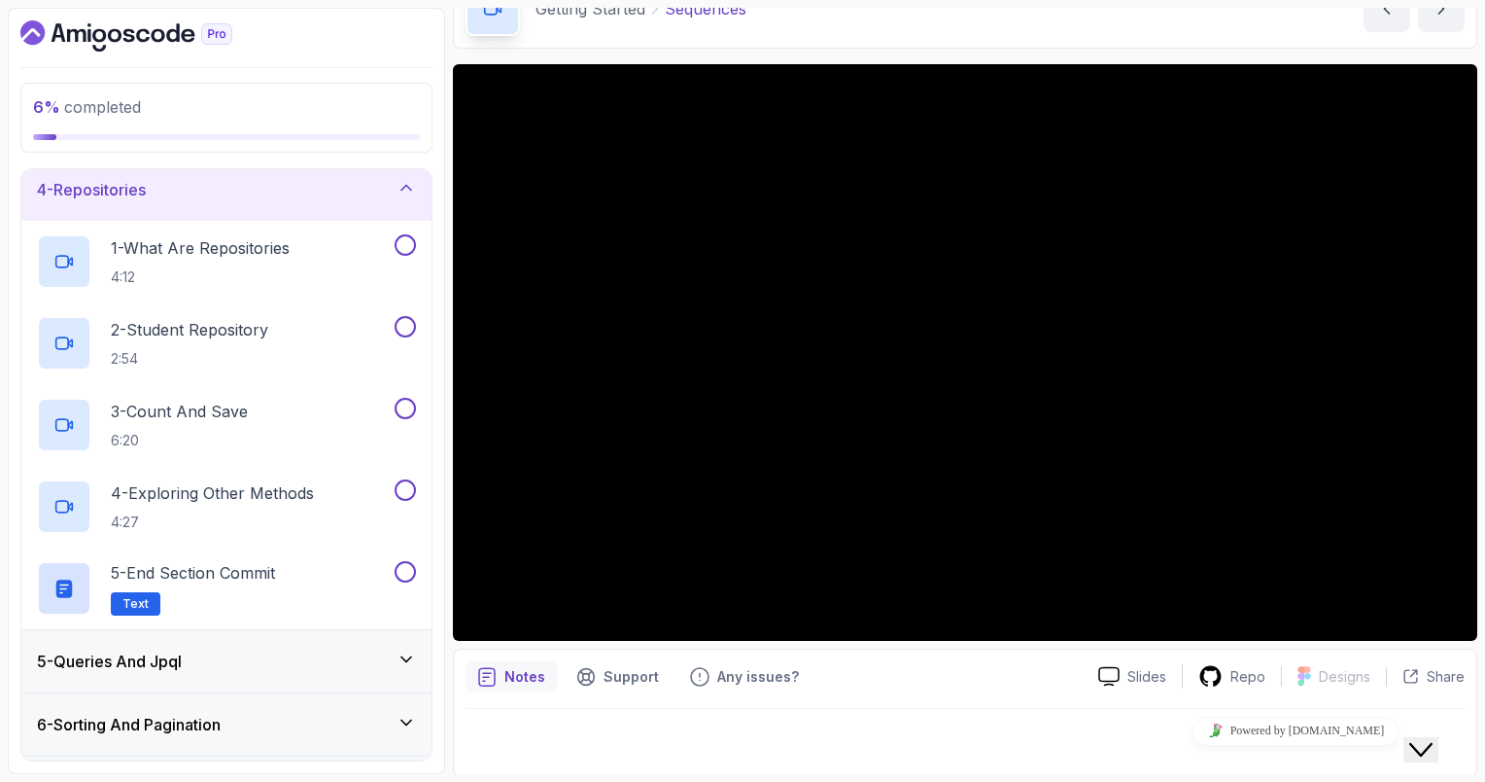
scroll to position [198, 0]
click at [247, 262] on h2 "1 - What Are Repositories 4:12" at bounding box center [200, 263] width 179 height 51
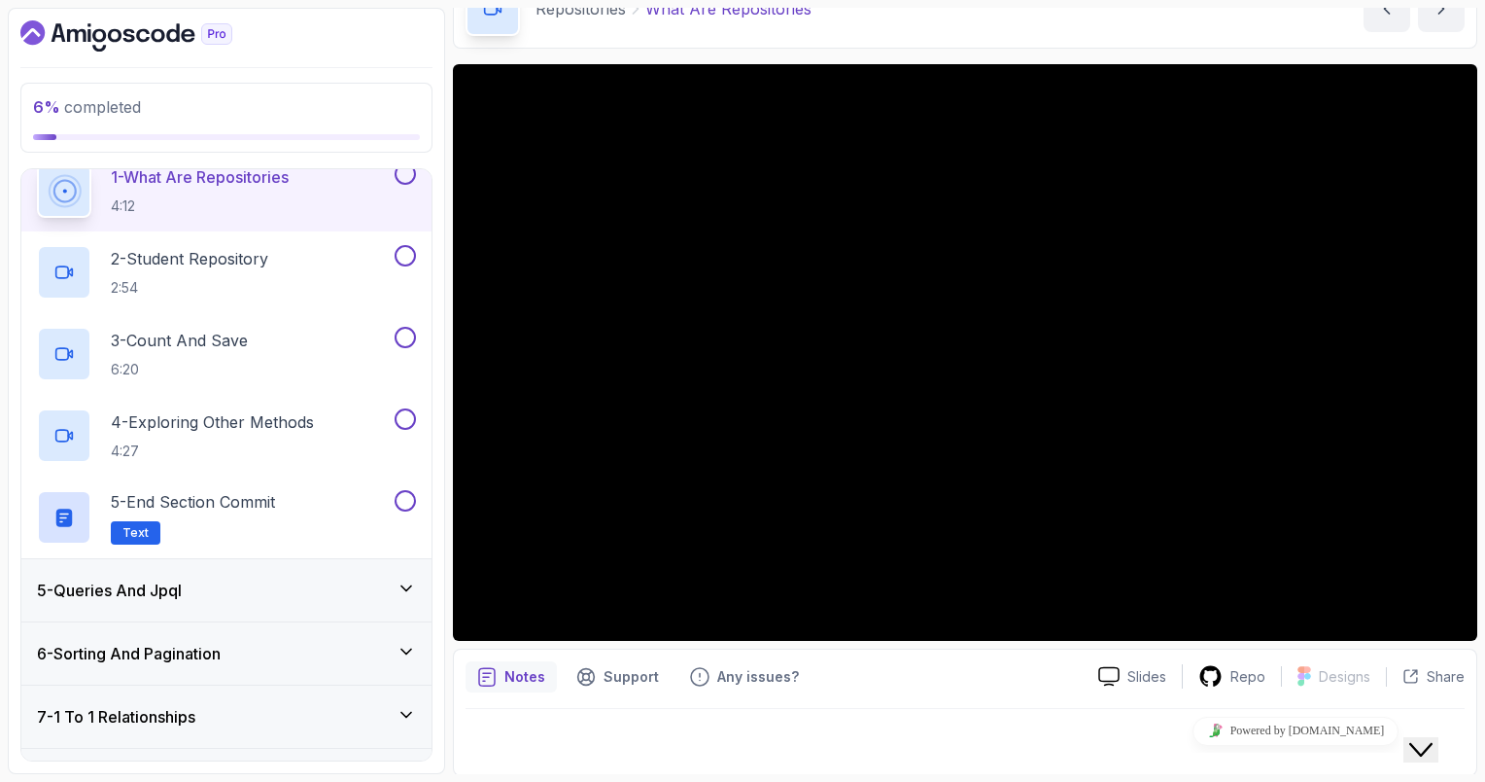
scroll to position [272, 0]
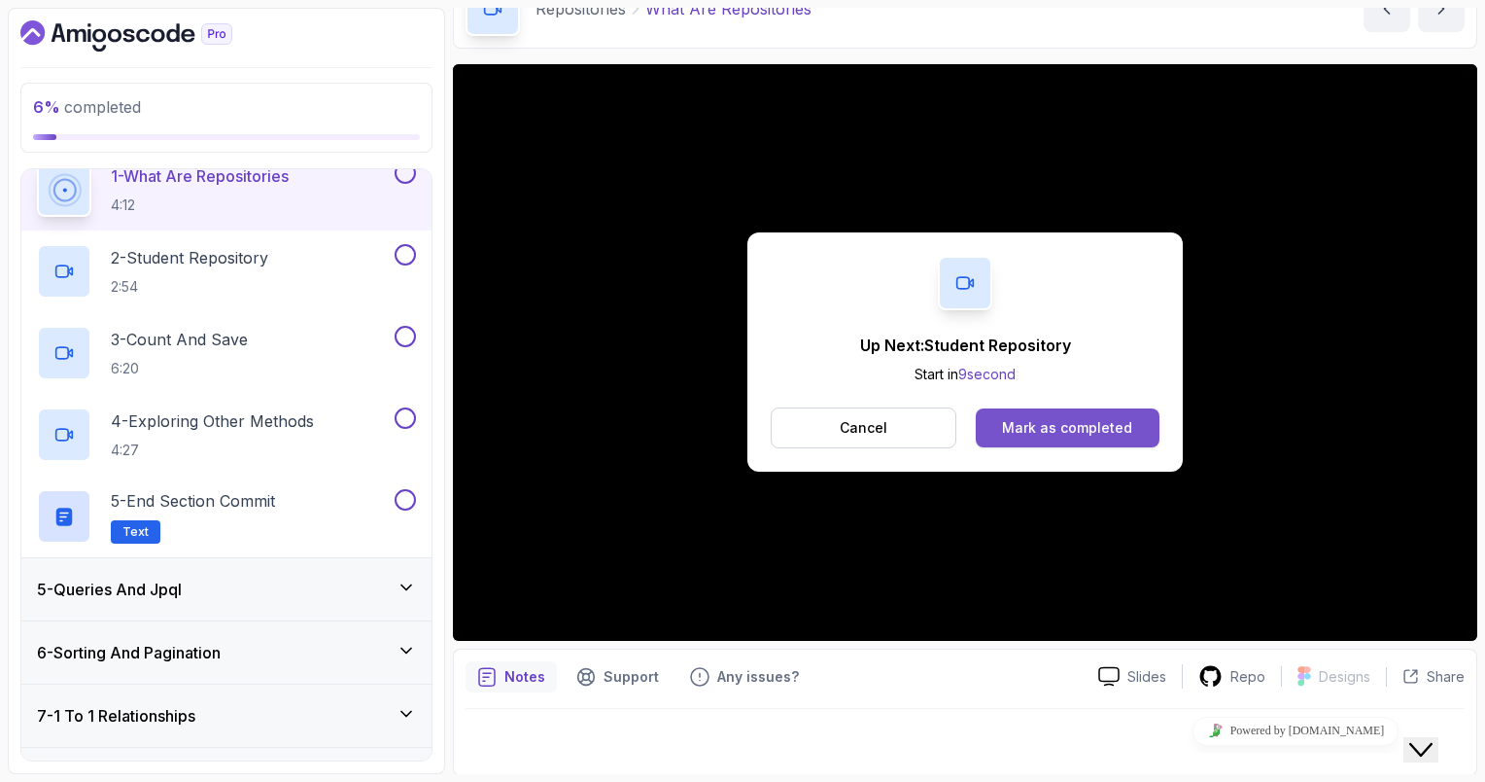
click at [1007, 424] on div "Mark as completed" at bounding box center [1067, 427] width 130 height 19
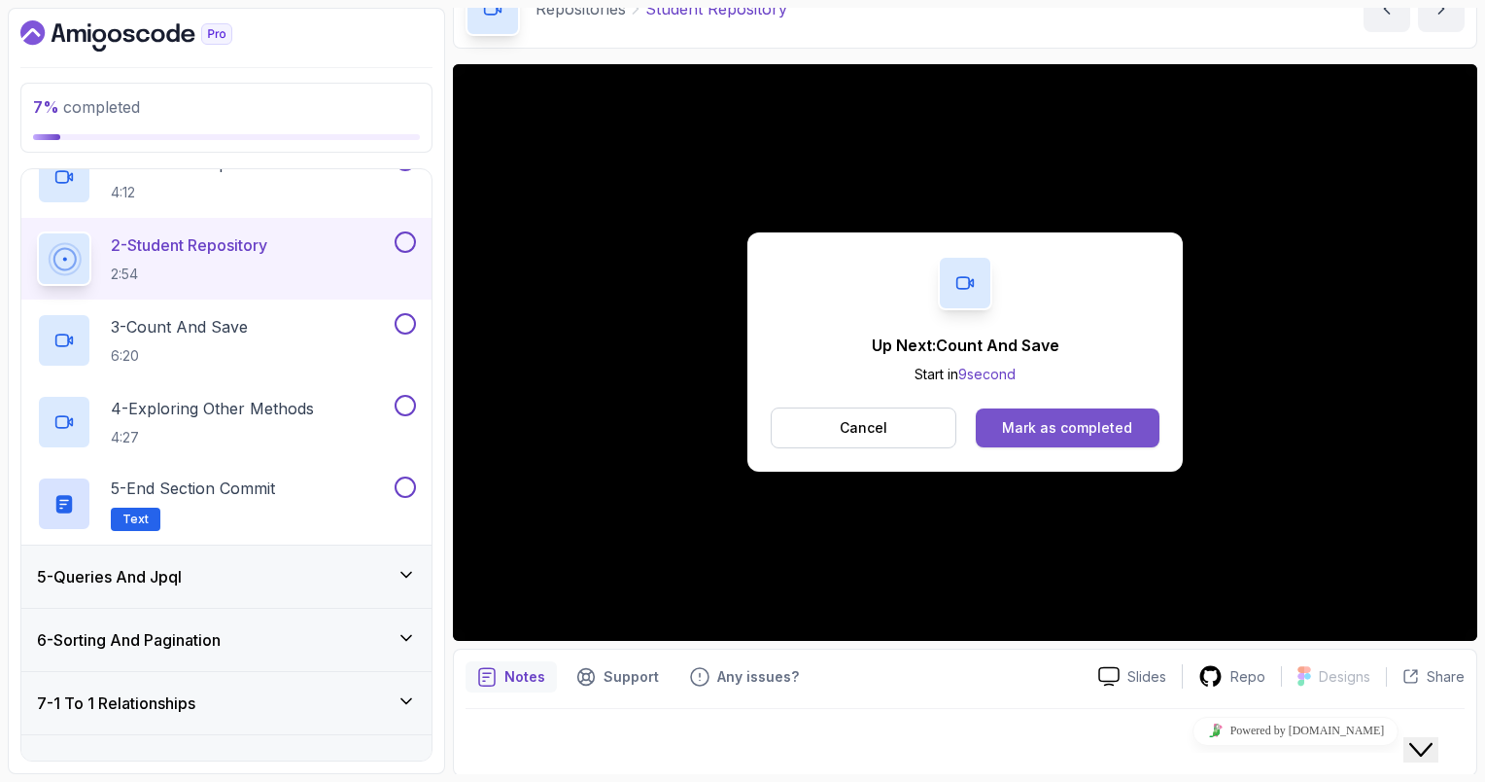
click at [1097, 433] on div "Mark as completed" at bounding box center [1067, 427] width 130 height 19
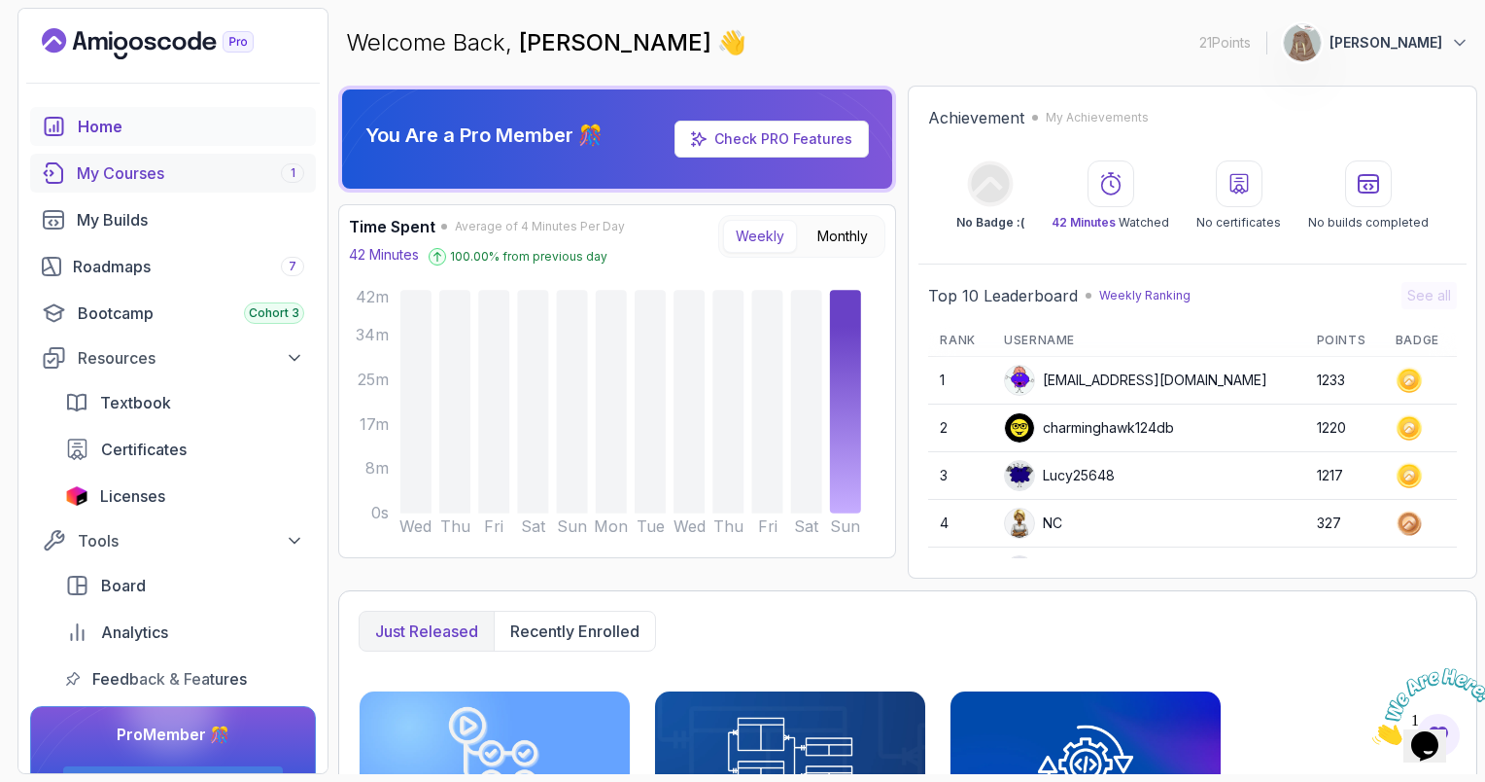
click at [179, 180] on div "My Courses 1" at bounding box center [190, 172] width 227 height 23
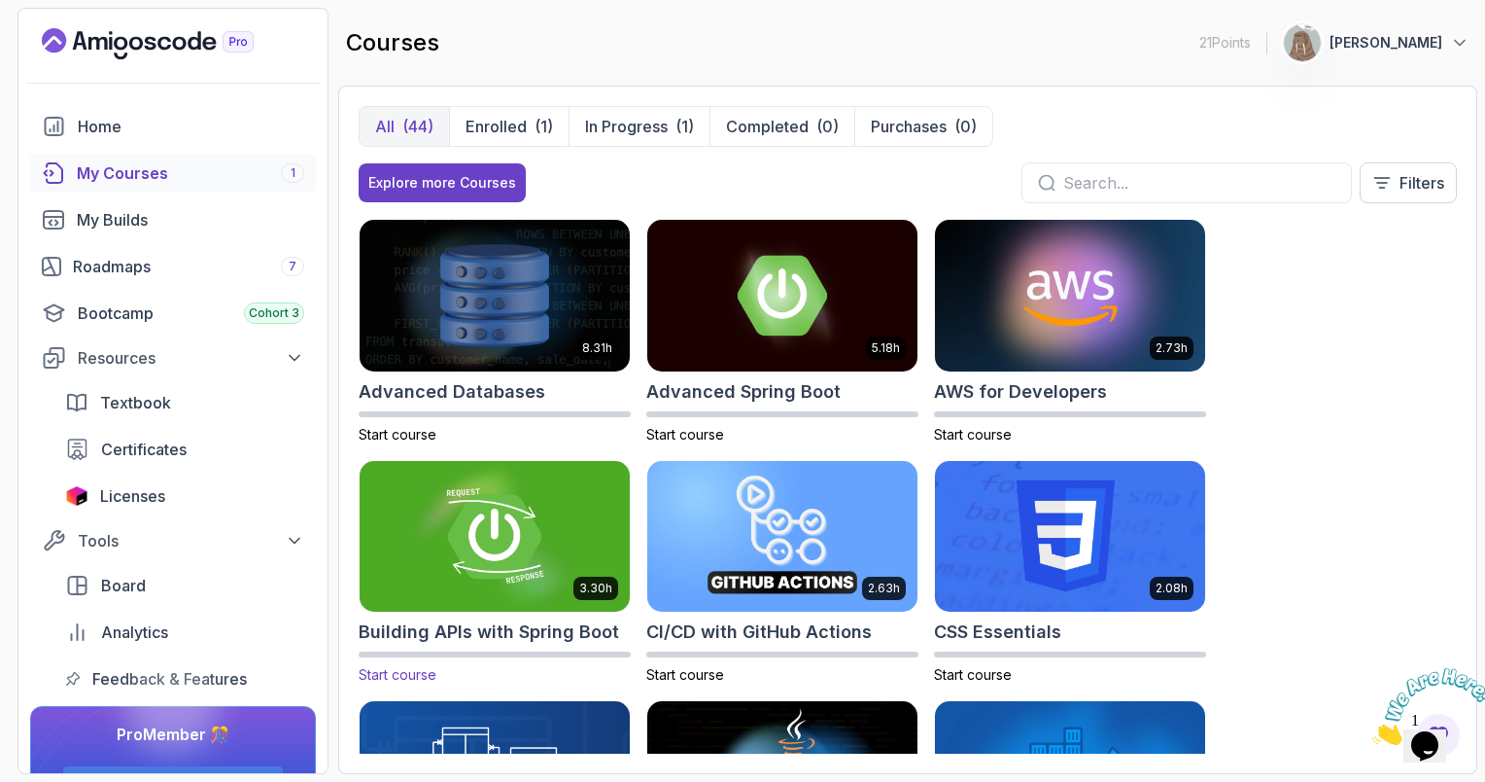
click at [435, 521] on img at bounding box center [495, 536] width 284 height 158
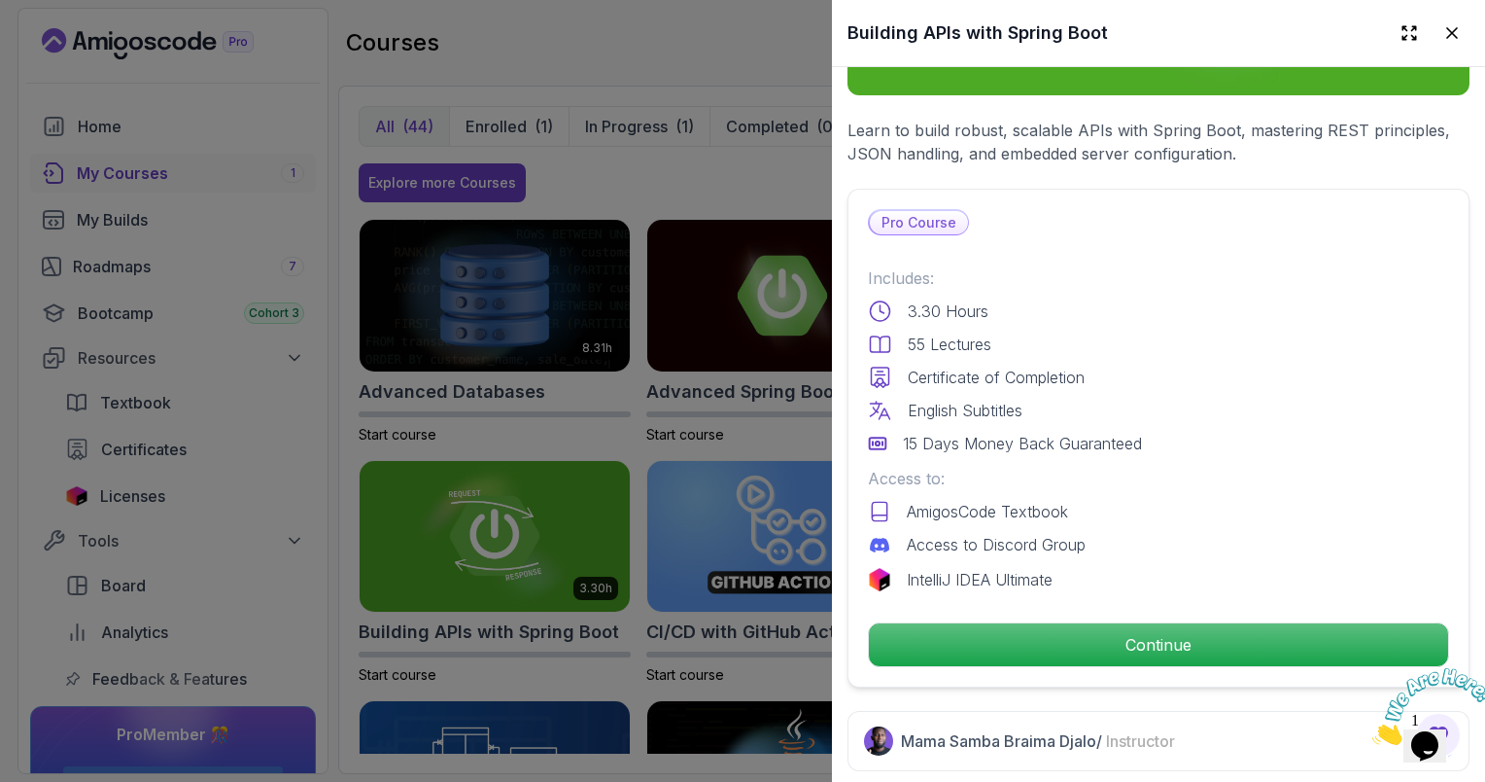
scroll to position [352, 0]
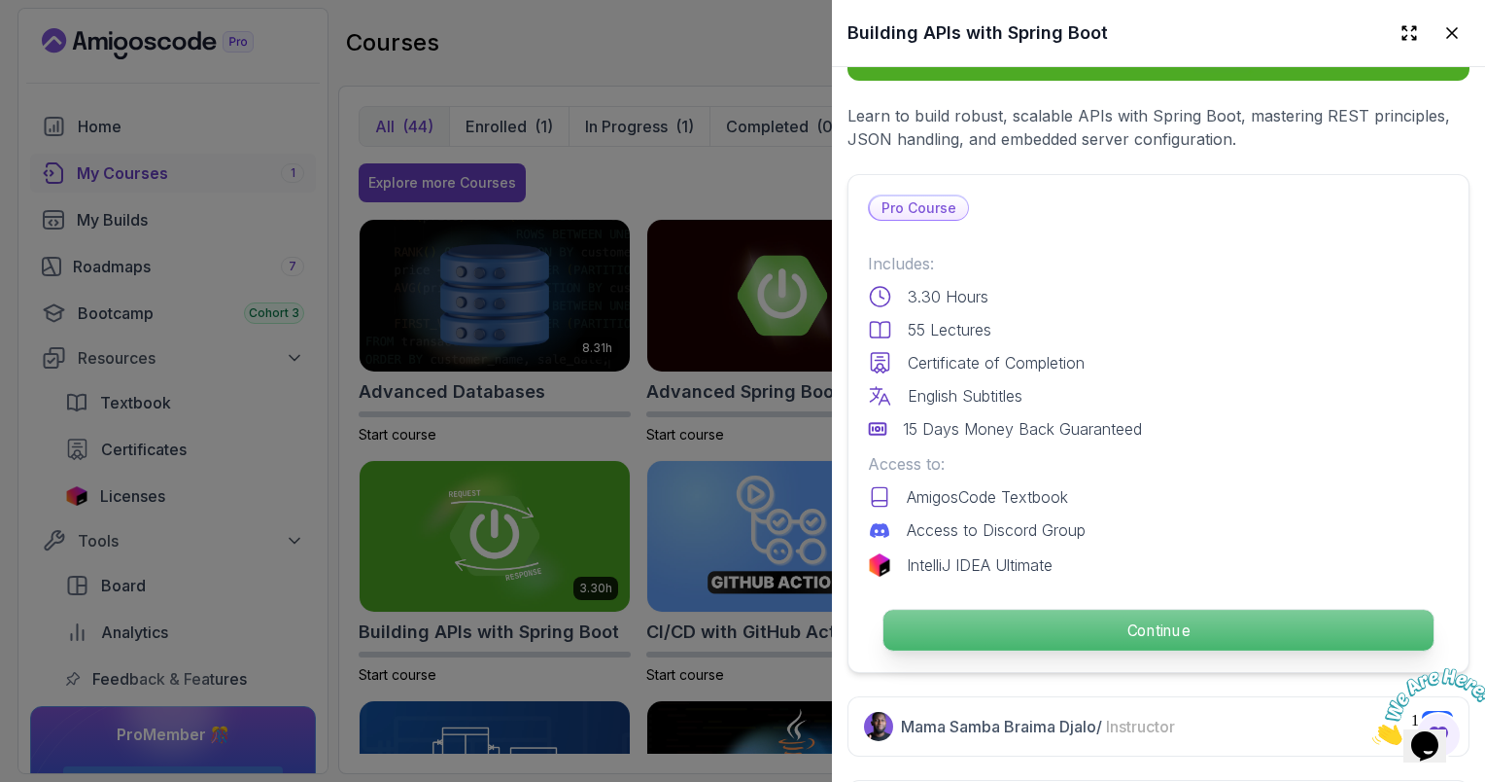
click at [1087, 614] on p "Continue" at bounding box center [1159, 630] width 550 height 41
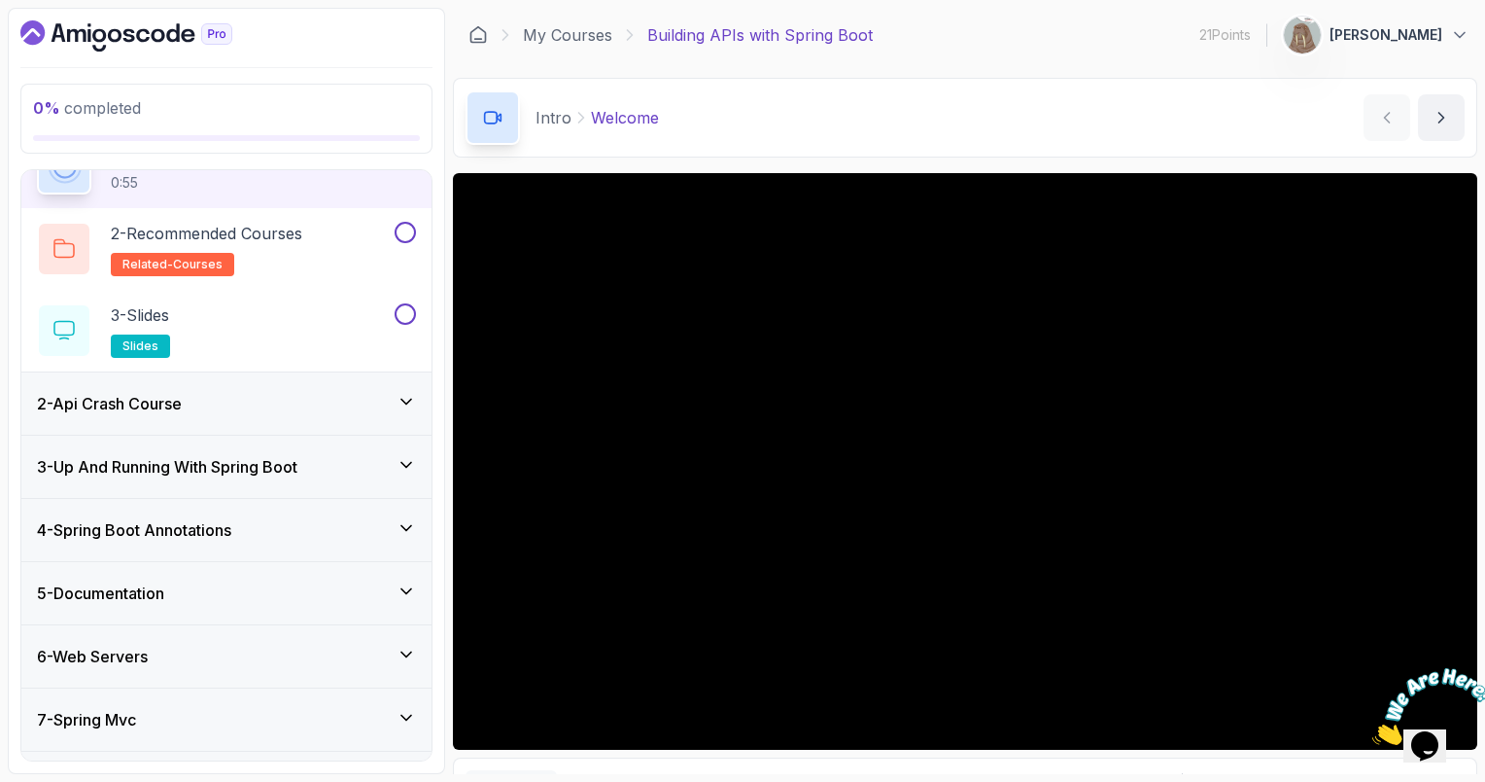
scroll to position [107, 0]
click at [198, 401] on div "2 - Api Crash Course" at bounding box center [226, 402] width 379 height 23
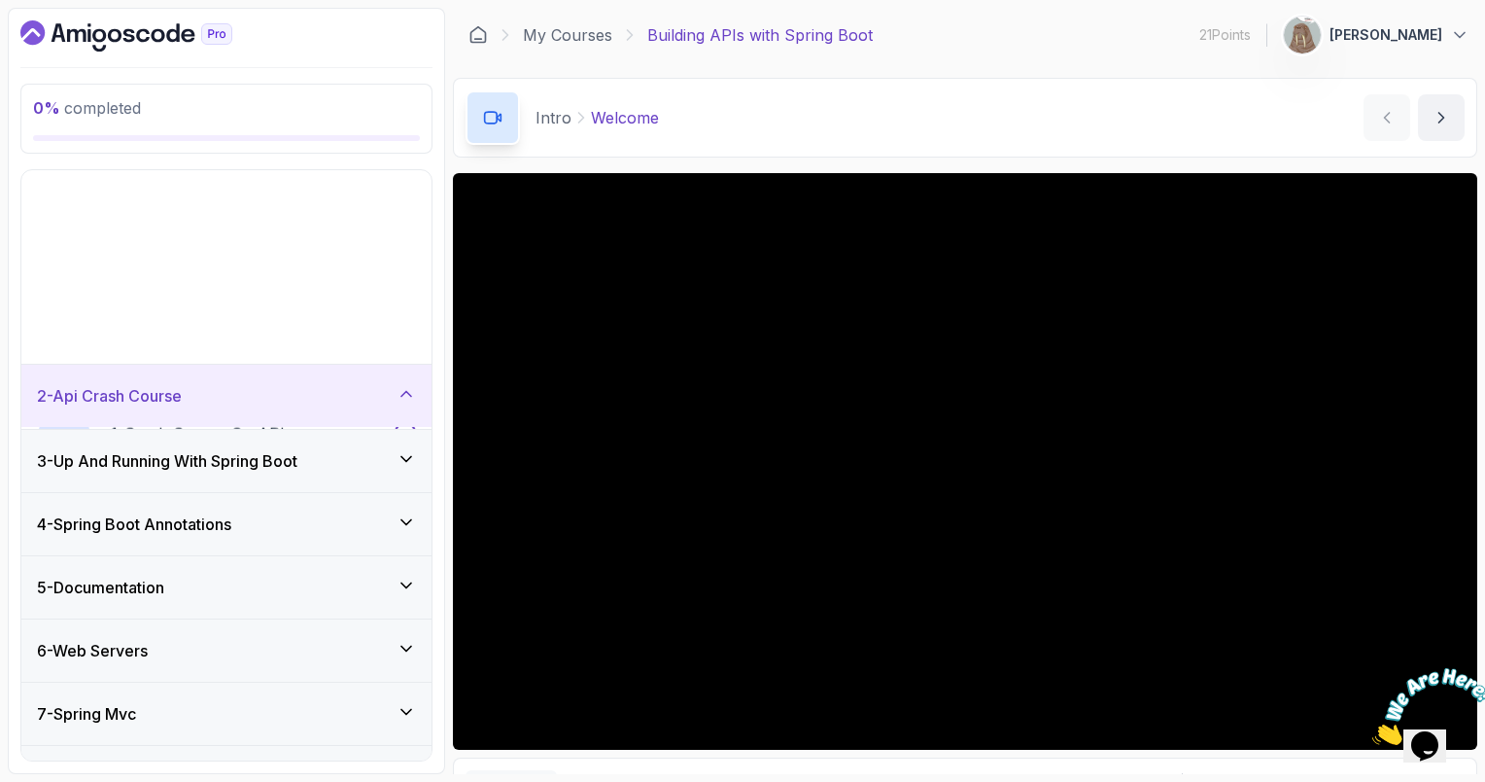
scroll to position [38, 0]
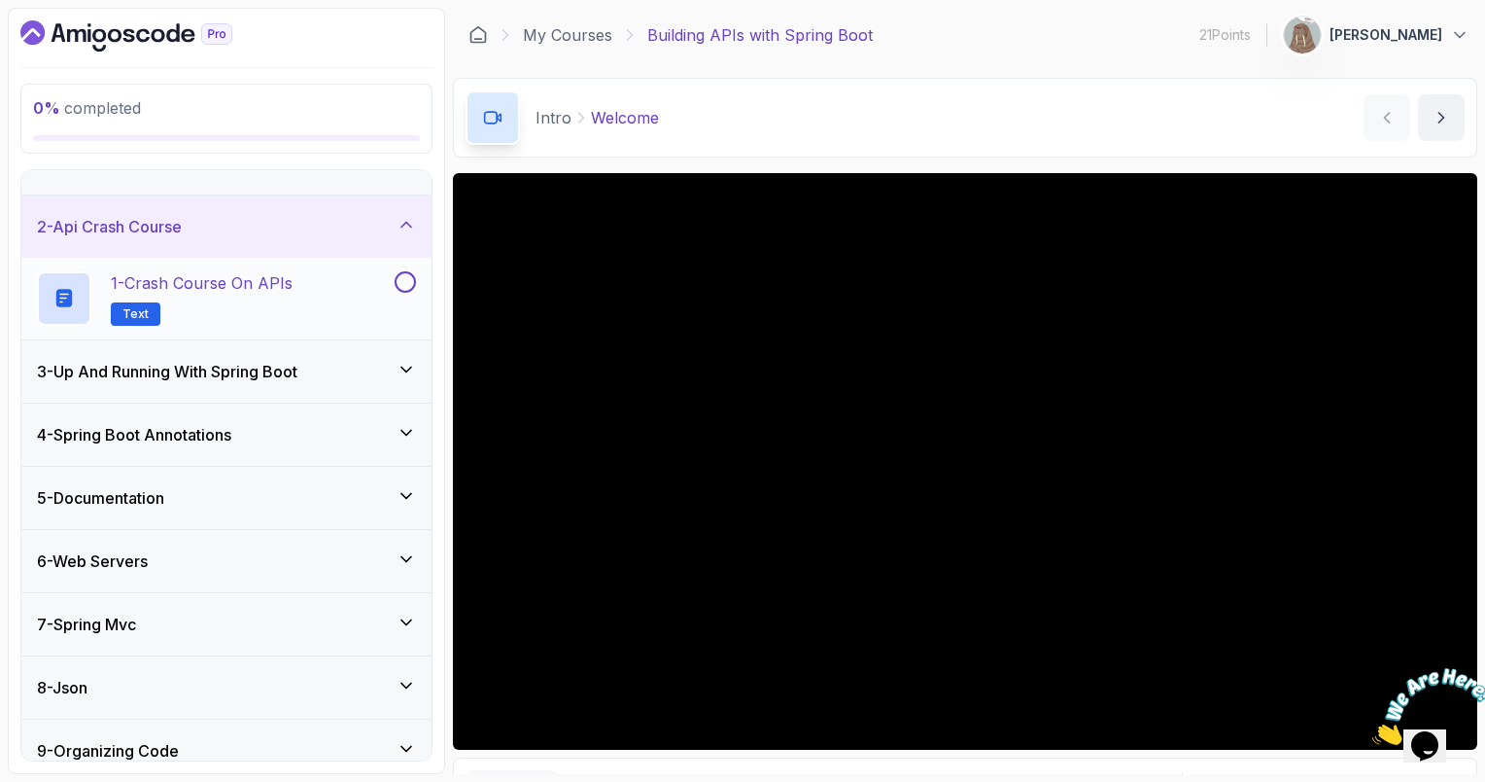
click at [210, 314] on h2 "1 - Crash Course on APIs Text" at bounding box center [202, 298] width 182 height 54
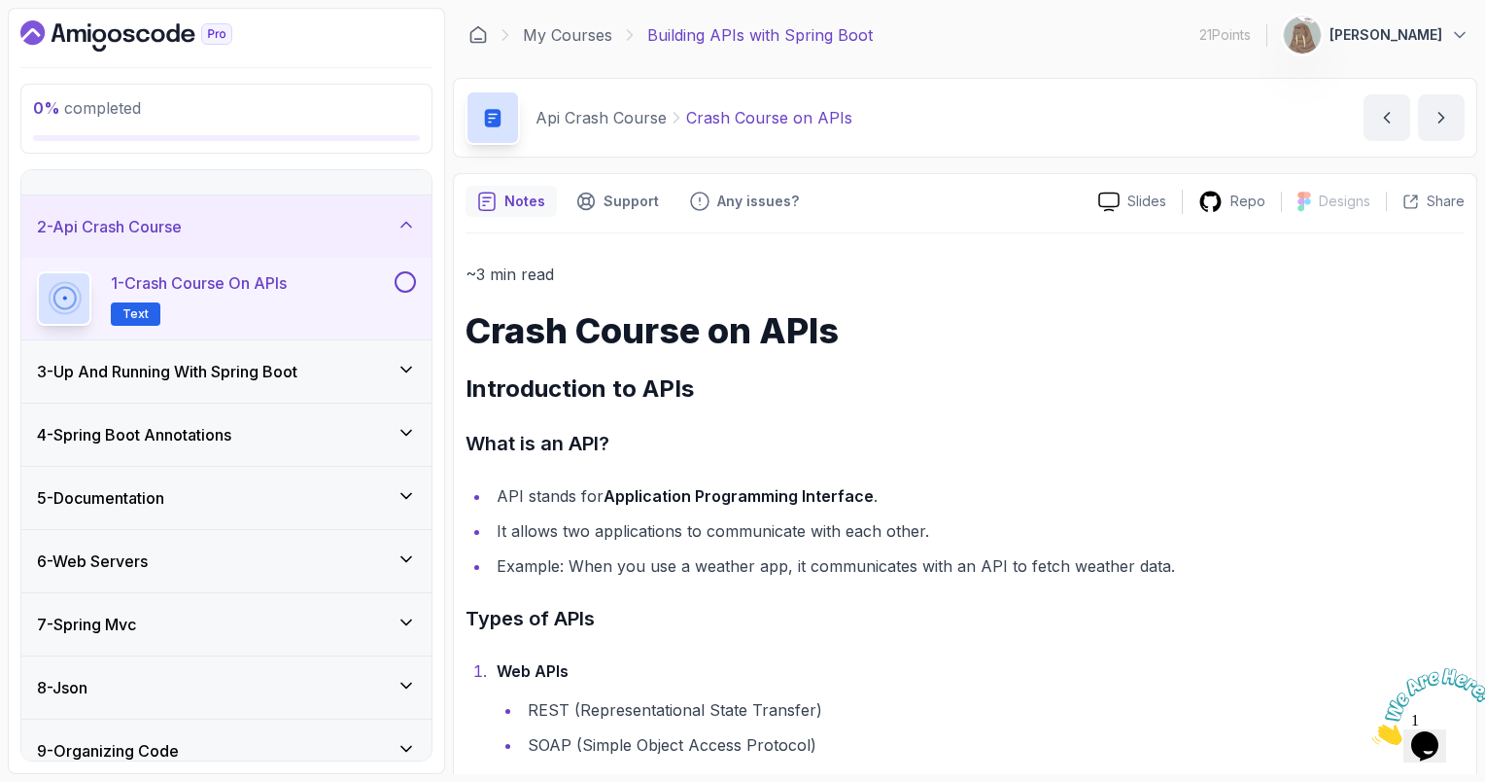
click at [272, 365] on h3 "3 - Up And Running With Spring Boot" at bounding box center [167, 371] width 261 height 23
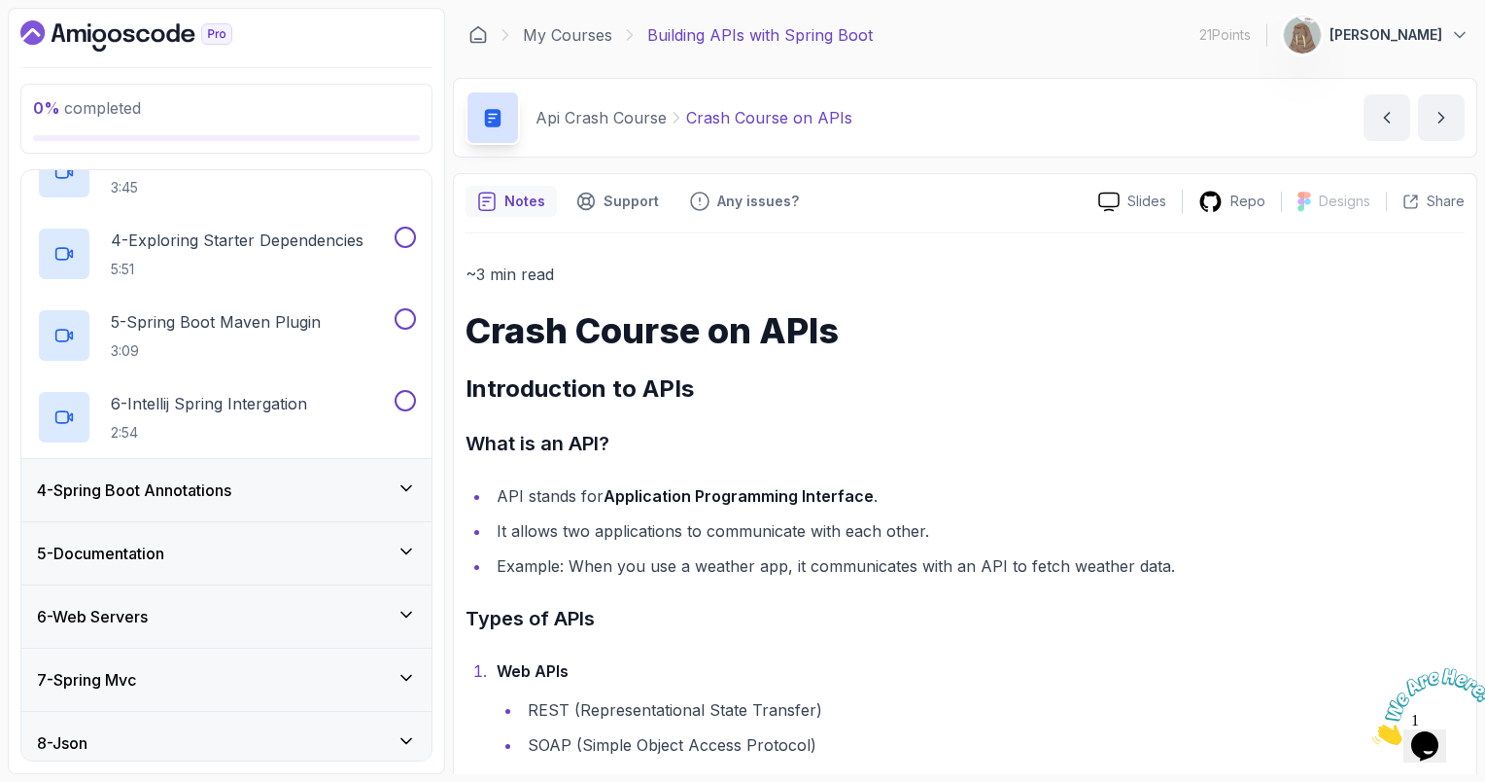
click at [302, 487] on div "4 - Spring Boot Annotations" at bounding box center [226, 489] width 379 height 23
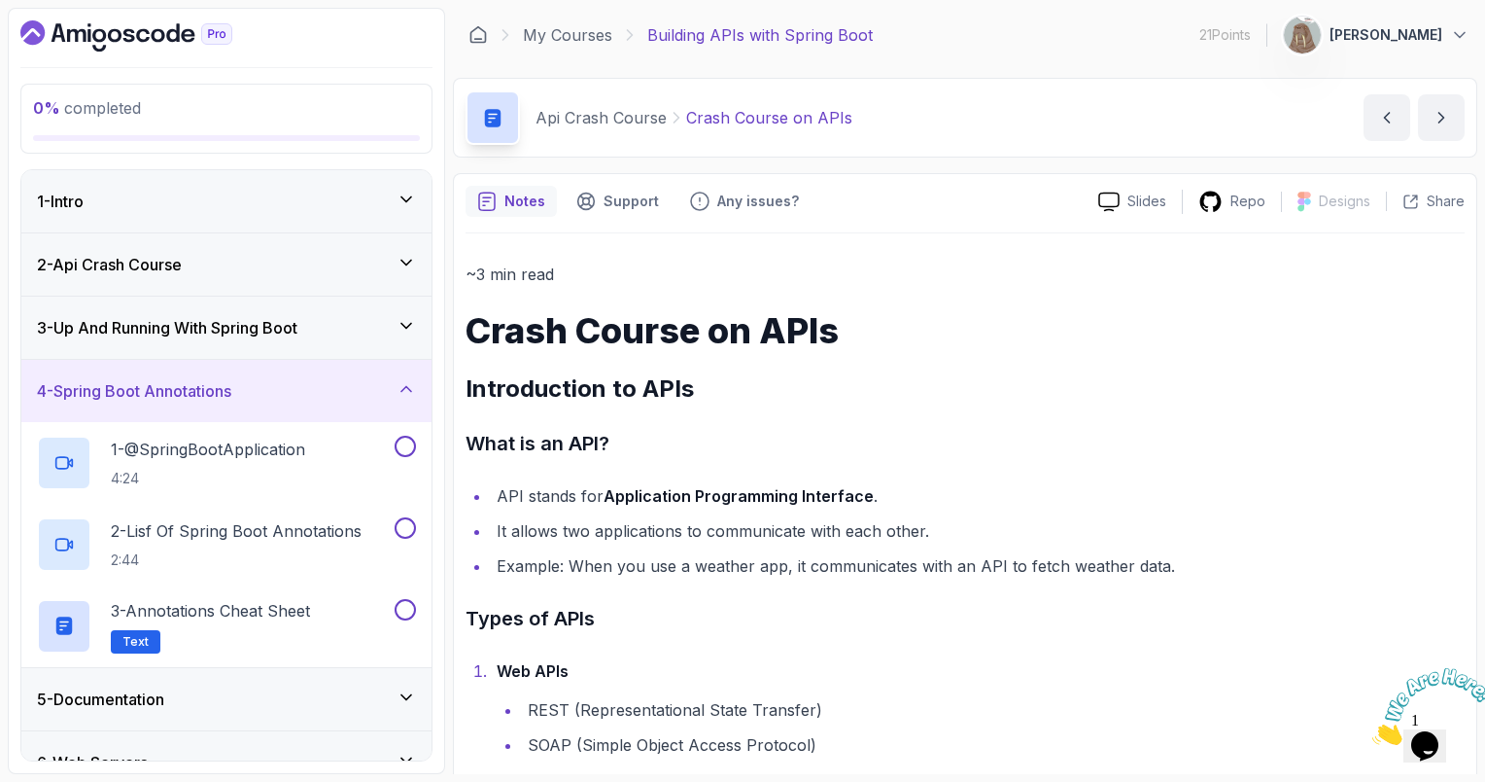
click at [233, 307] on div "3 - Up And Running With Spring Boot" at bounding box center [226, 328] width 410 height 62
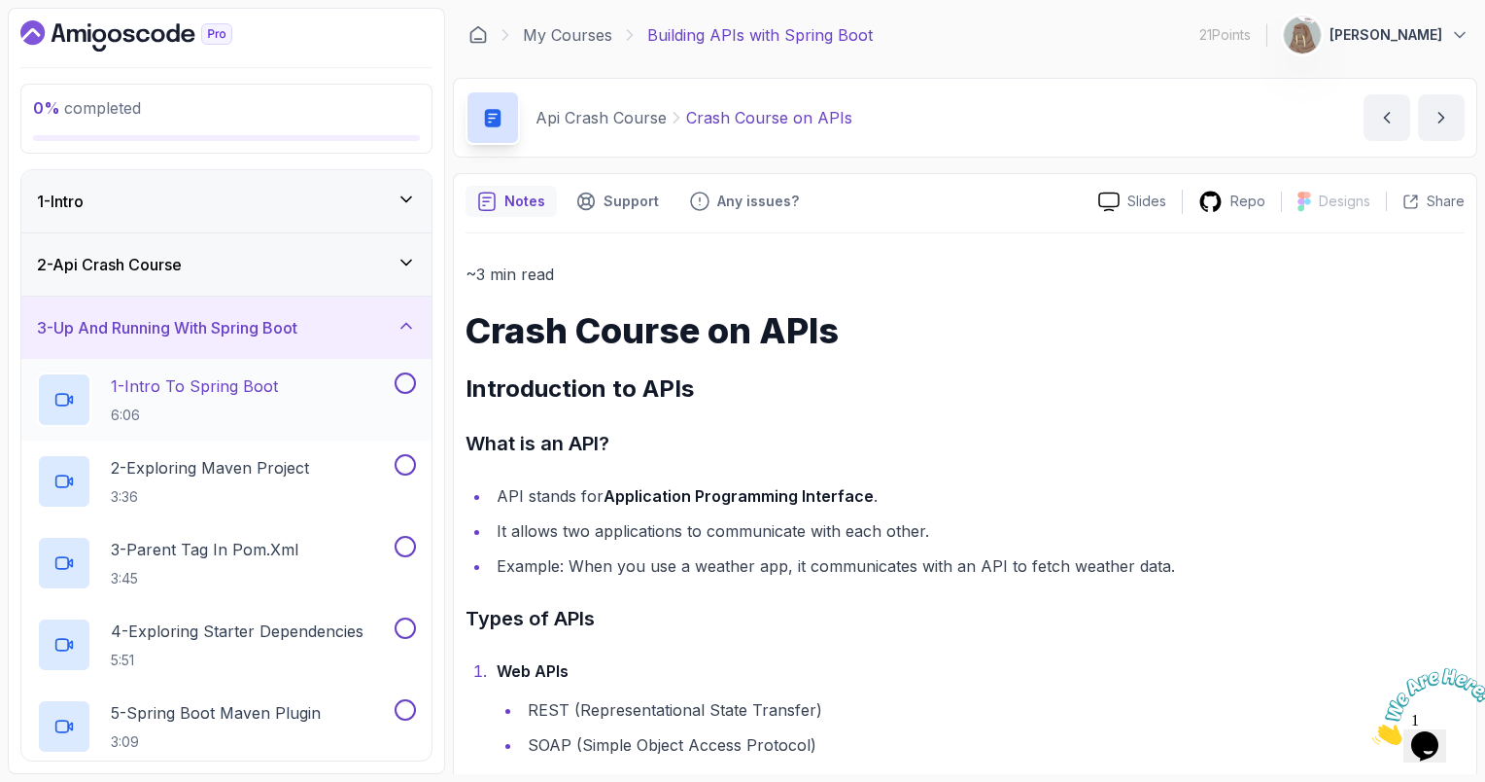
click at [253, 387] on p "1 - Intro To Spring Boot" at bounding box center [194, 385] width 167 height 23
